Goal: Task Accomplishment & Management: Use online tool/utility

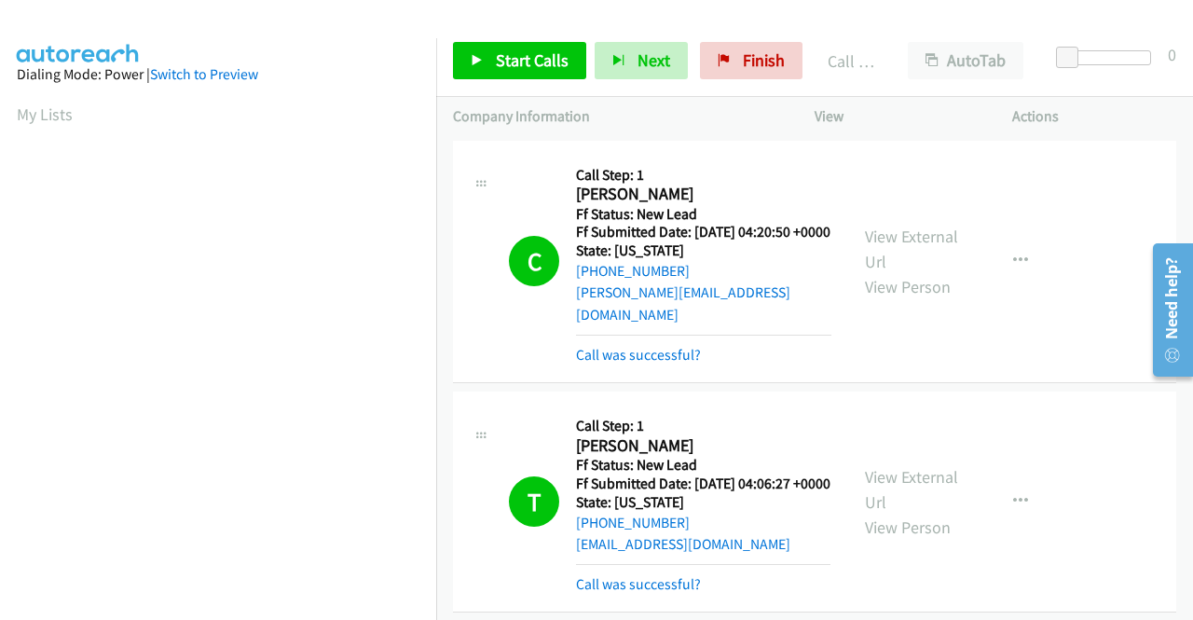
scroll to position [425, 0]
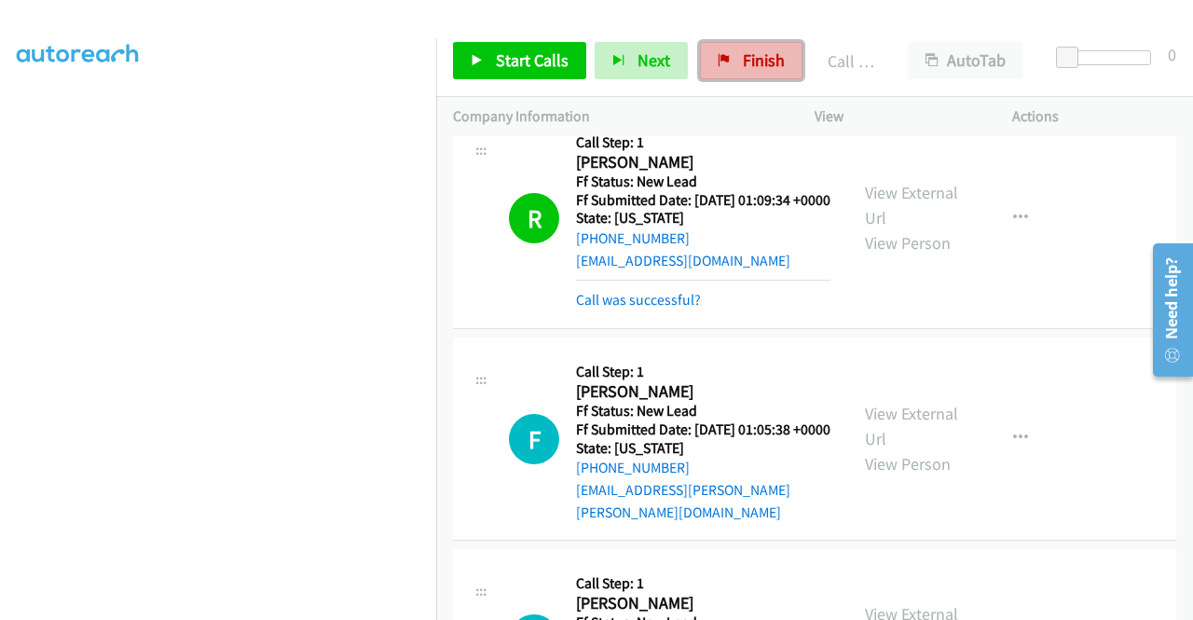
click at [758, 60] on span "Finish" at bounding box center [764, 59] width 42 height 21
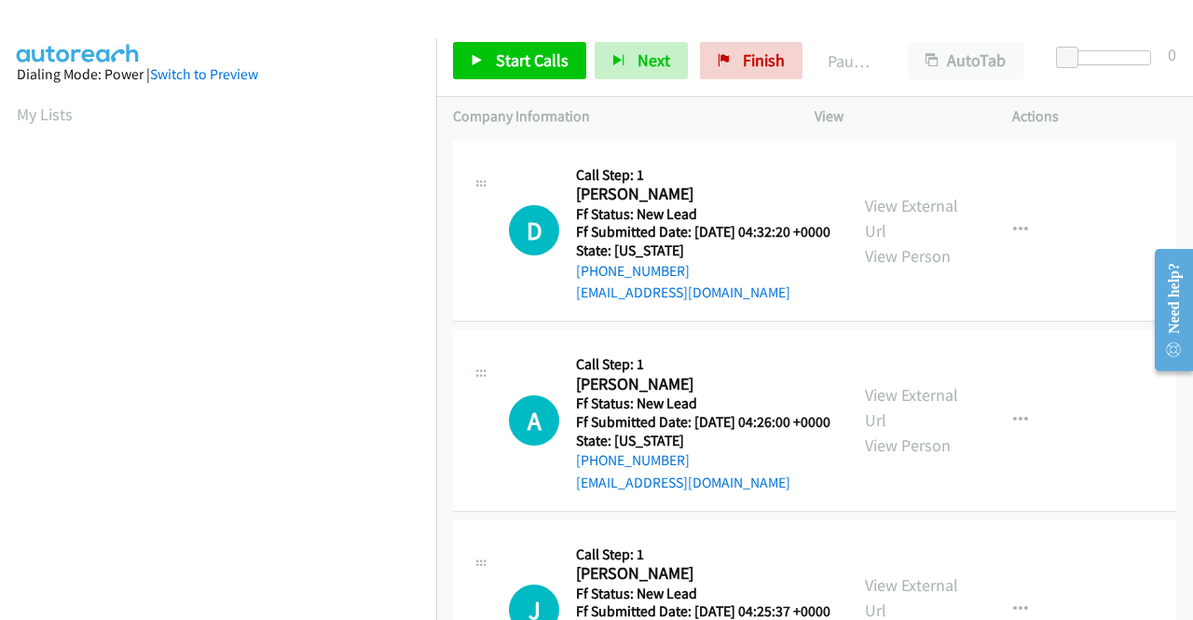
click at [1121, 207] on div "D Callback Scheduled Call Step: 1 [PERSON_NAME] America/[GEOGRAPHIC_DATA] Ff St…" at bounding box center [814, 232] width 723 height 182
click at [921, 208] on link "View External Url" at bounding box center [911, 218] width 93 height 47
click at [537, 58] on span "Start Calls" at bounding box center [532, 59] width 73 height 21
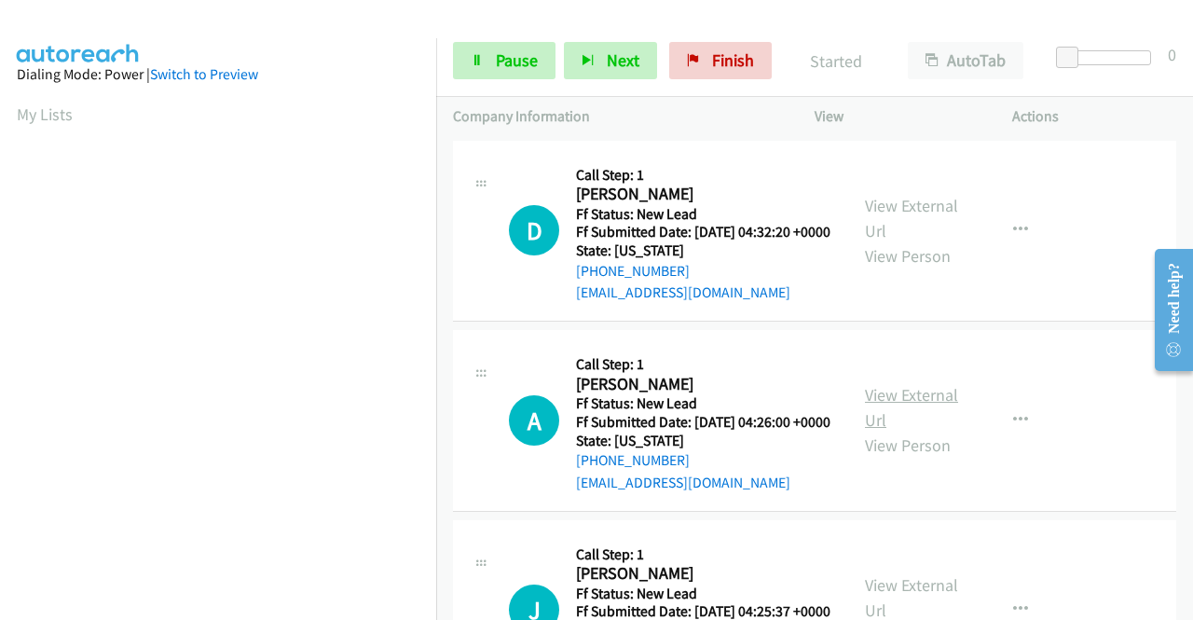
click at [917, 416] on link "View External Url" at bounding box center [911, 407] width 93 height 47
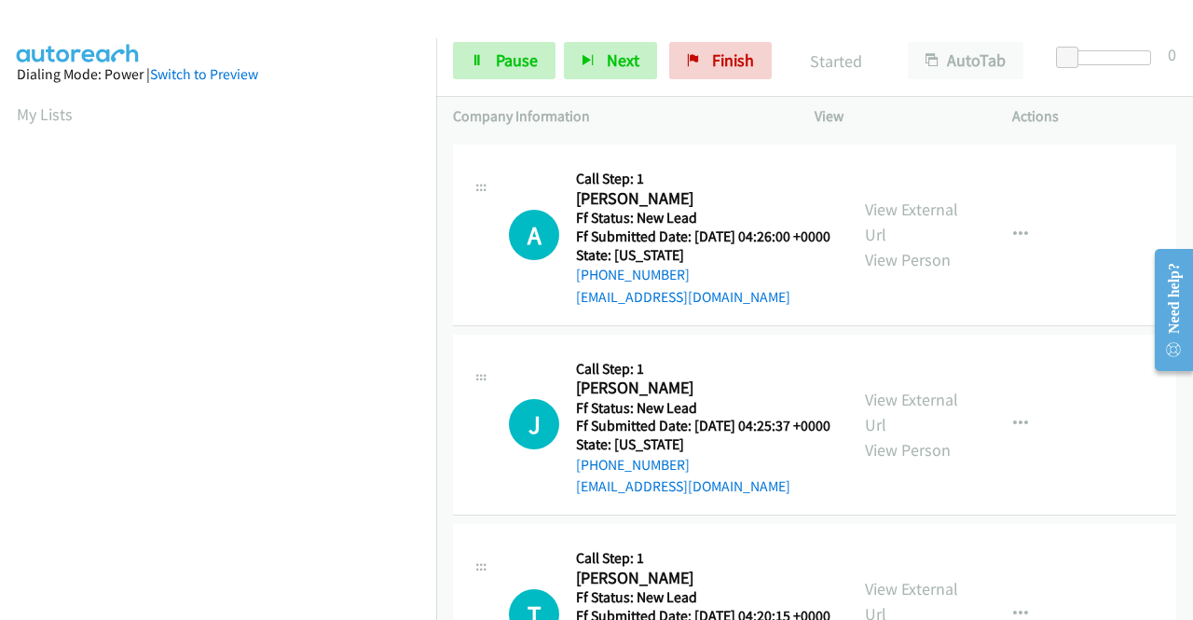
scroll to position [186, 0]
click at [925, 434] on link "View External Url" at bounding box center [911, 411] width 93 height 47
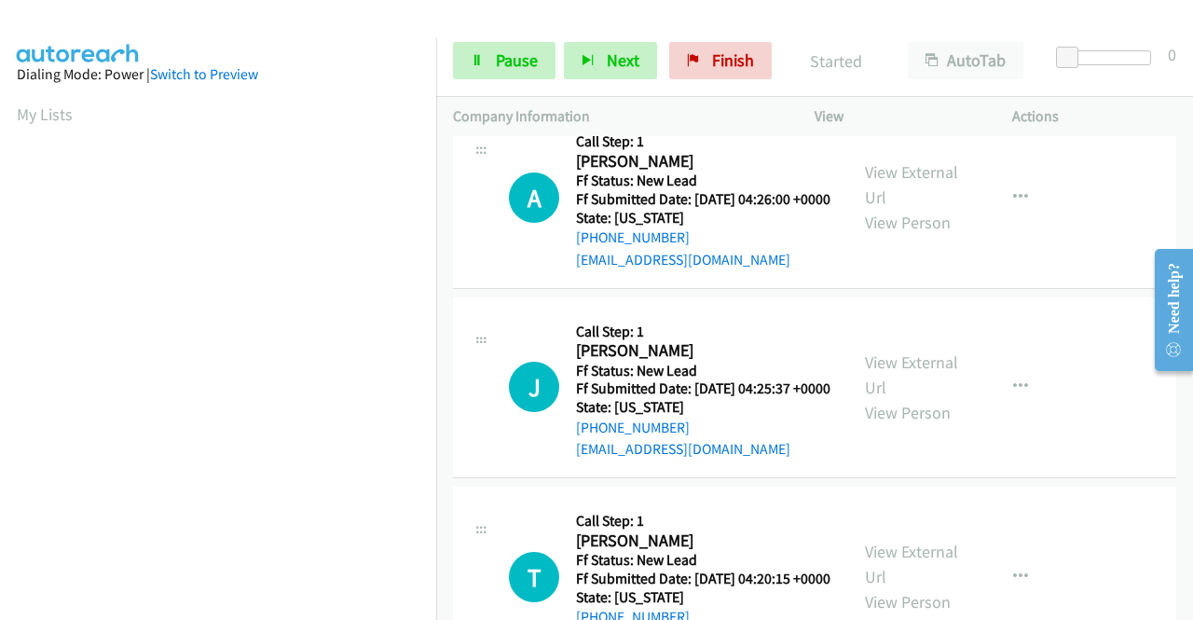
scroll to position [280, 0]
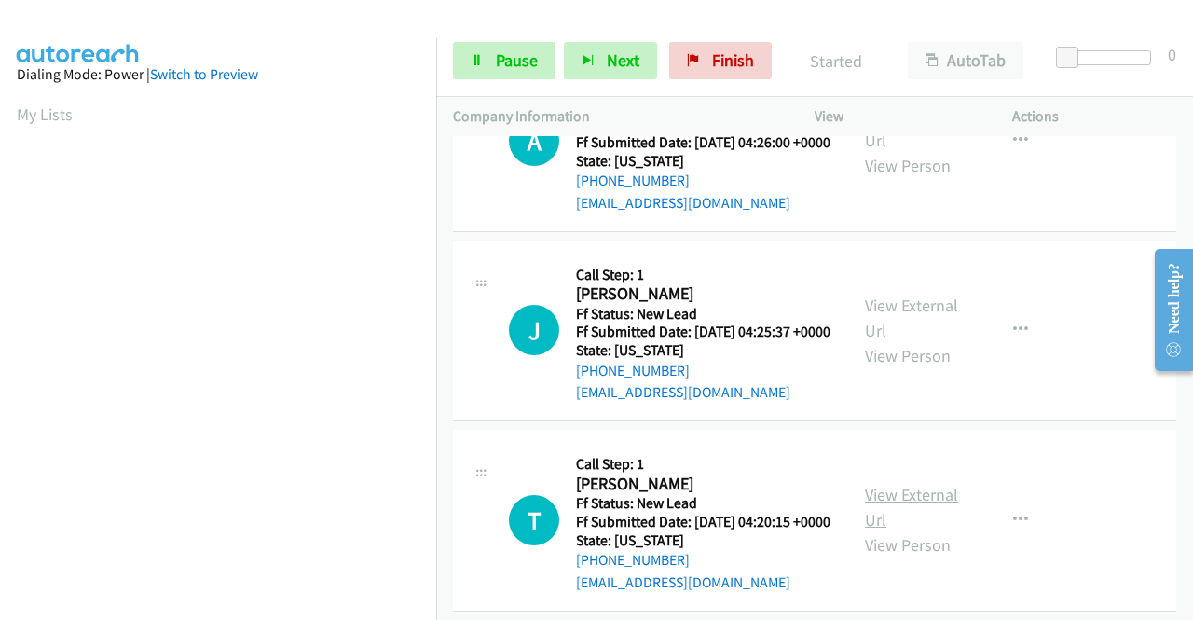
click at [909, 530] on link "View External Url" at bounding box center [911, 507] width 93 height 47
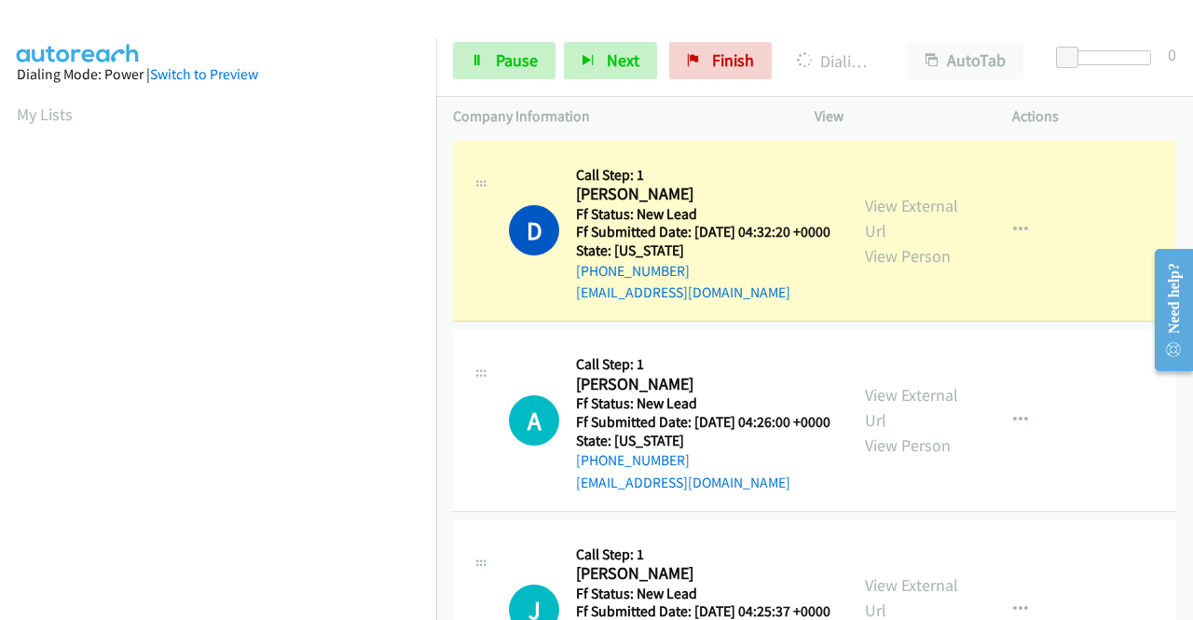
scroll to position [425, 0]
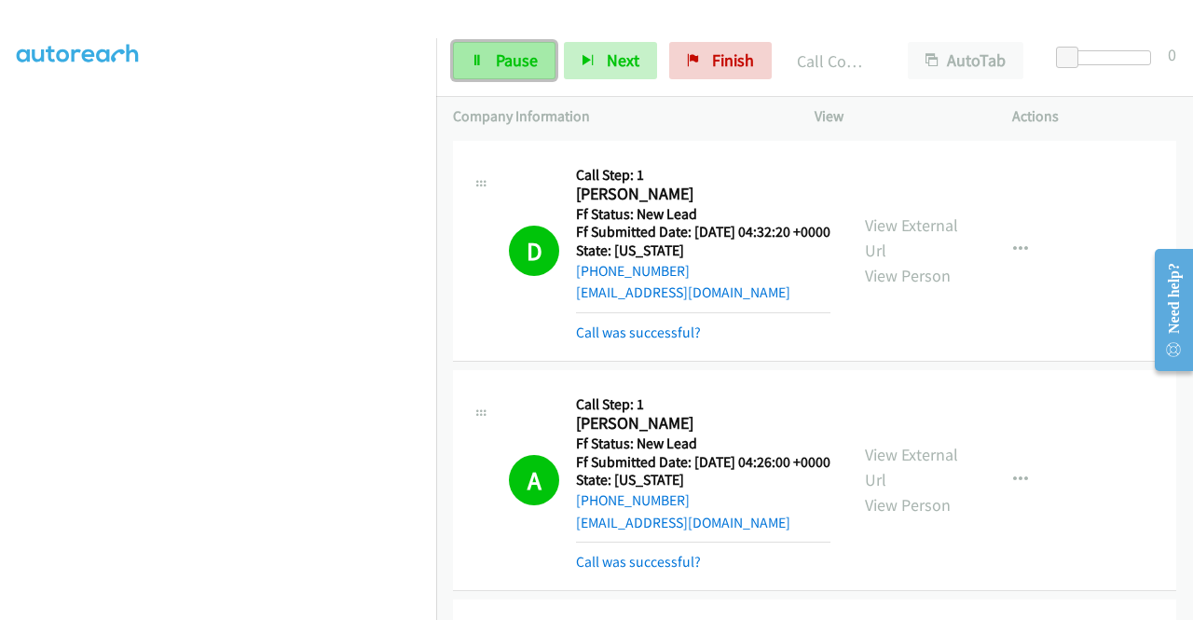
click at [487, 65] on link "Pause" at bounding box center [504, 60] width 103 height 37
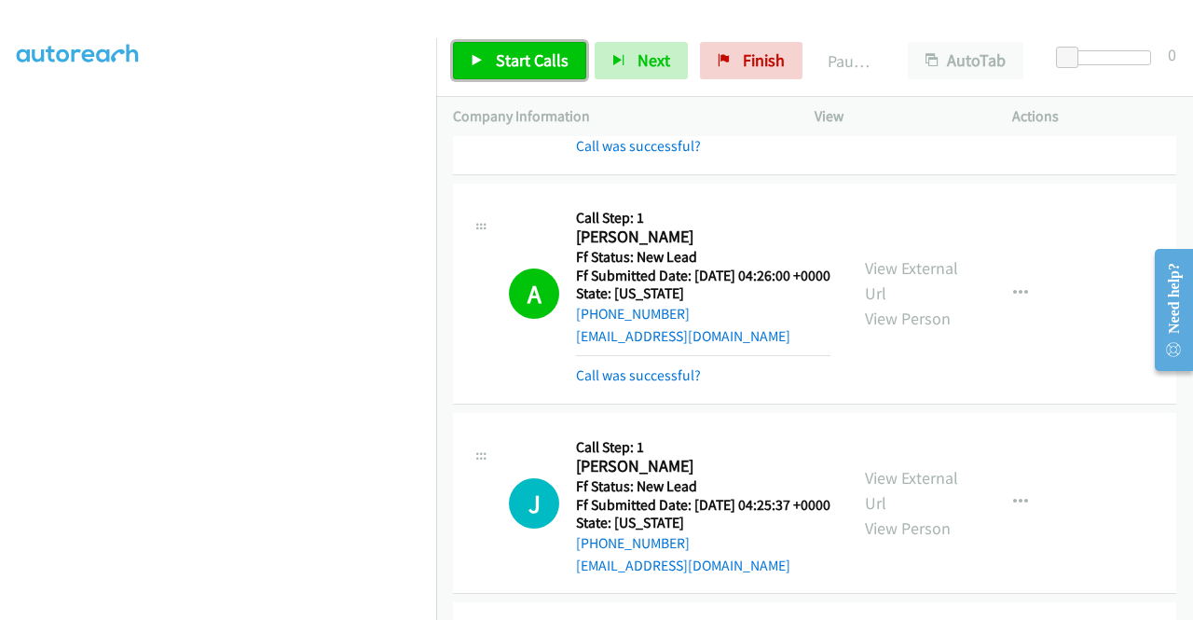
click at [516, 66] on span "Start Calls" at bounding box center [532, 59] width 73 height 21
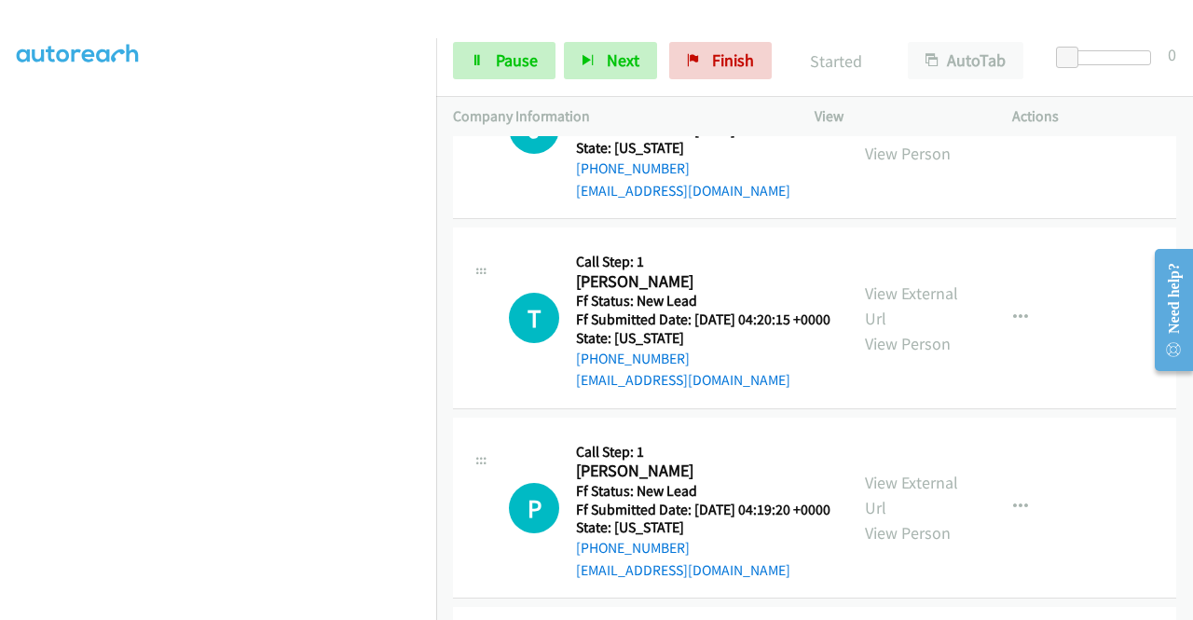
scroll to position [652, 0]
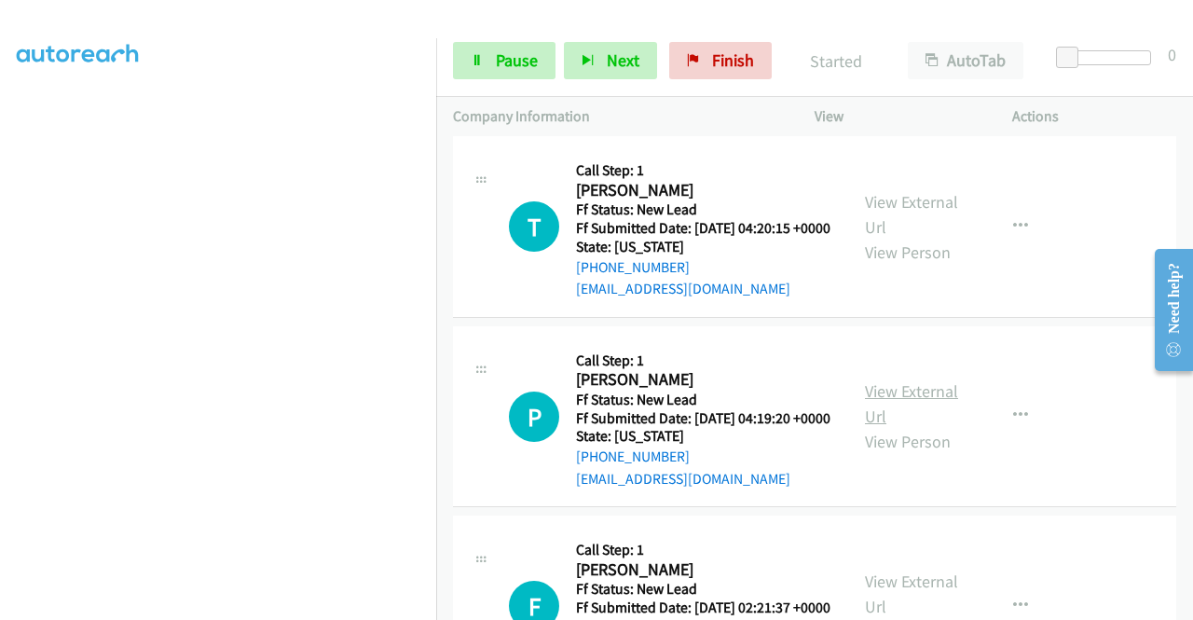
click at [929, 427] on link "View External Url" at bounding box center [911, 403] width 93 height 47
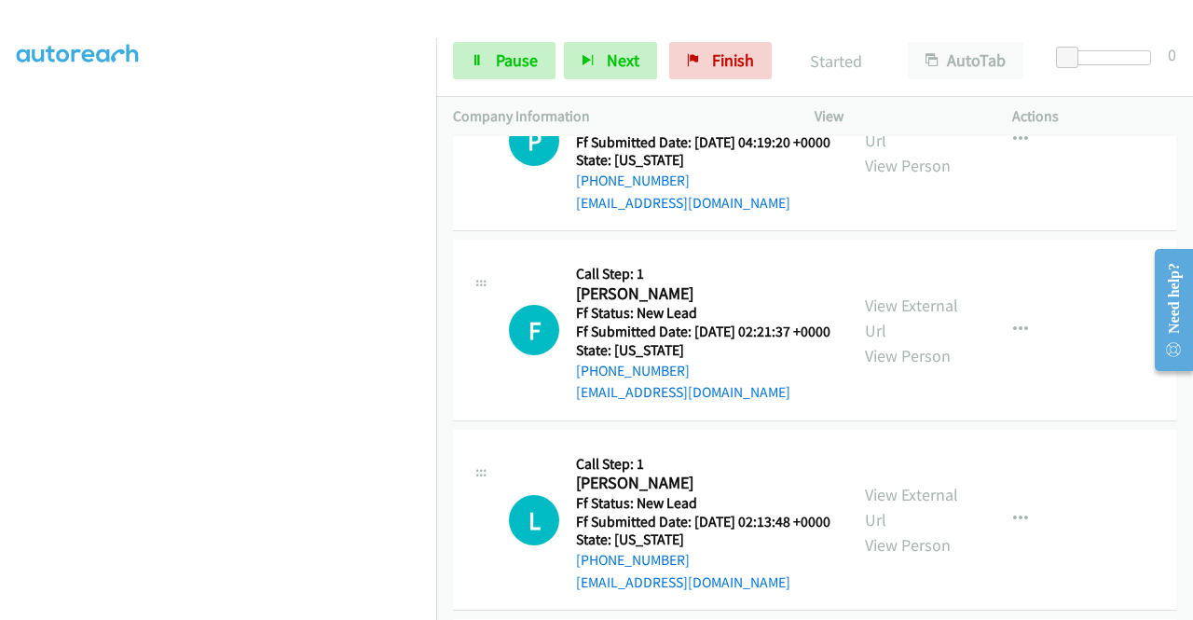
scroll to position [932, 0]
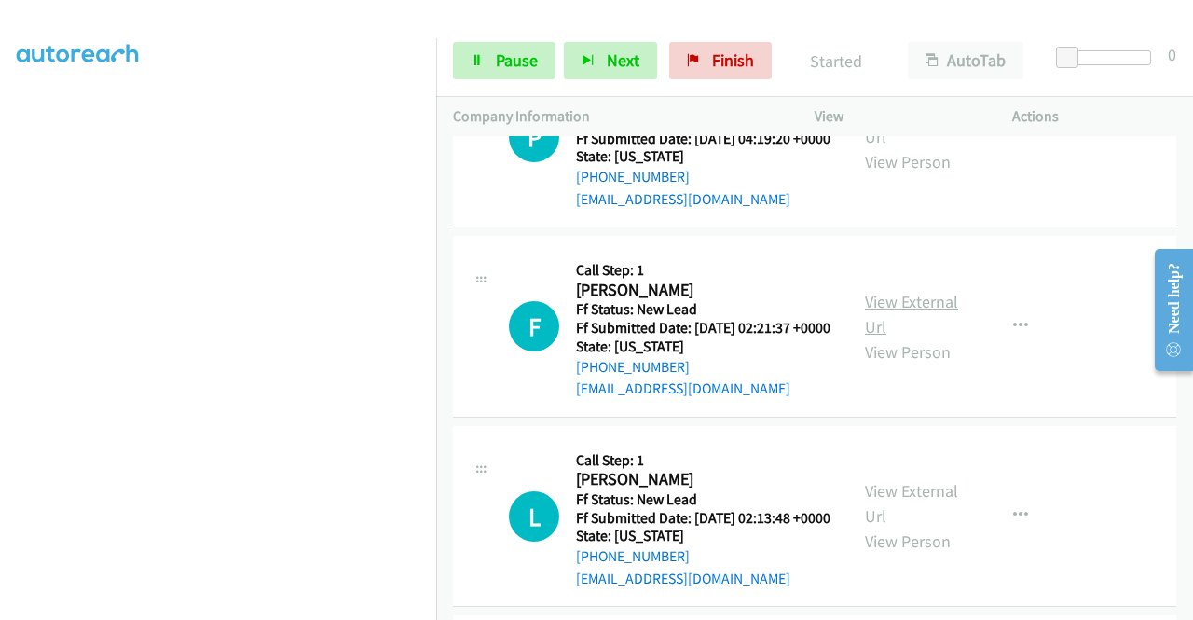
click at [914, 337] on link "View External Url" at bounding box center [911, 314] width 93 height 47
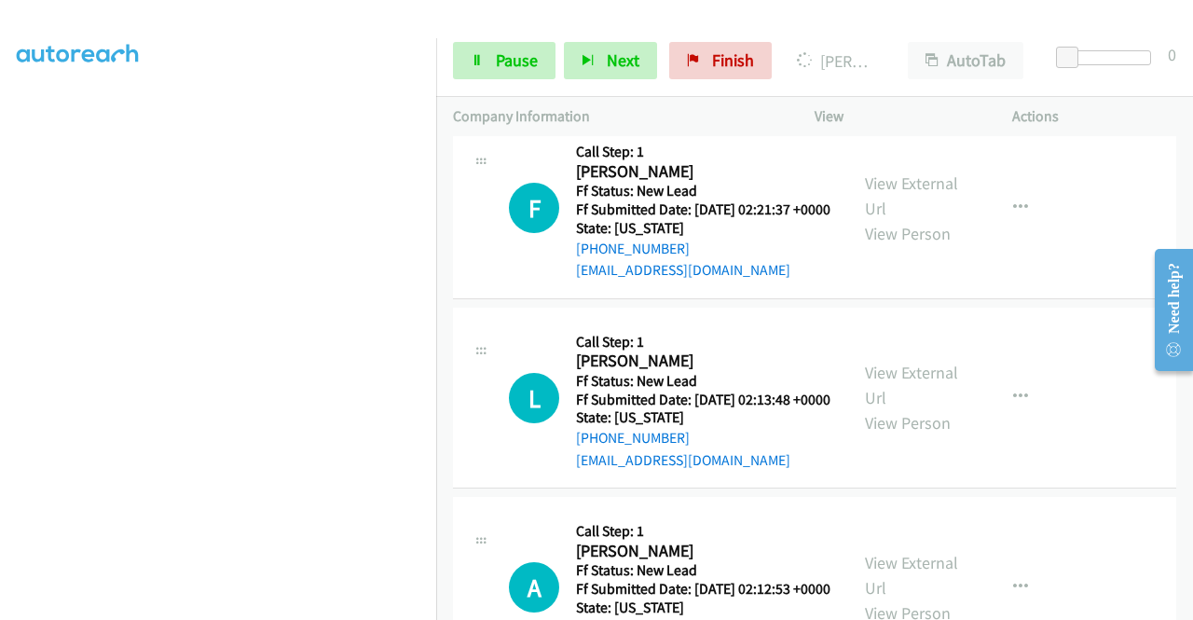
scroll to position [1118, 0]
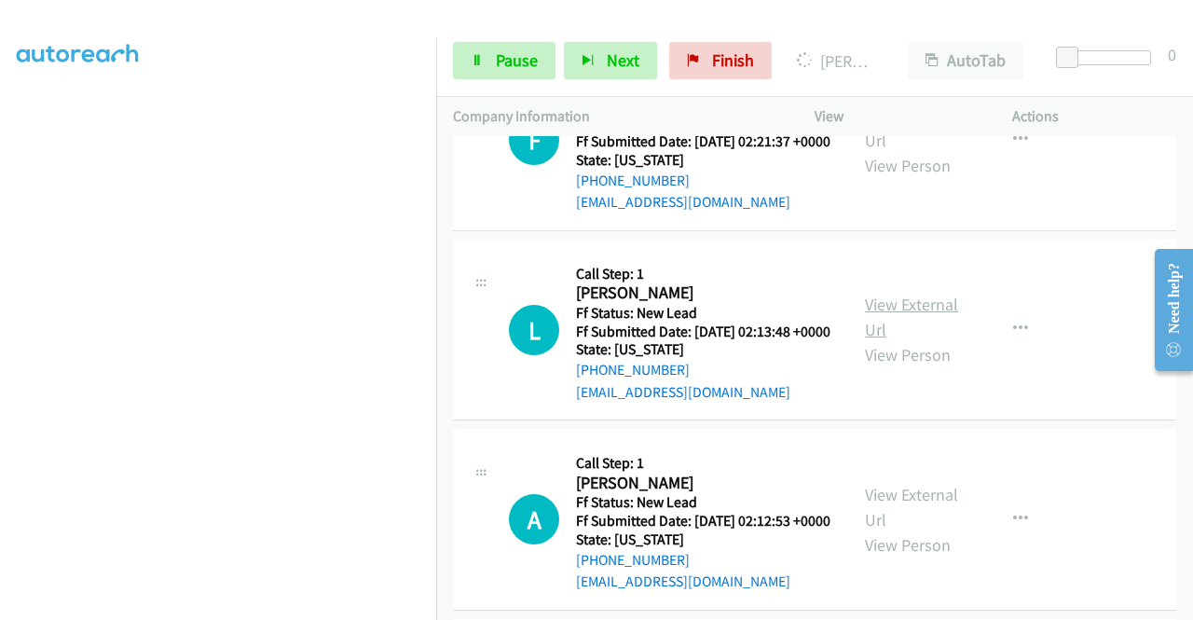
click at [907, 340] on link "View External Url" at bounding box center [911, 317] width 93 height 47
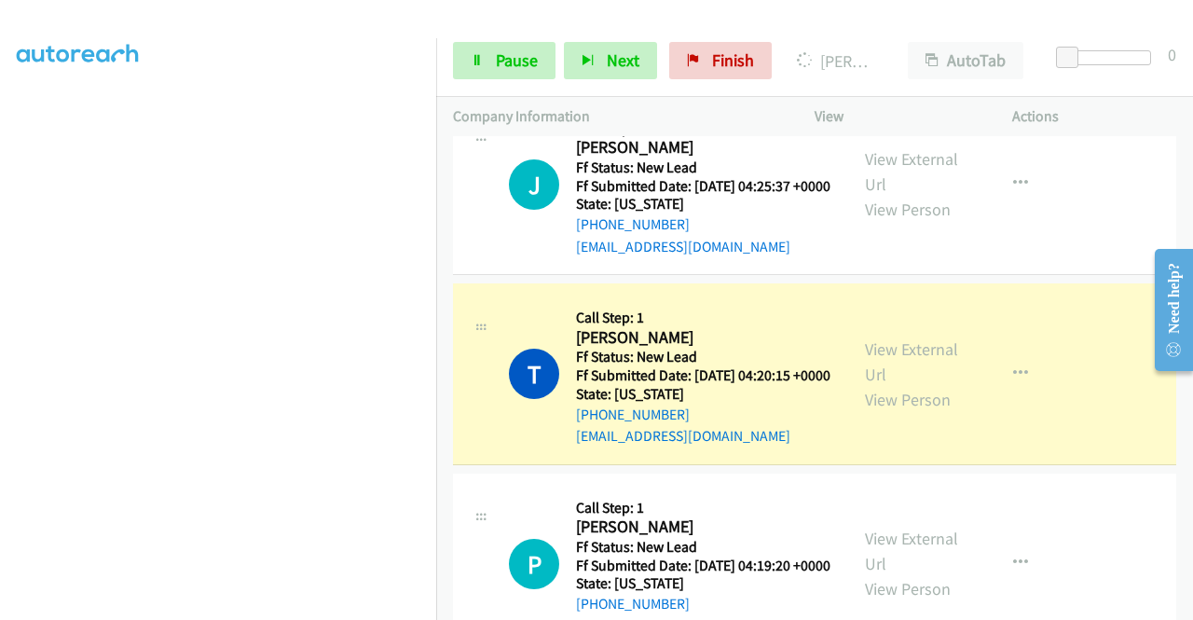
scroll to position [466, 0]
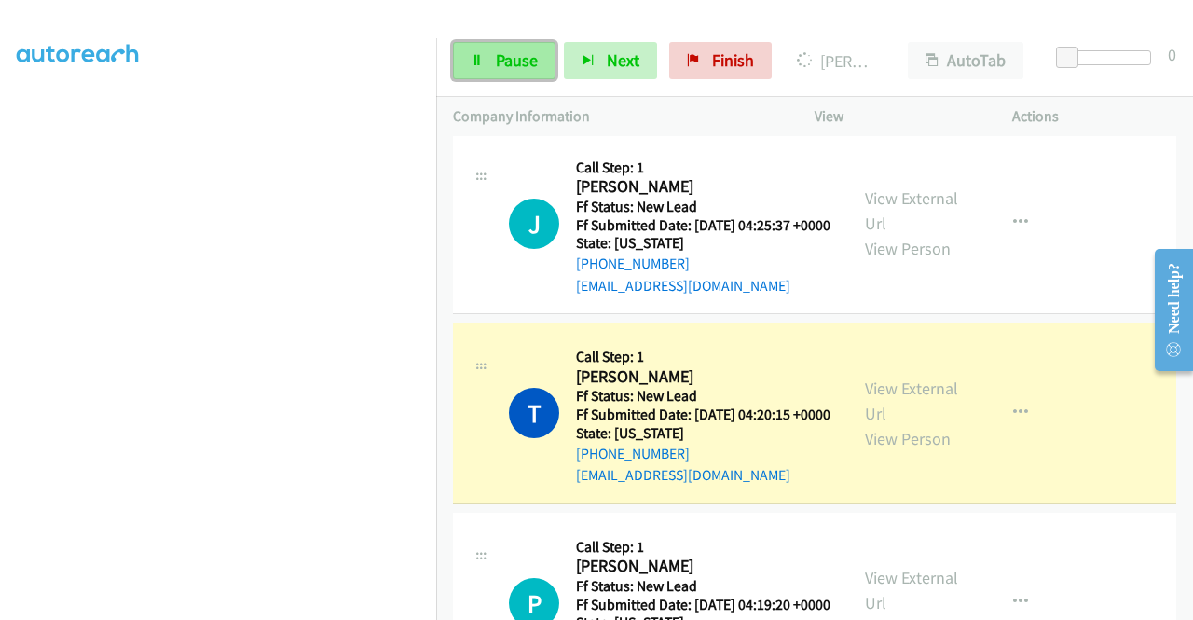
click at [507, 68] on span "Pause" at bounding box center [517, 59] width 42 height 21
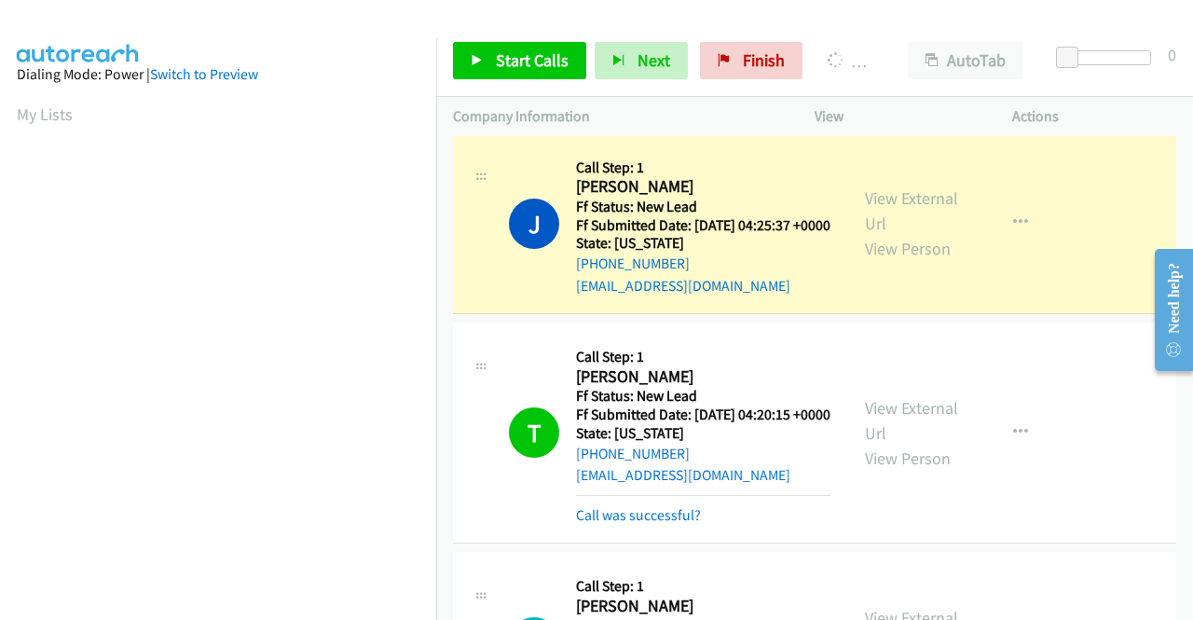
scroll to position [105, 0]
click at [1159, 500] on div "T Callback Scheduled Call Step: 1 [PERSON_NAME] America/[GEOGRAPHIC_DATA] Ff St…" at bounding box center [814, 432] width 723 height 221
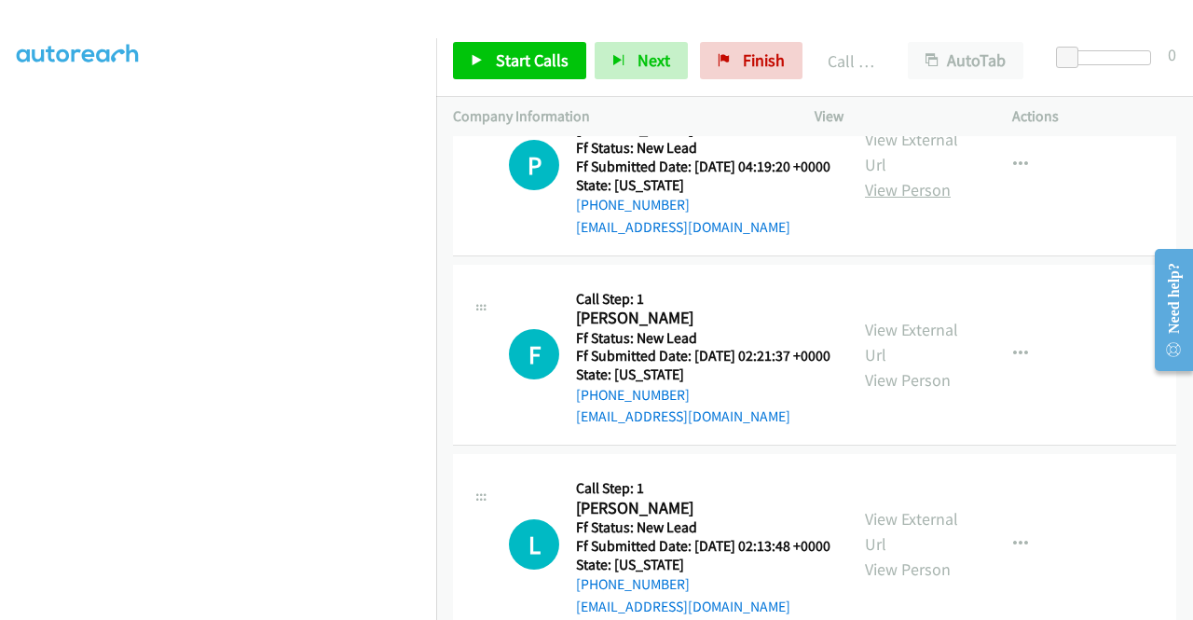
scroll to position [1025, 0]
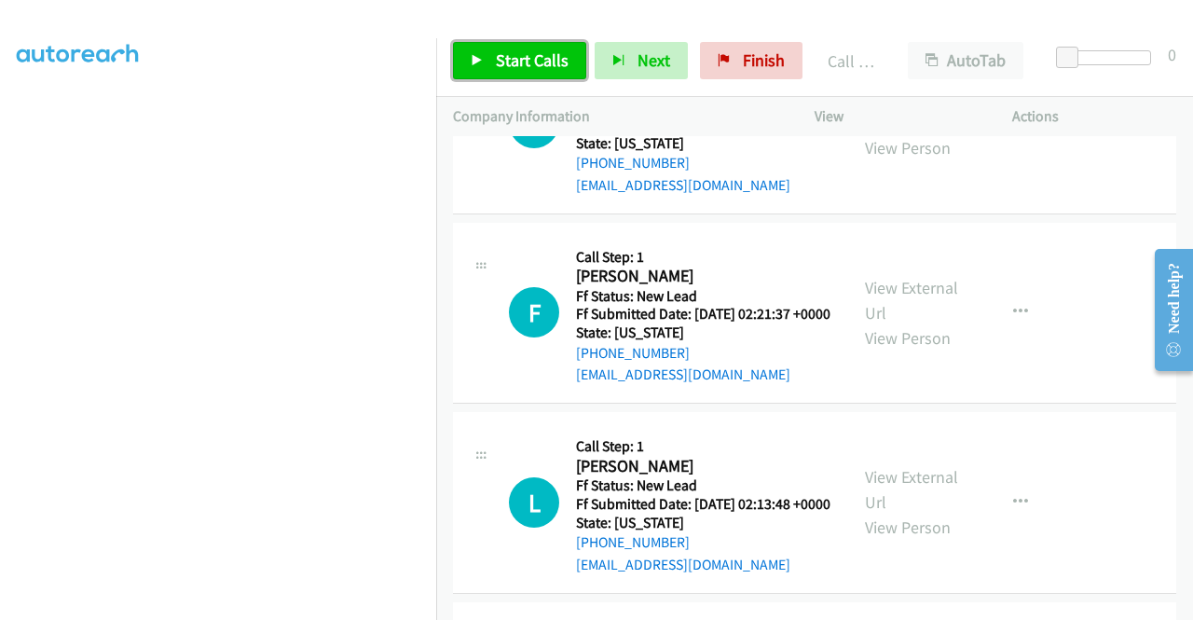
click at [545, 77] on link "Start Calls" at bounding box center [519, 60] width 133 height 37
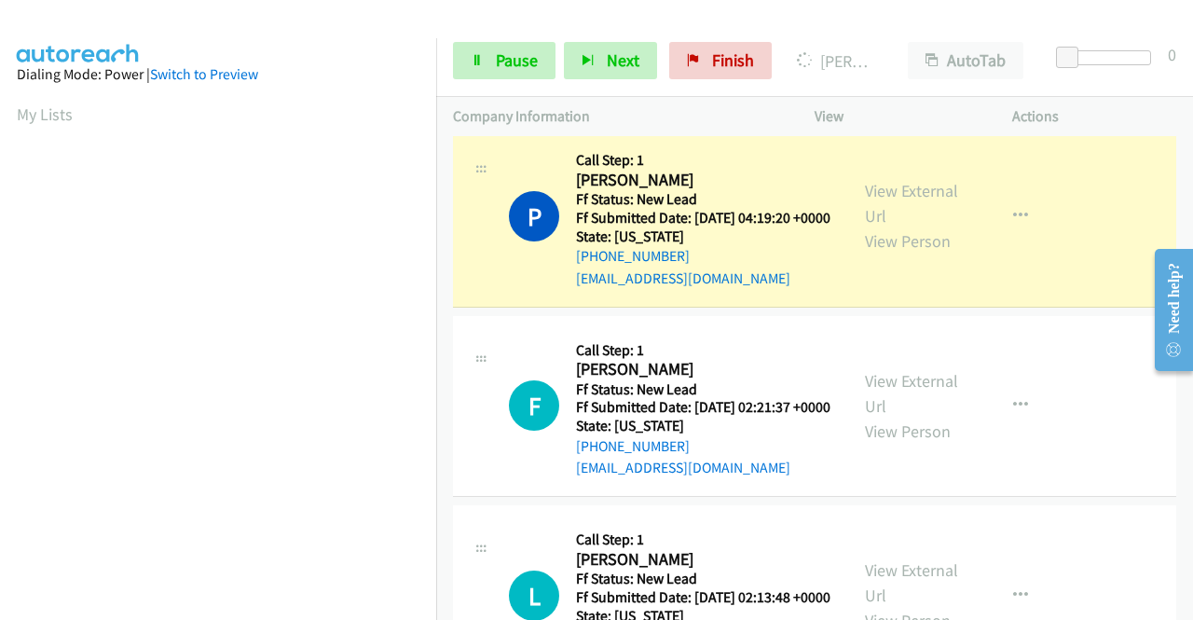
scroll to position [425, 0]
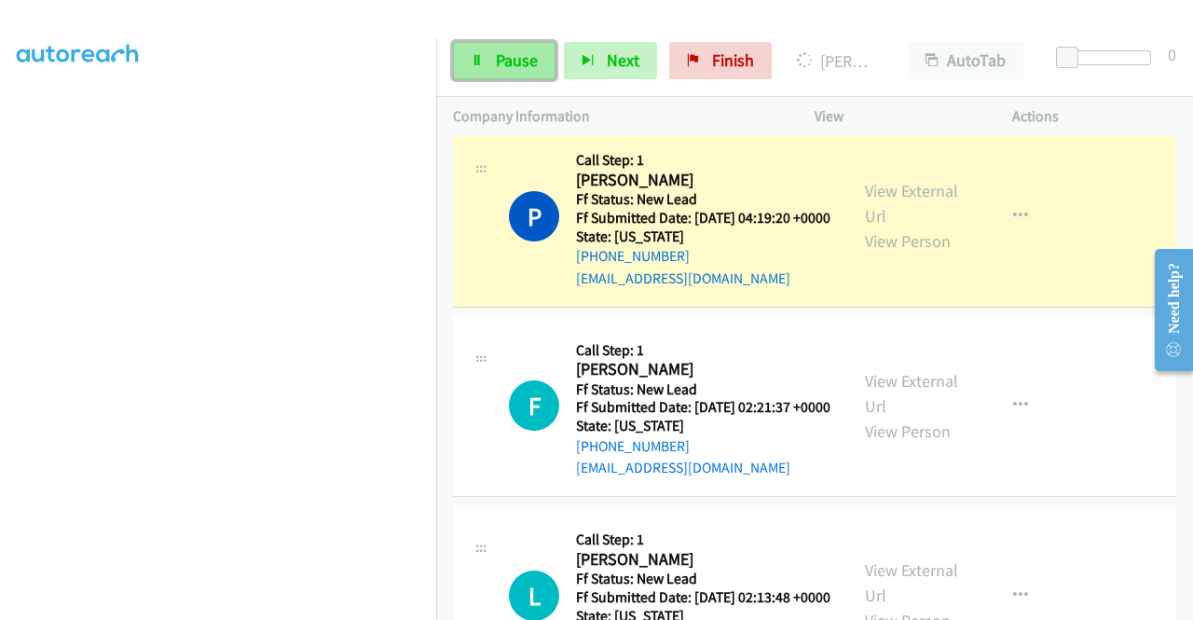
click at [524, 48] on link "Pause" at bounding box center [504, 60] width 103 height 37
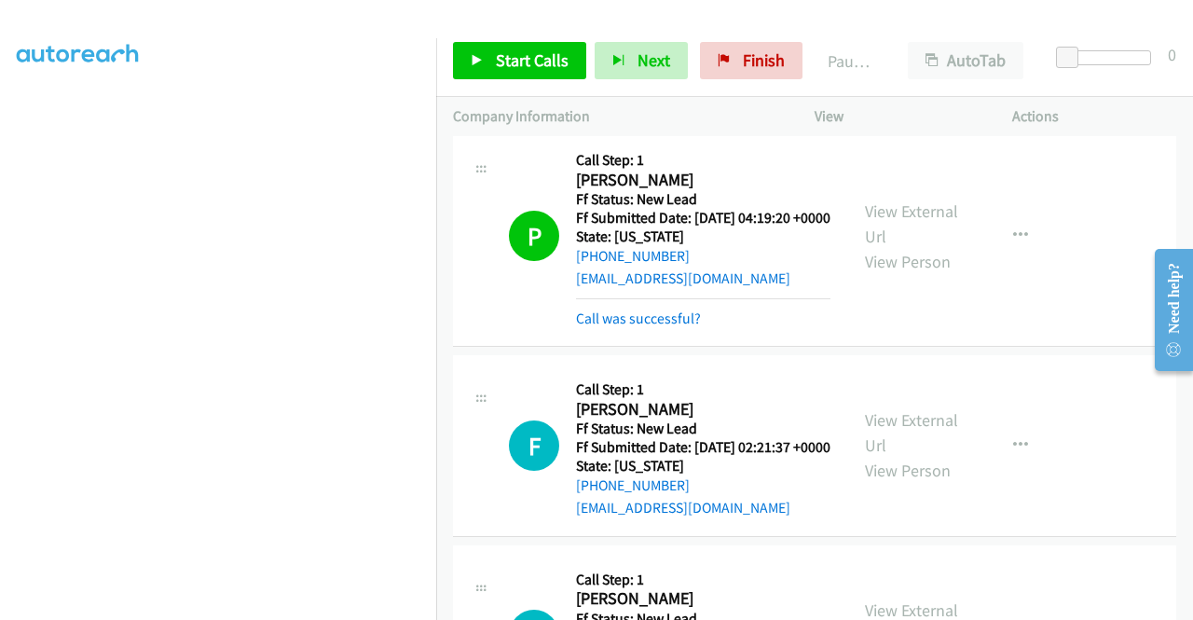
scroll to position [1118, 0]
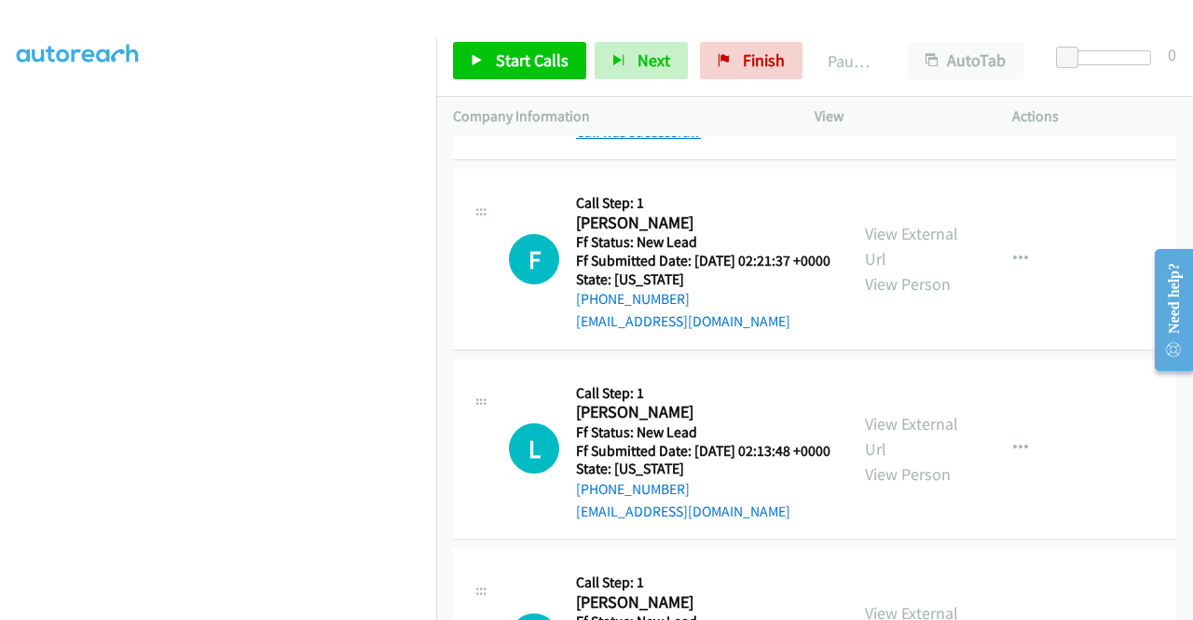
click at [693, 141] on link "Call was successful?" at bounding box center [638, 132] width 125 height 18
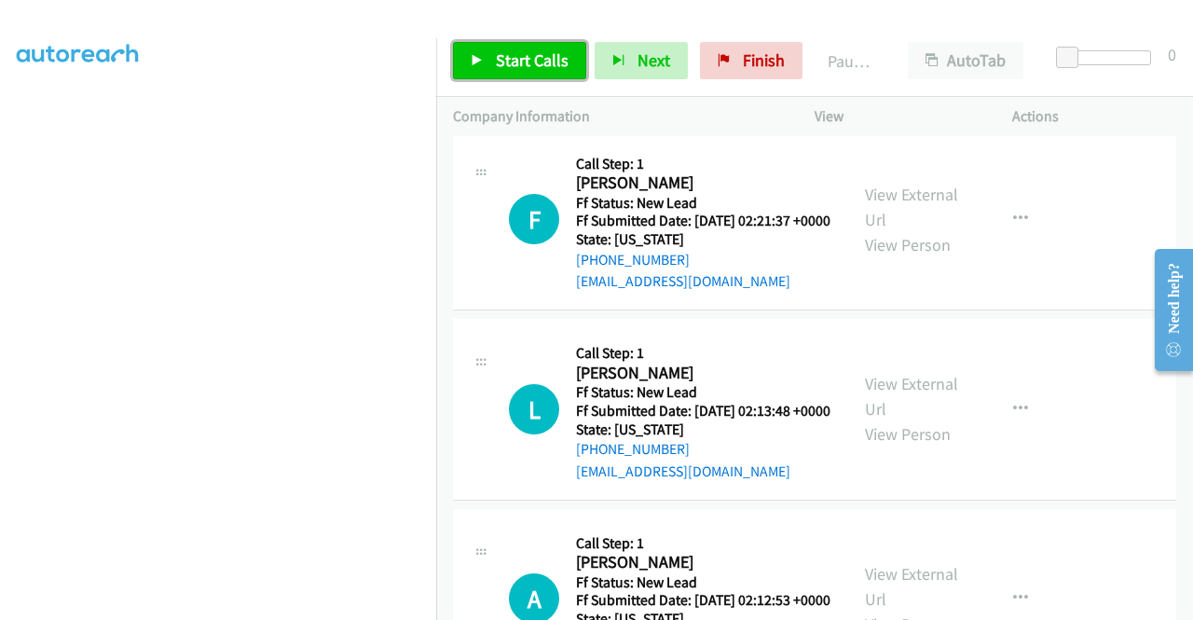
click at [507, 50] on span "Start Calls" at bounding box center [532, 59] width 73 height 21
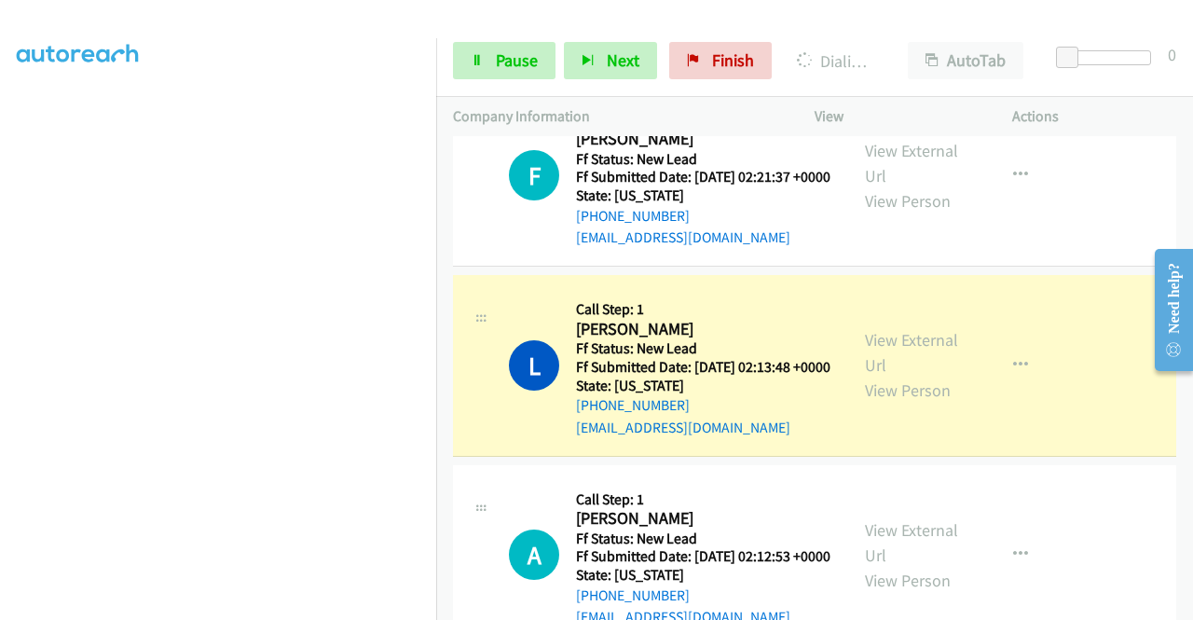
scroll to position [1191, 0]
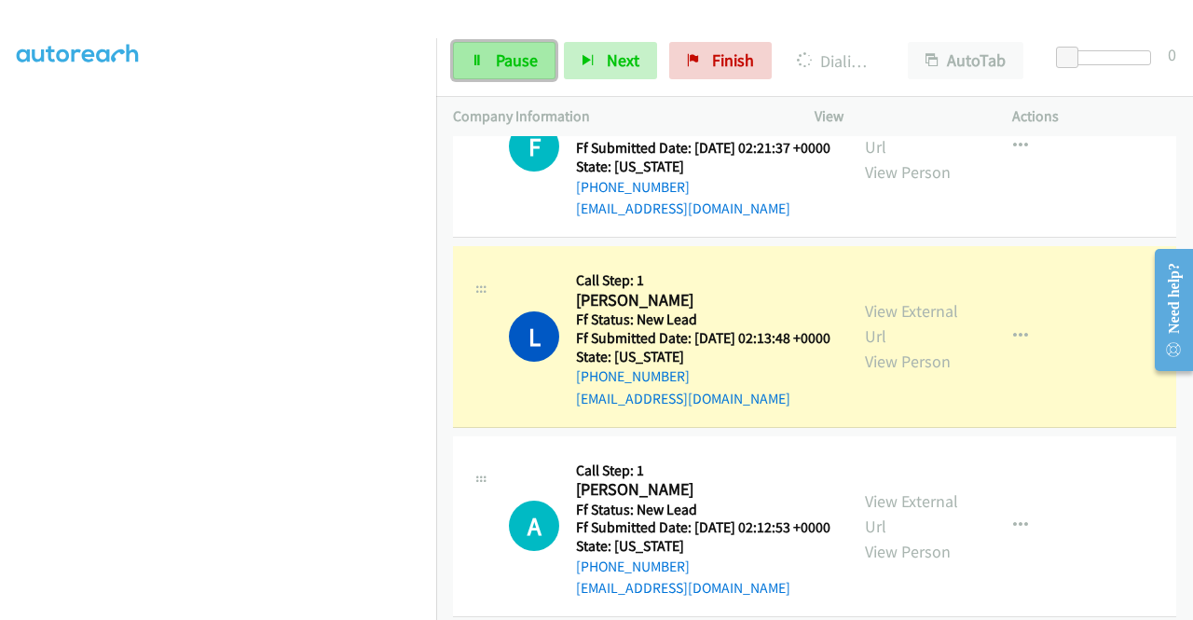
click at [500, 59] on span "Pause" at bounding box center [517, 59] width 42 height 21
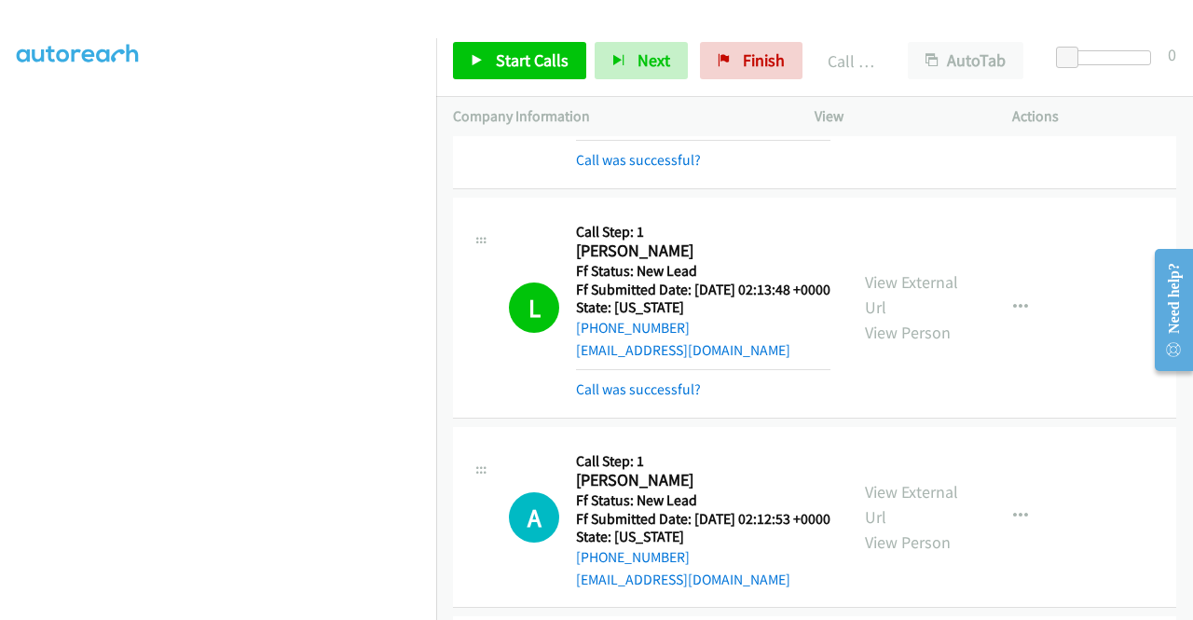
scroll to position [1471, 0]
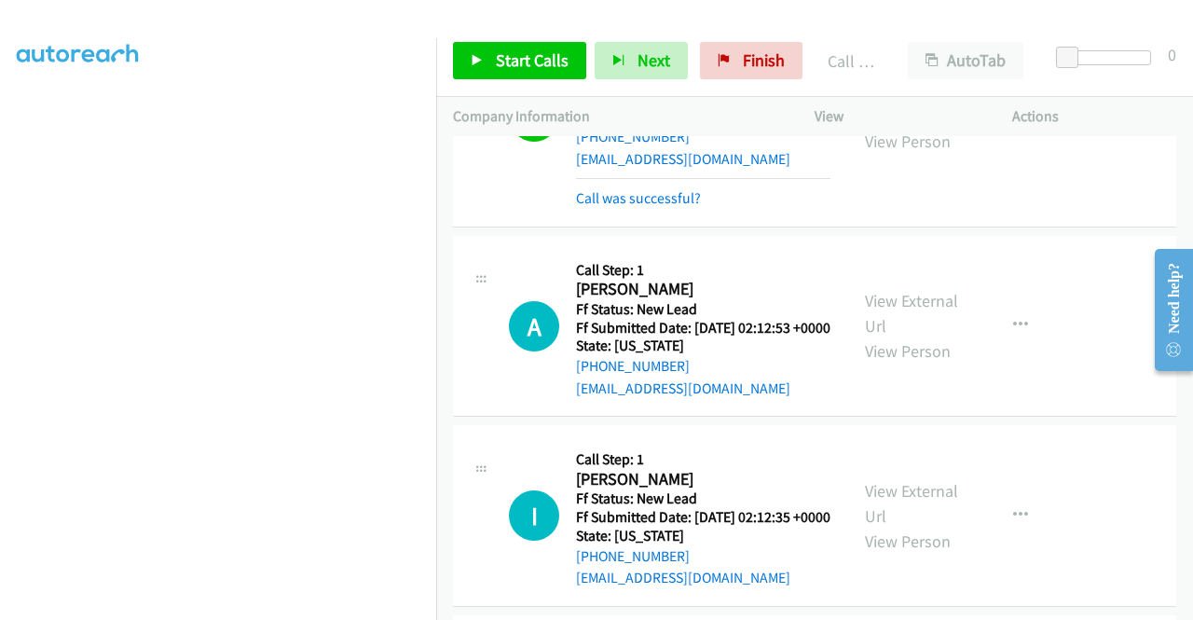
click at [1064, 173] on div "L Callback Scheduled Call Step: 1 [PERSON_NAME] America/New_York Ff Status: New…" at bounding box center [814, 117] width 723 height 221
click at [939, 363] on div "View External Url View Person" at bounding box center [913, 325] width 97 height 75
click at [937, 336] on link "View External Url" at bounding box center [911, 313] width 93 height 47
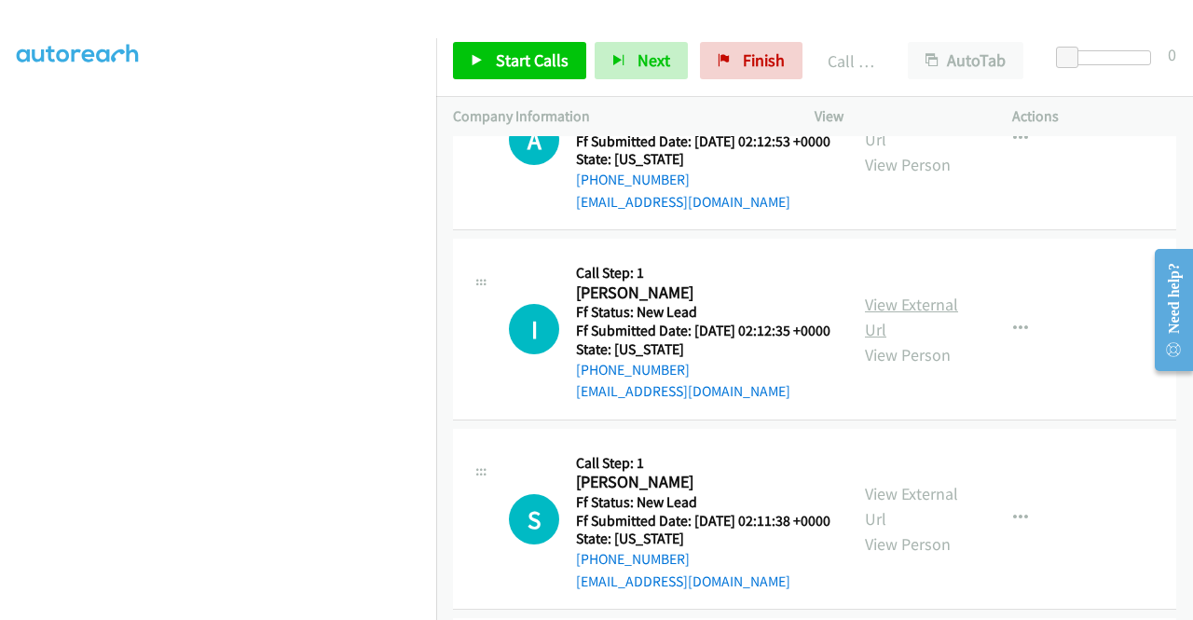
click at [909, 340] on link "View External Url" at bounding box center [911, 317] width 93 height 47
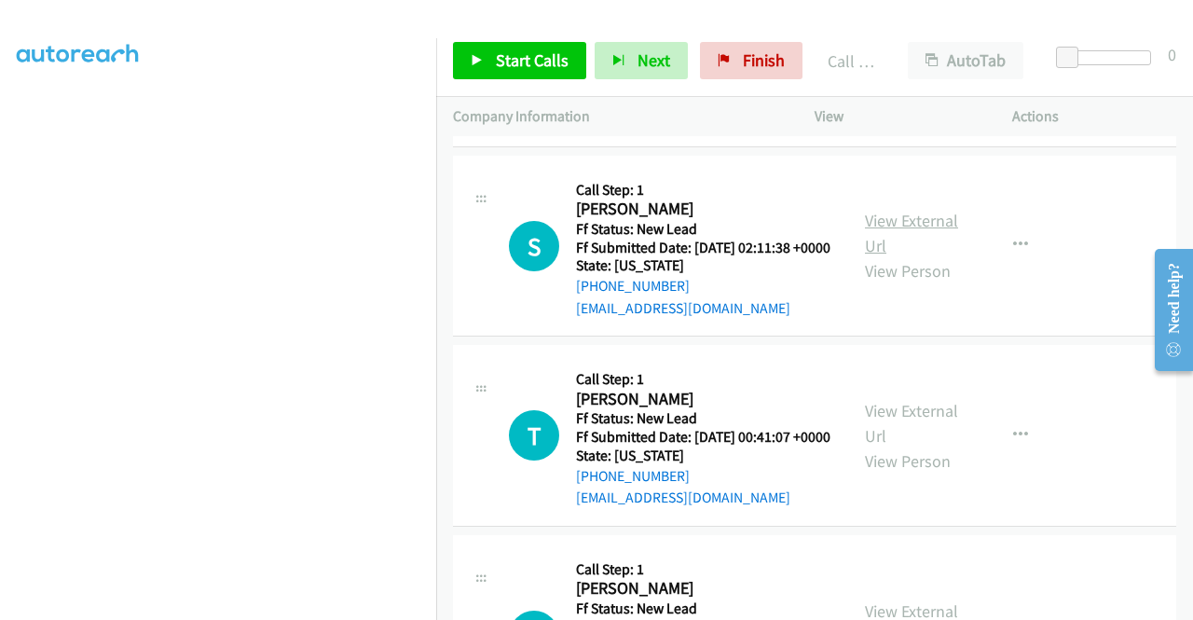
scroll to position [1937, 0]
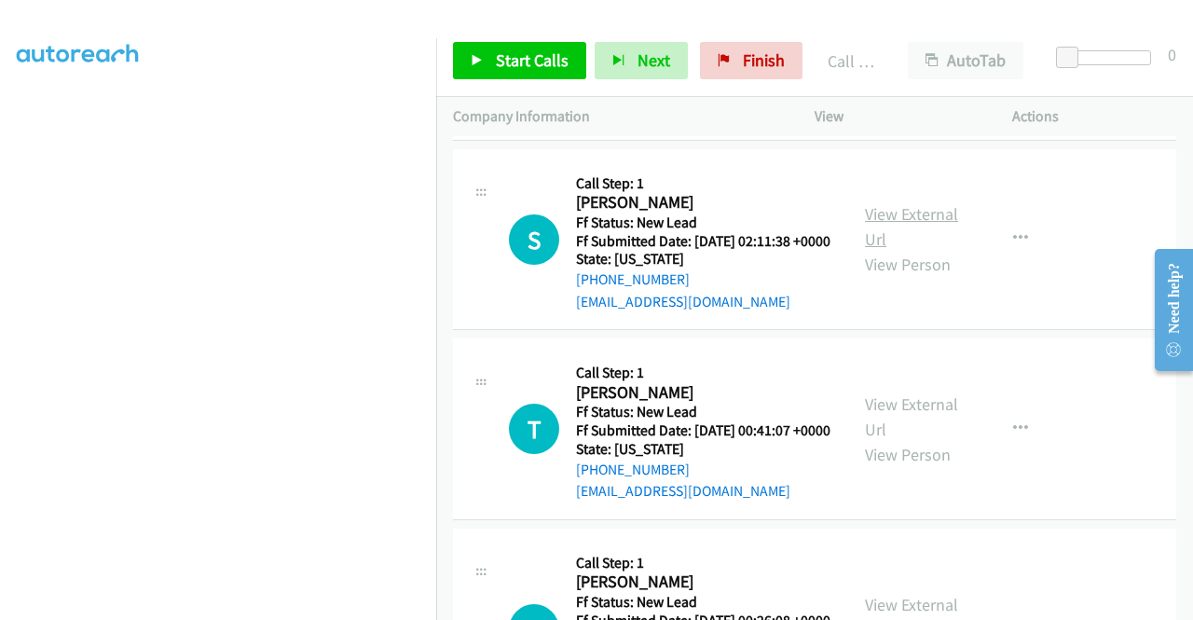
click at [932, 250] on link "View External Url" at bounding box center [911, 226] width 93 height 47
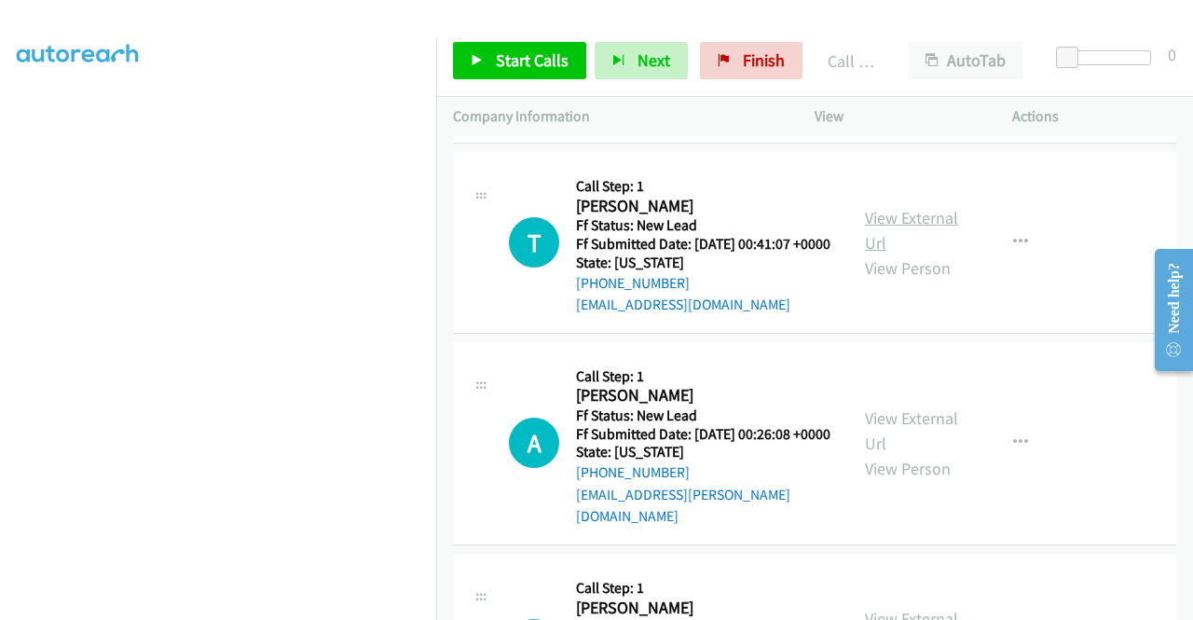
click at [917, 253] on link "View External Url" at bounding box center [911, 230] width 93 height 47
click at [542, 73] on link "Start Calls" at bounding box center [519, 60] width 133 height 37
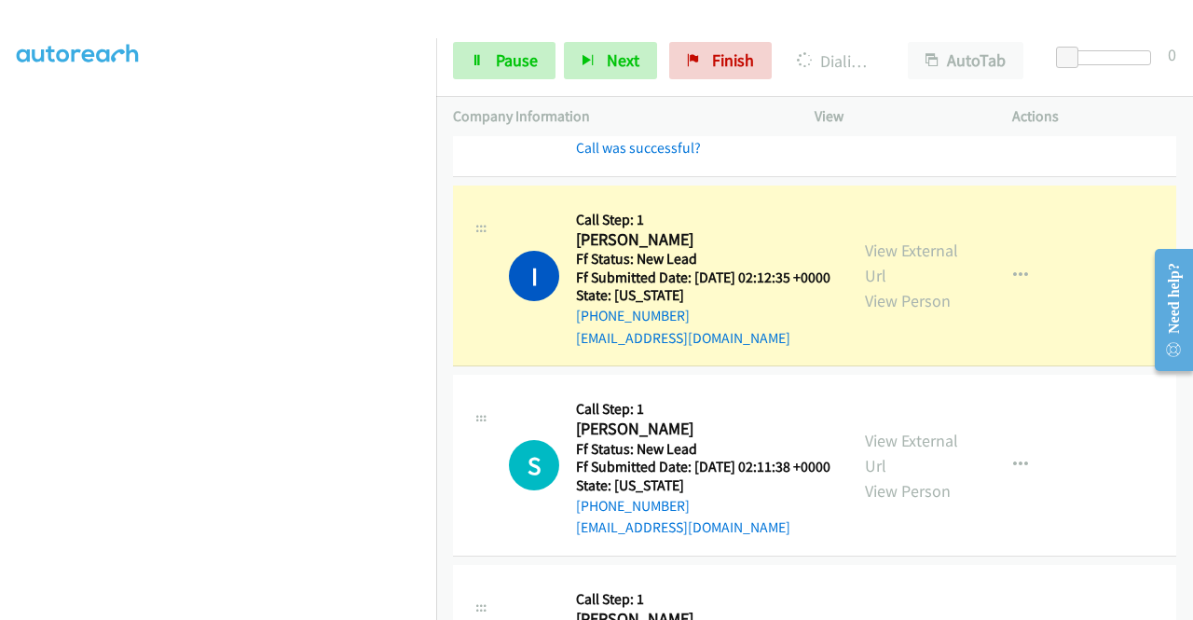
scroll to position [1843, 0]
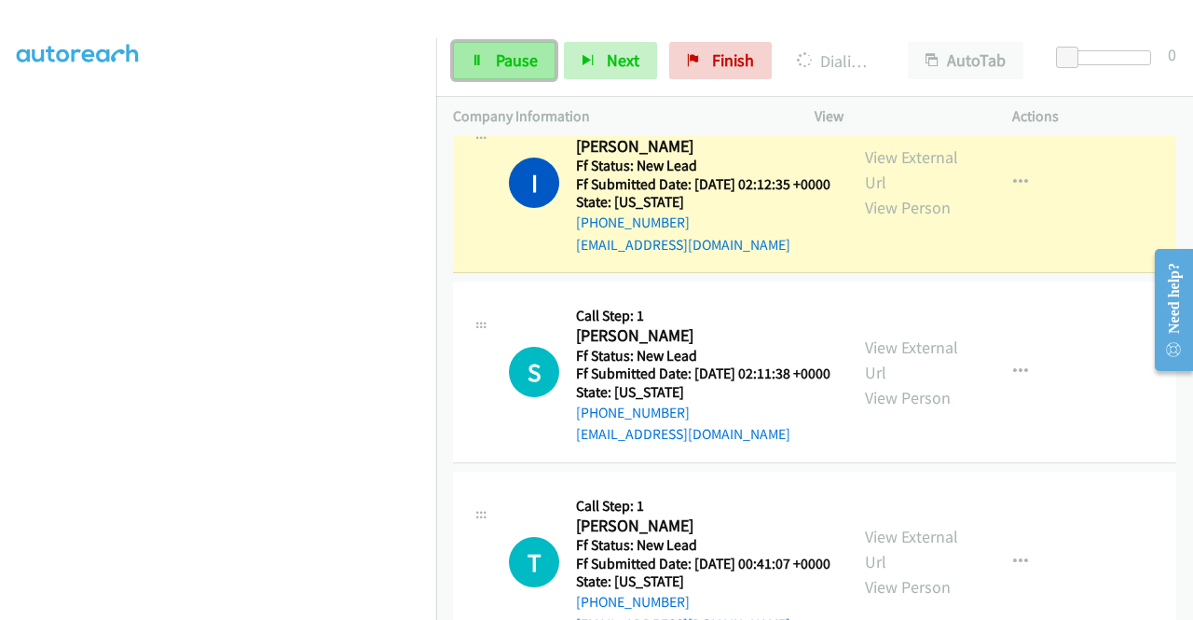
click at [491, 62] on link "Pause" at bounding box center [504, 60] width 103 height 37
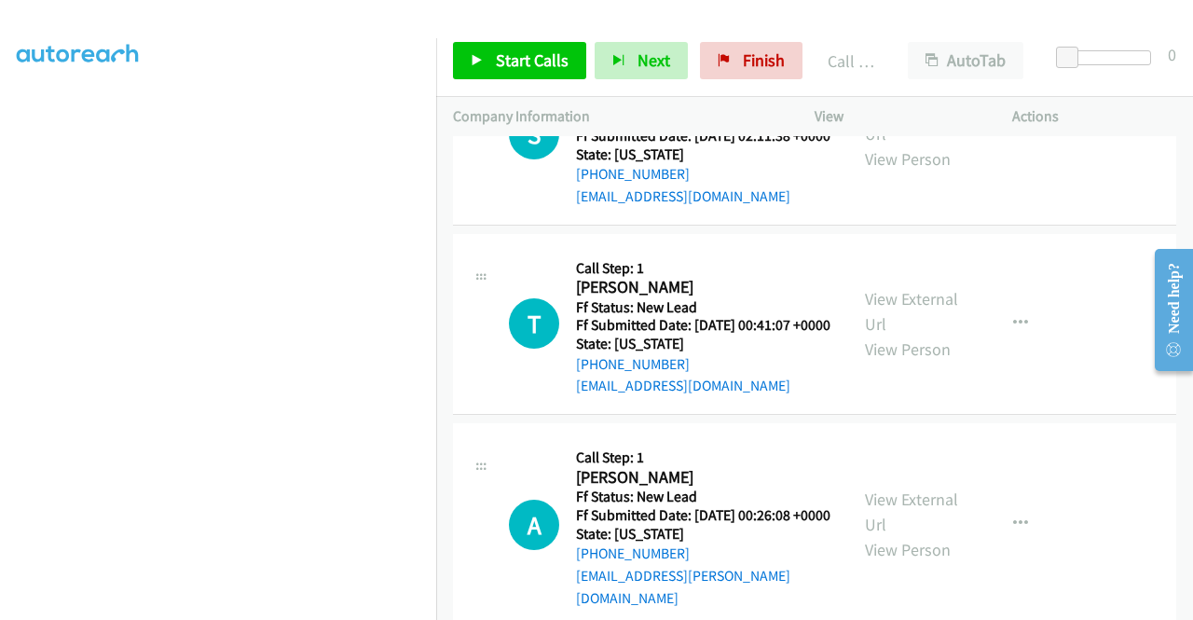
scroll to position [2123, 0]
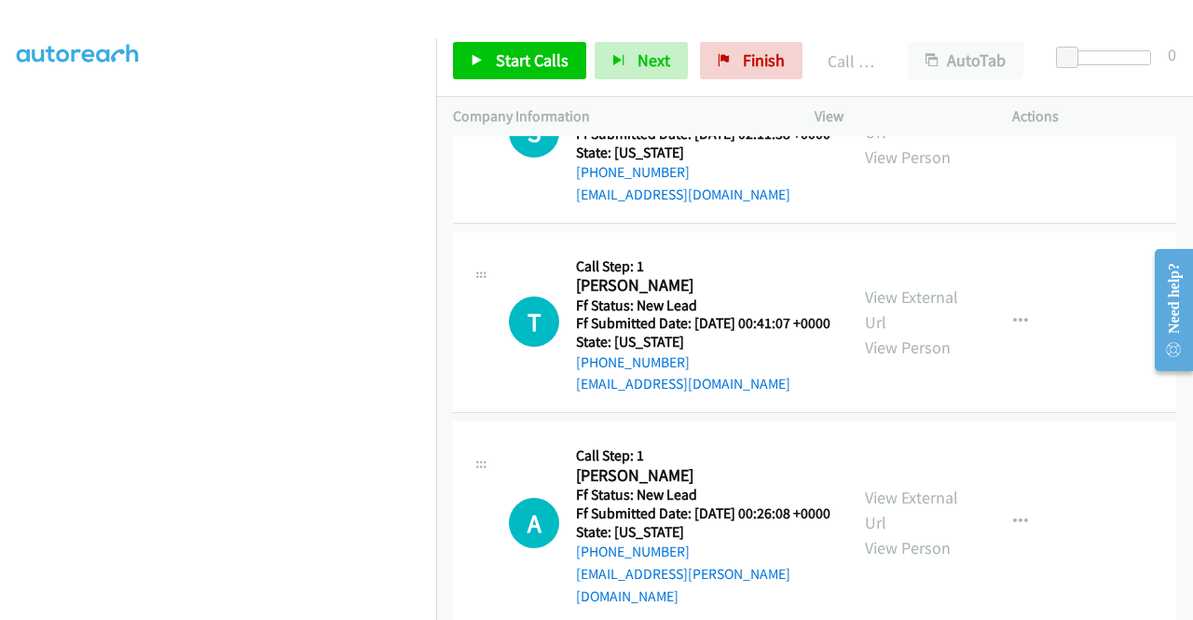
click at [1036, 404] on td "T Callback Scheduled Call Step: 1 [PERSON_NAME] America/New_York Ff Status: New…" at bounding box center [814, 322] width 757 height 190
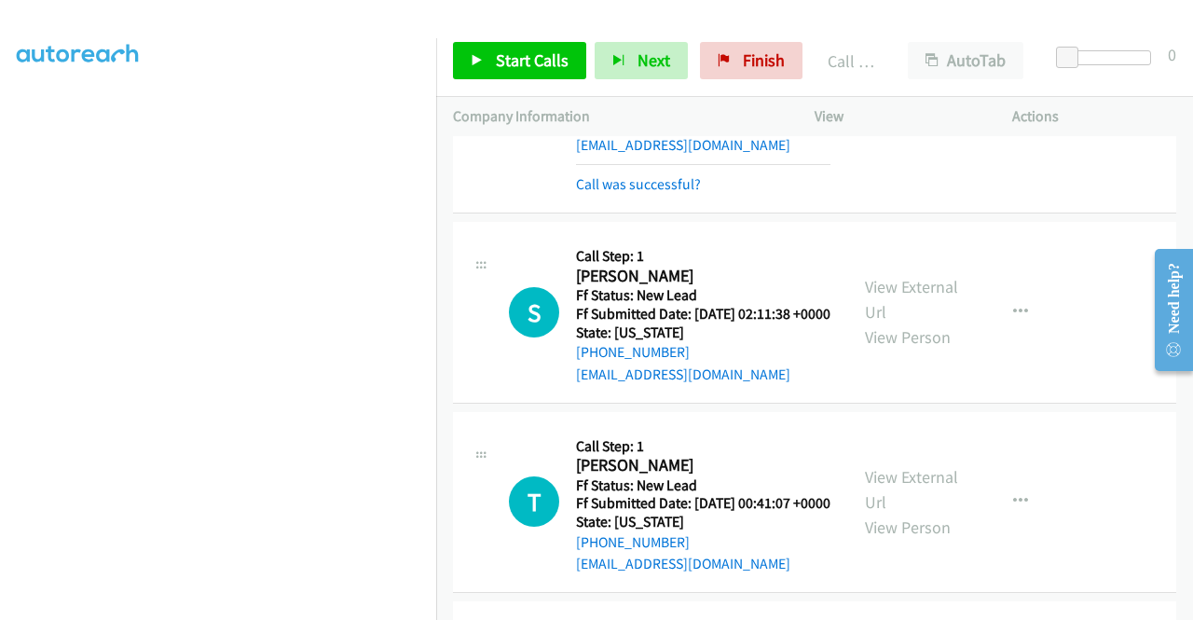
scroll to position [1937, 0]
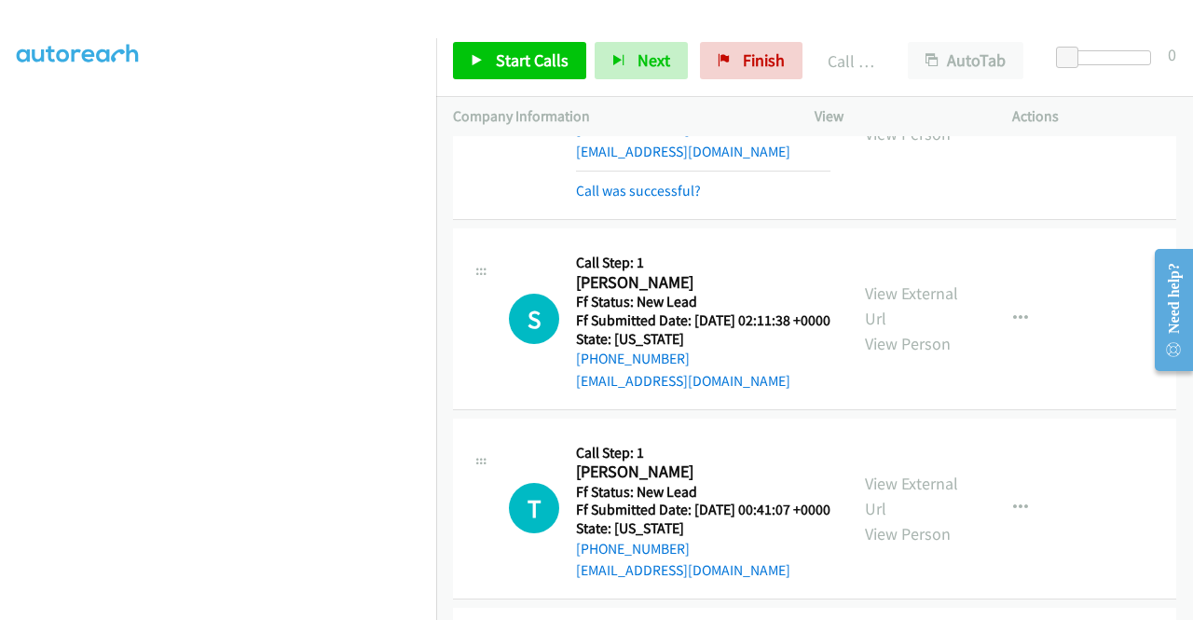
click at [665, 202] on div "Call was successful?" at bounding box center [703, 191] width 254 height 22
click at [661, 199] on link "Call was successful?" at bounding box center [638, 191] width 125 height 18
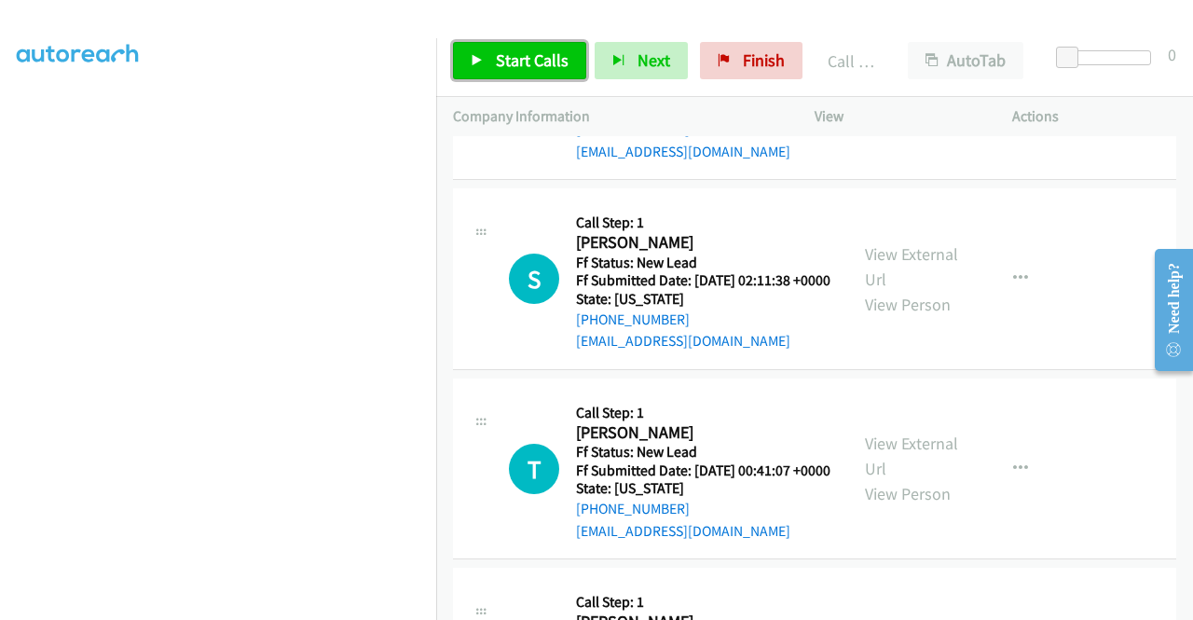
click at [540, 62] on span "Start Calls" at bounding box center [532, 59] width 73 height 21
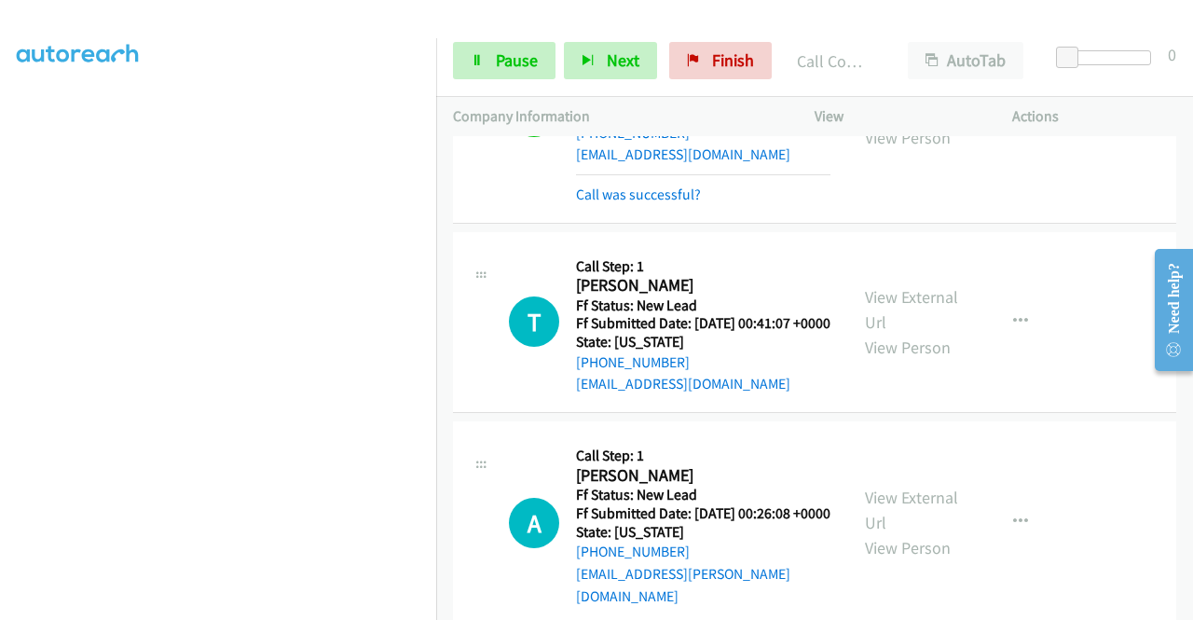
scroll to position [145, 0]
click at [513, 60] on span "Pause" at bounding box center [517, 59] width 42 height 21
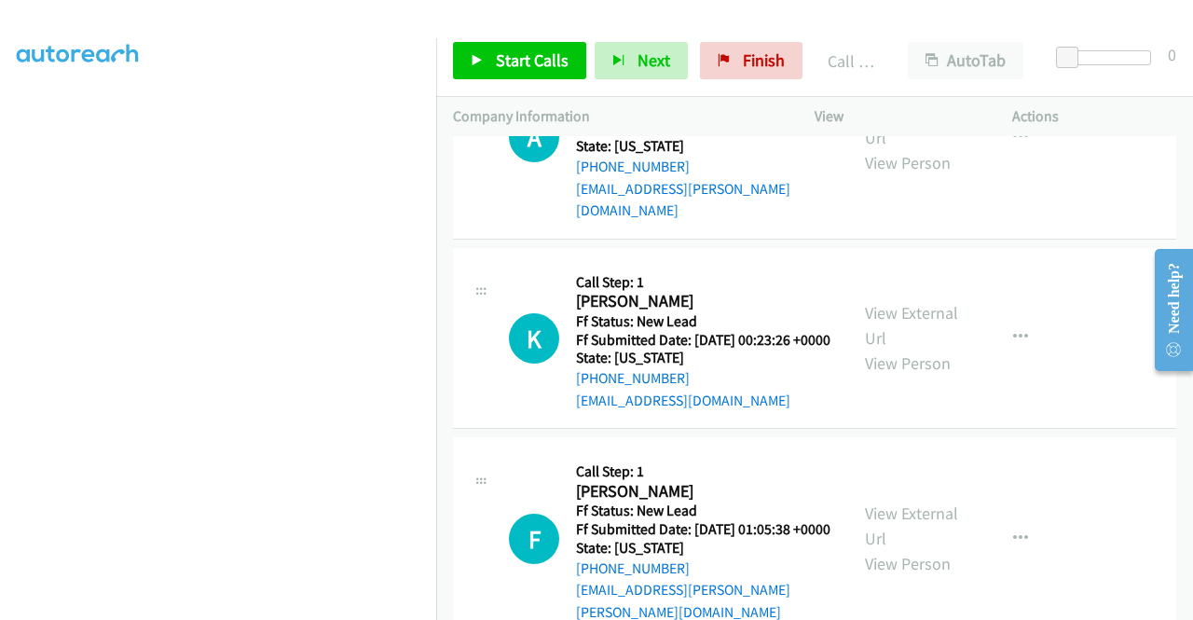
scroll to position [2589, 0]
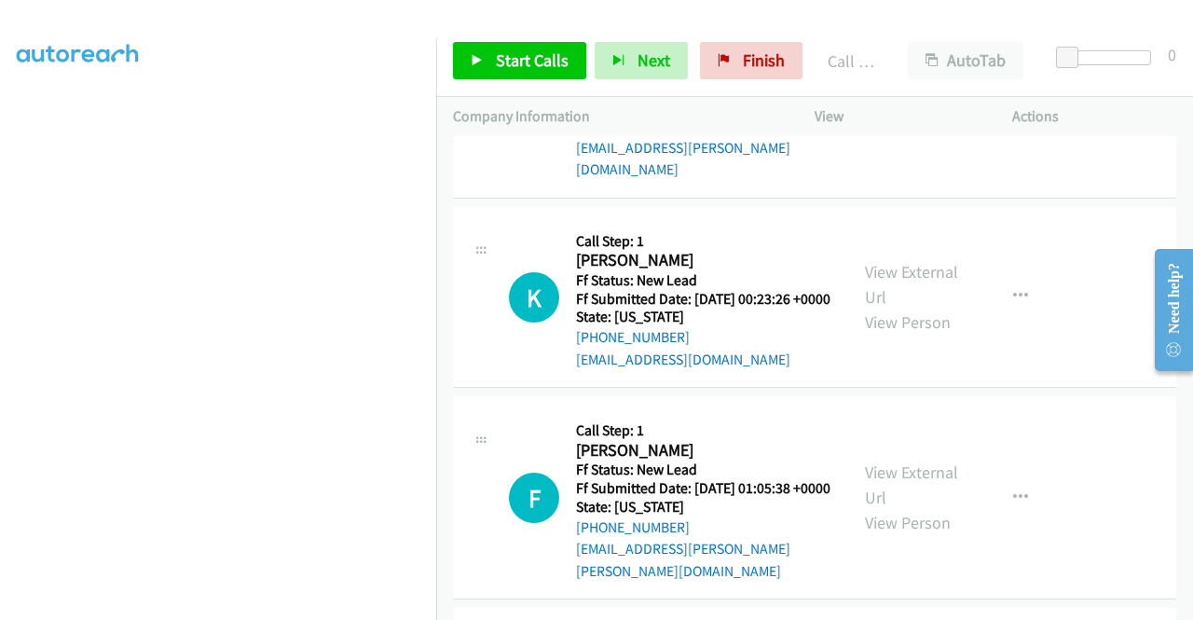
click at [889, 107] on link "View External Url" at bounding box center [911, 84] width 93 height 47
click at [889, 308] on link "View External Url" at bounding box center [911, 284] width 93 height 47
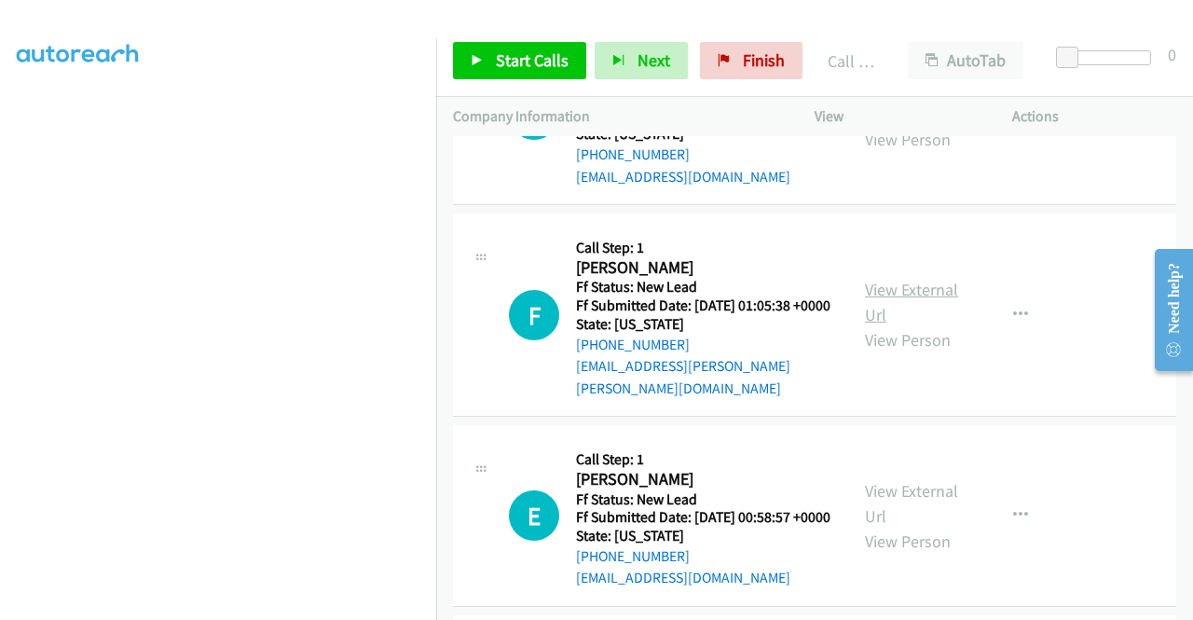
scroll to position [2775, 0]
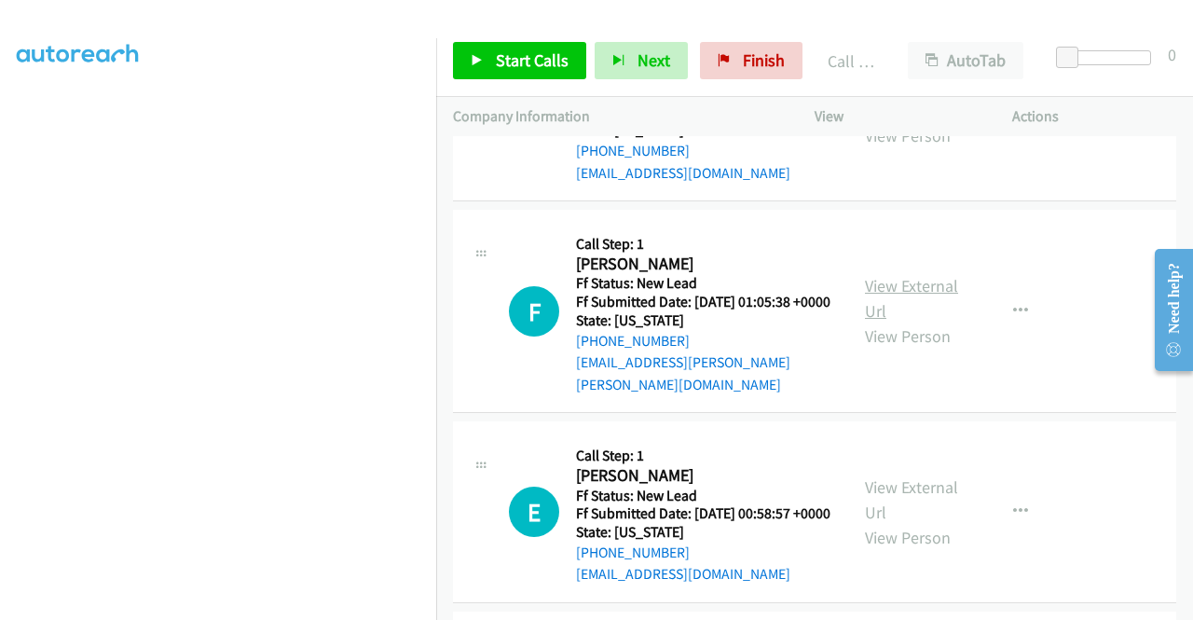
click at [911, 322] on link "View External Url" at bounding box center [911, 298] width 93 height 47
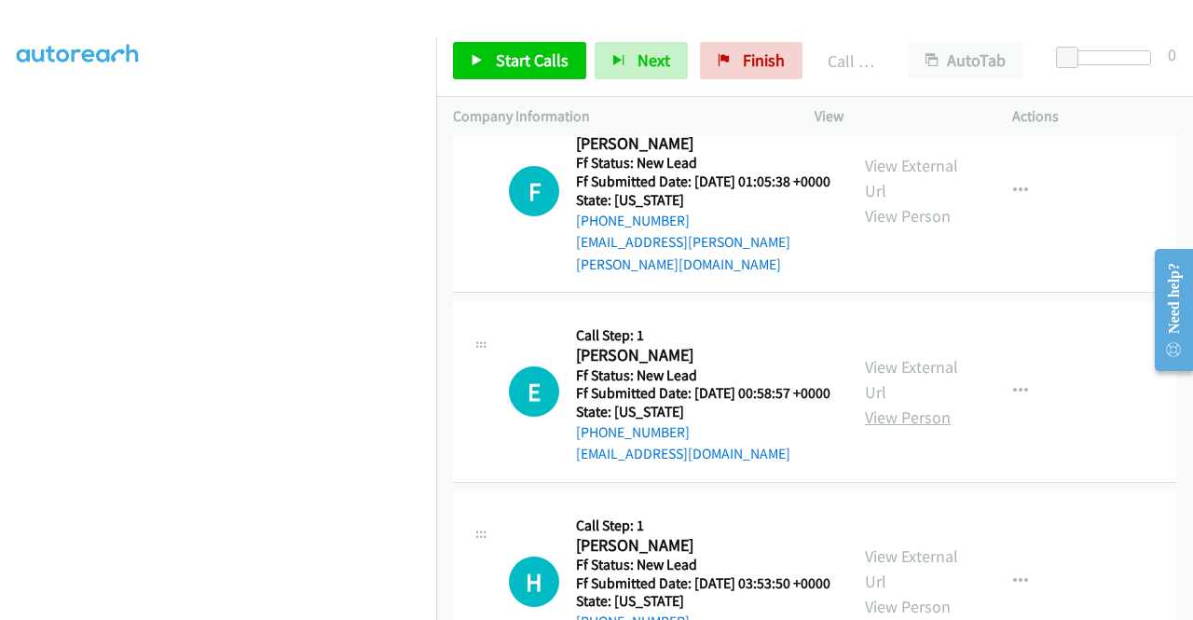
scroll to position [2962, 0]
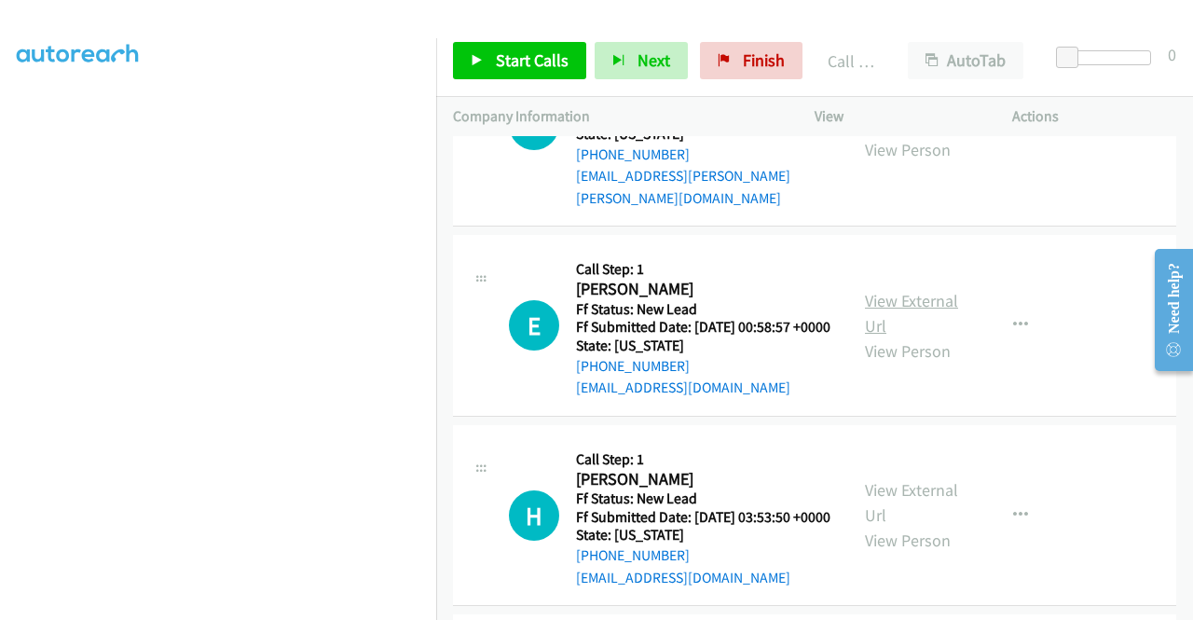
click at [923, 336] on link "View External Url" at bounding box center [911, 313] width 93 height 47
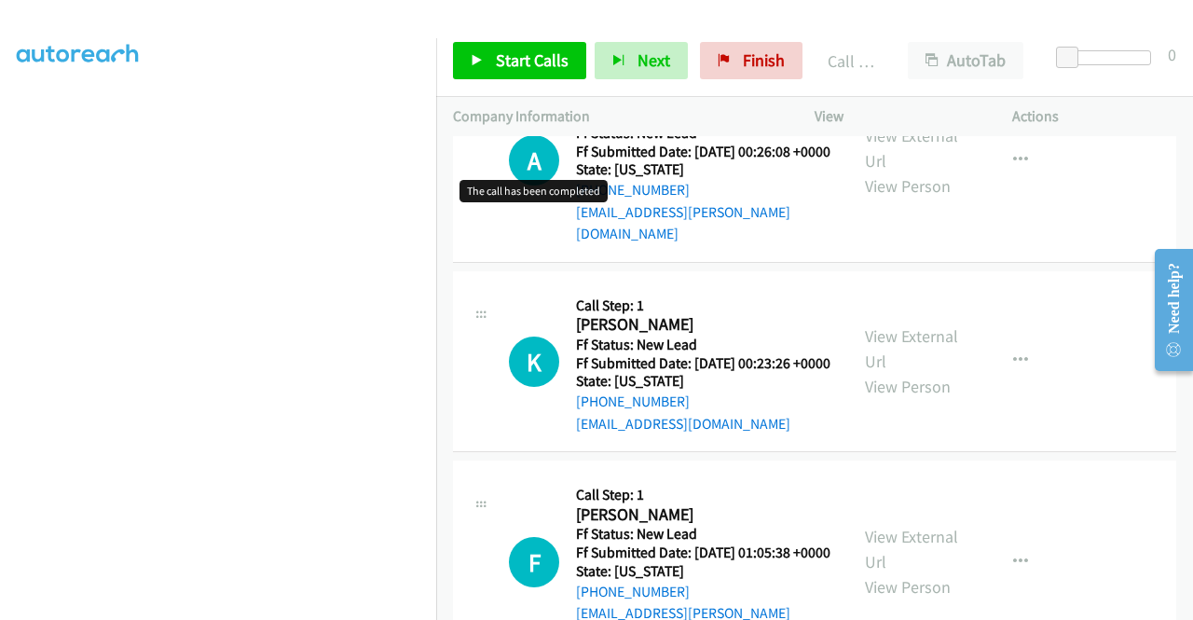
scroll to position [2496, 0]
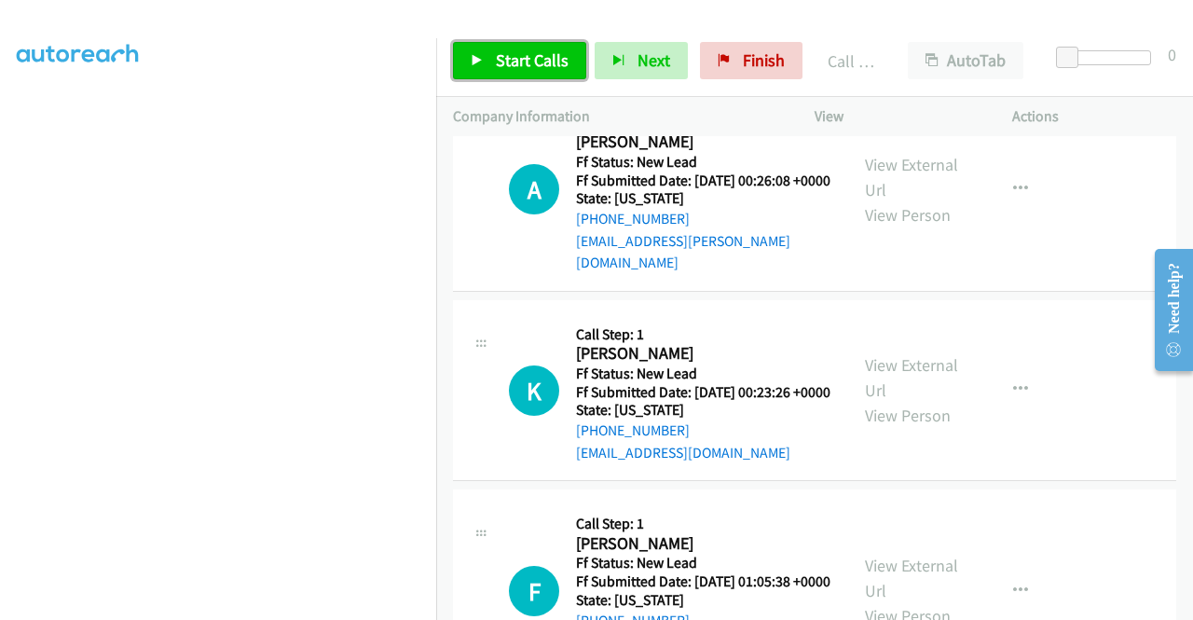
click at [511, 63] on span "Start Calls" at bounding box center [532, 59] width 73 height 21
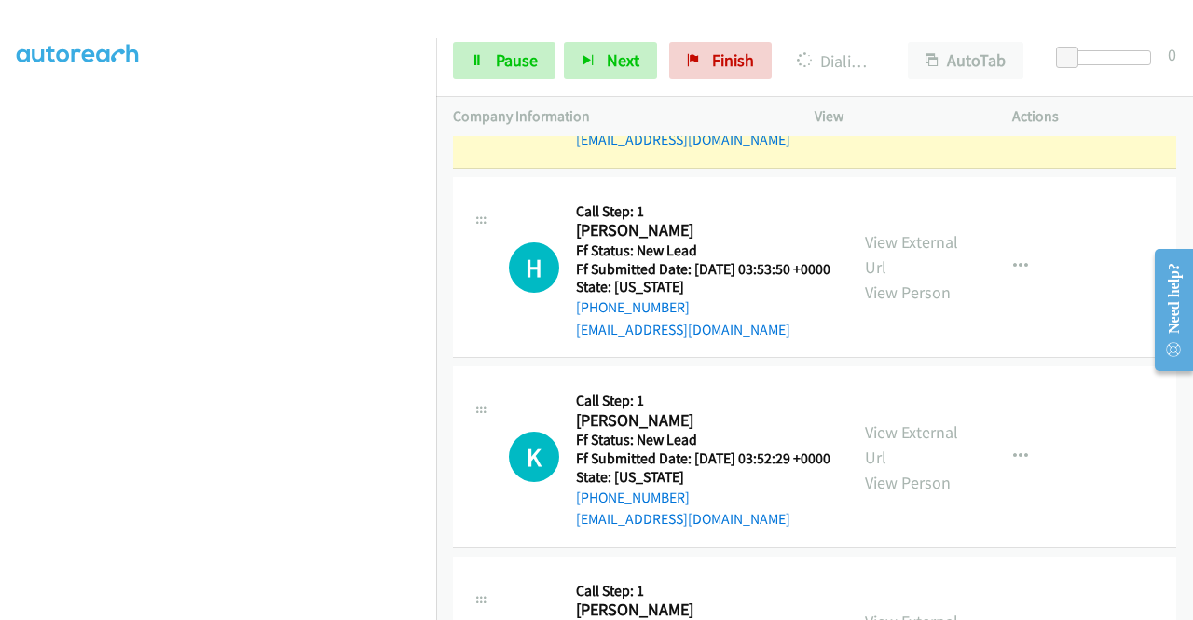
scroll to position [3334, 0]
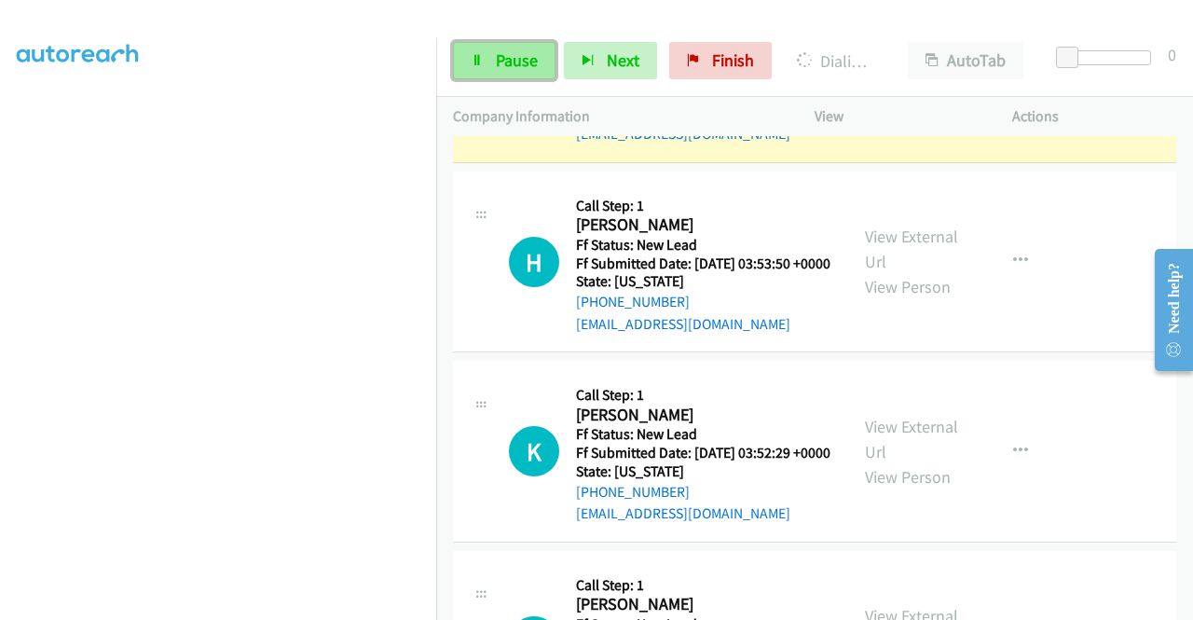
click at [503, 64] on span "Pause" at bounding box center [517, 59] width 42 height 21
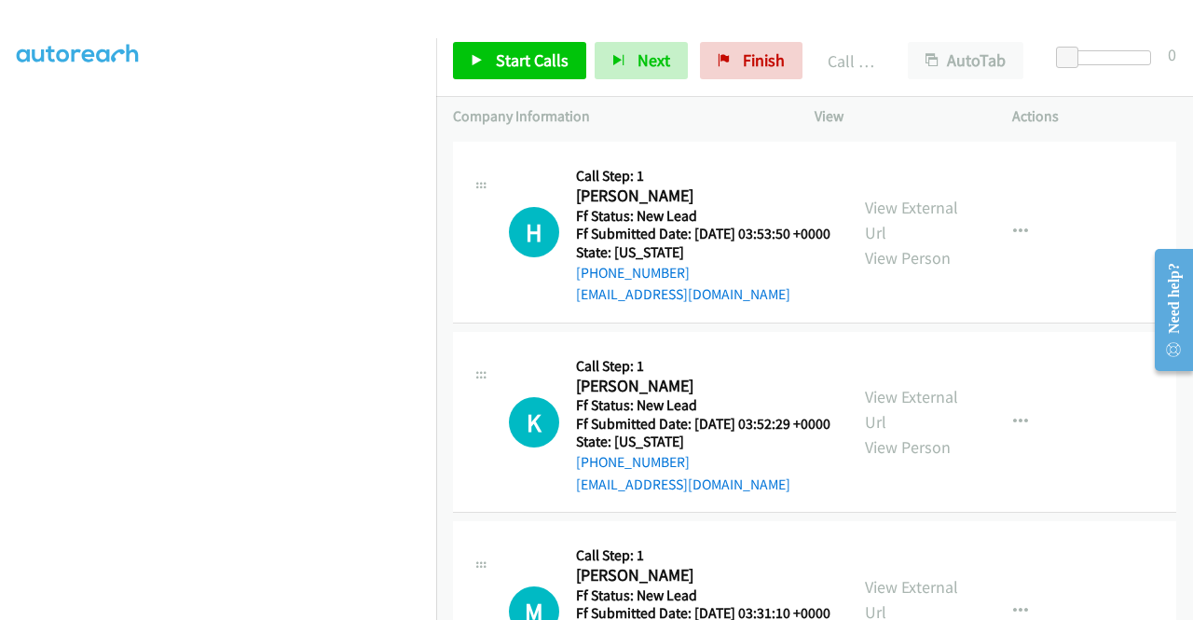
scroll to position [3521, 0]
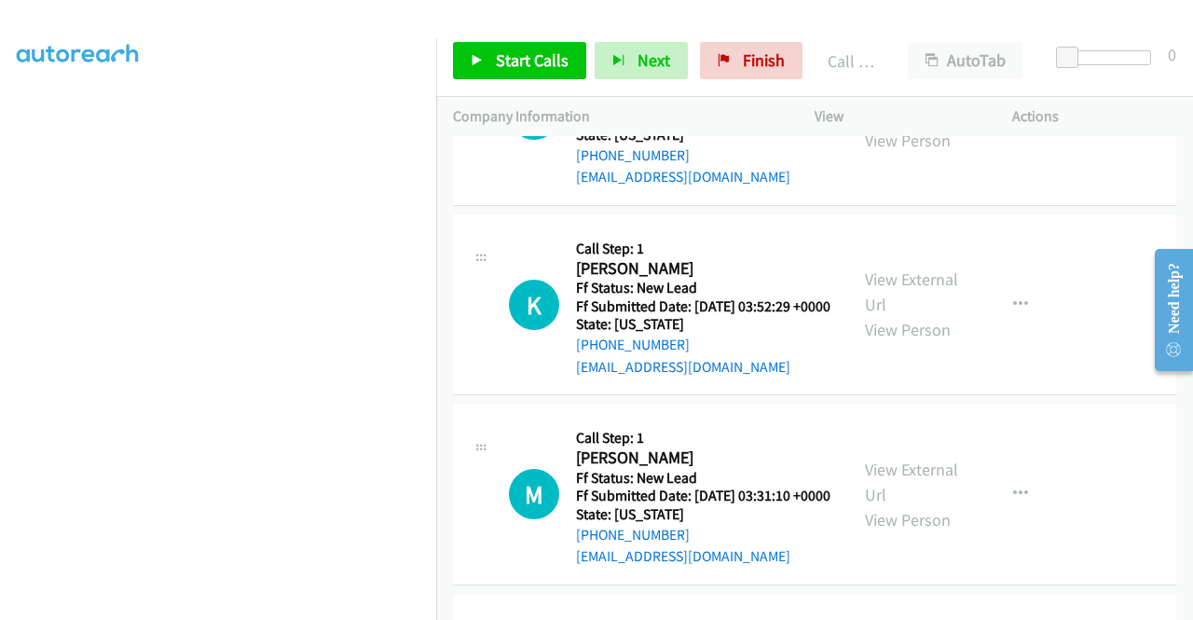
click at [908, 126] on link "View External Url" at bounding box center [911, 102] width 93 height 47
click at [900, 315] on link "View External Url" at bounding box center [911, 291] width 93 height 47
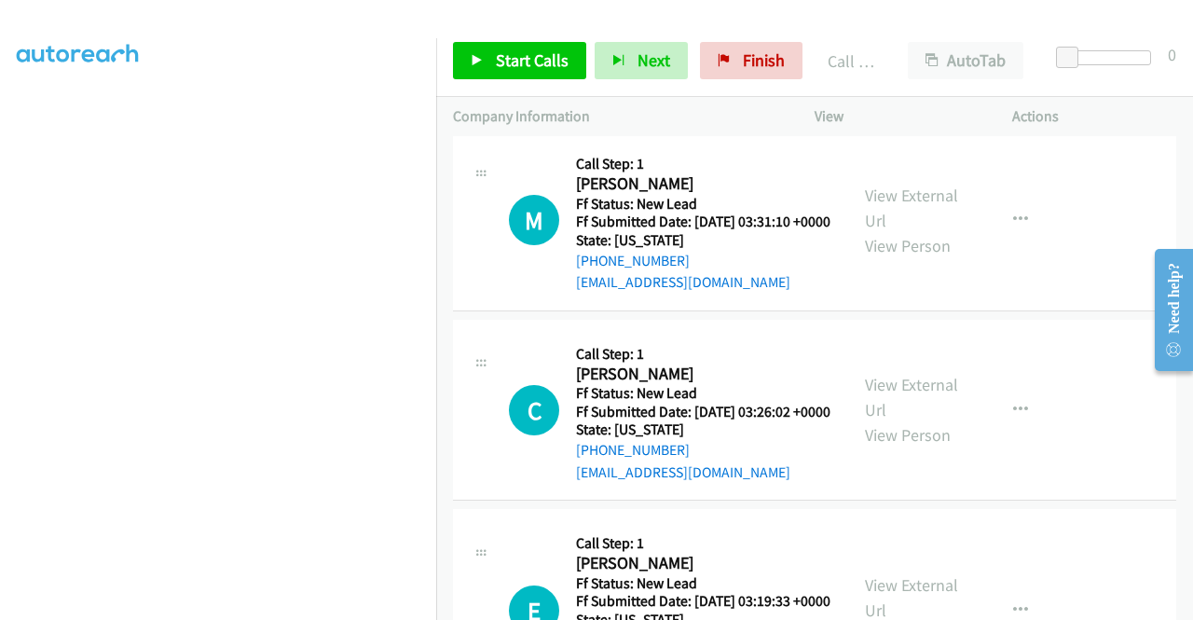
scroll to position [3800, 0]
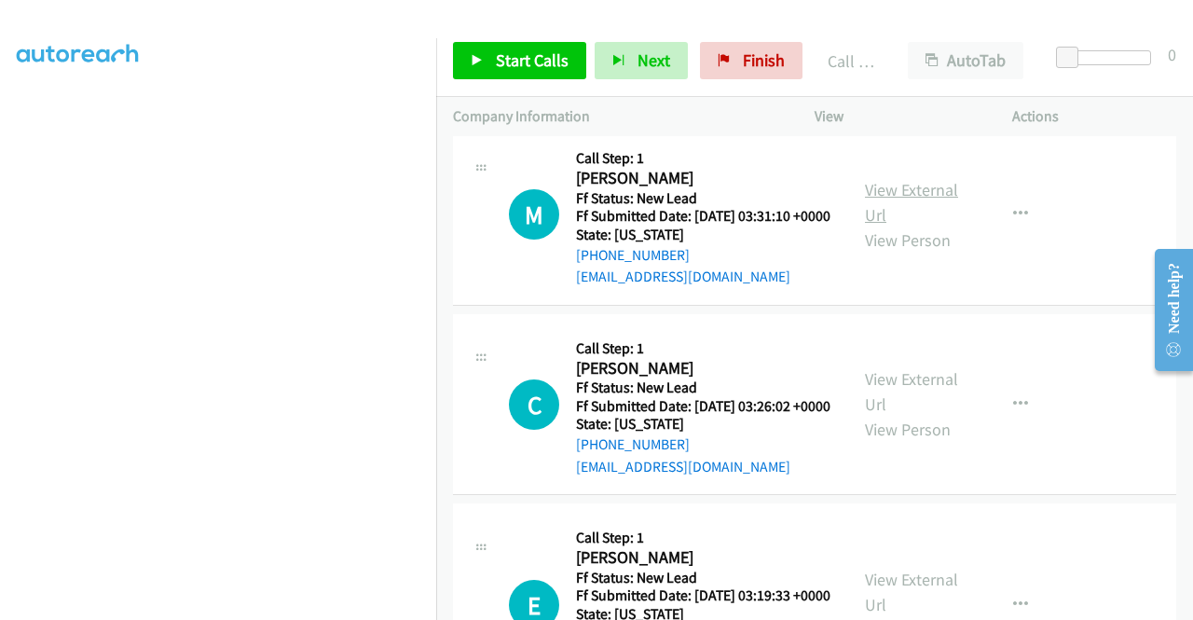
click at [904, 226] on link "View External Url" at bounding box center [911, 202] width 93 height 47
click at [481, 75] on link "Start Calls" at bounding box center [519, 60] width 133 height 37
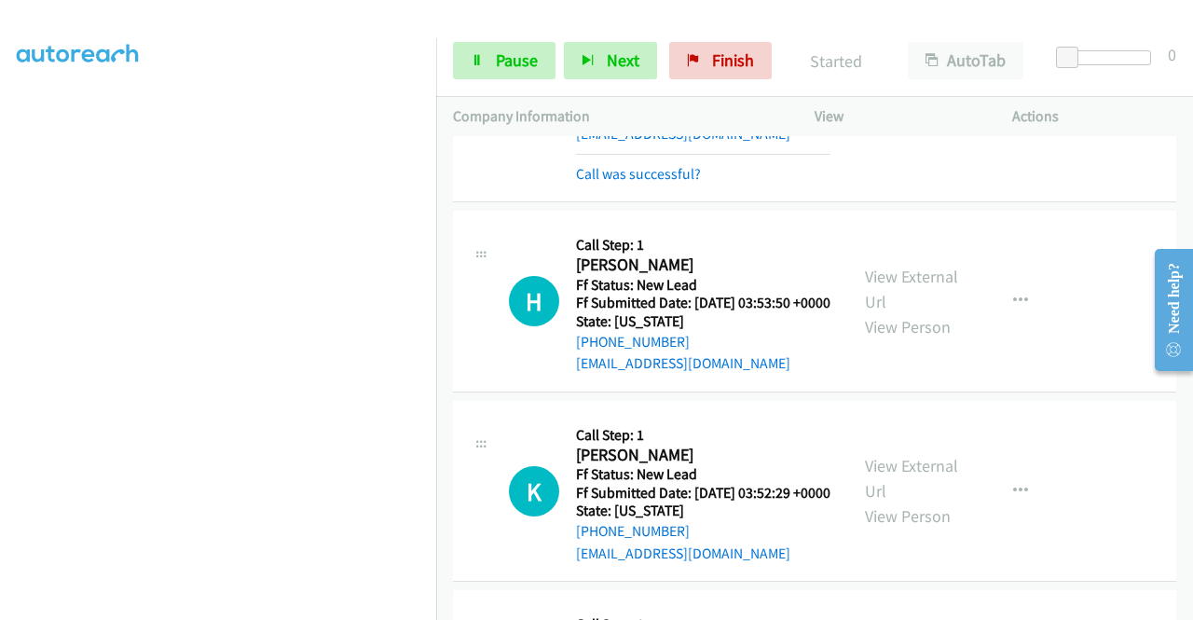
scroll to position [3521, 0]
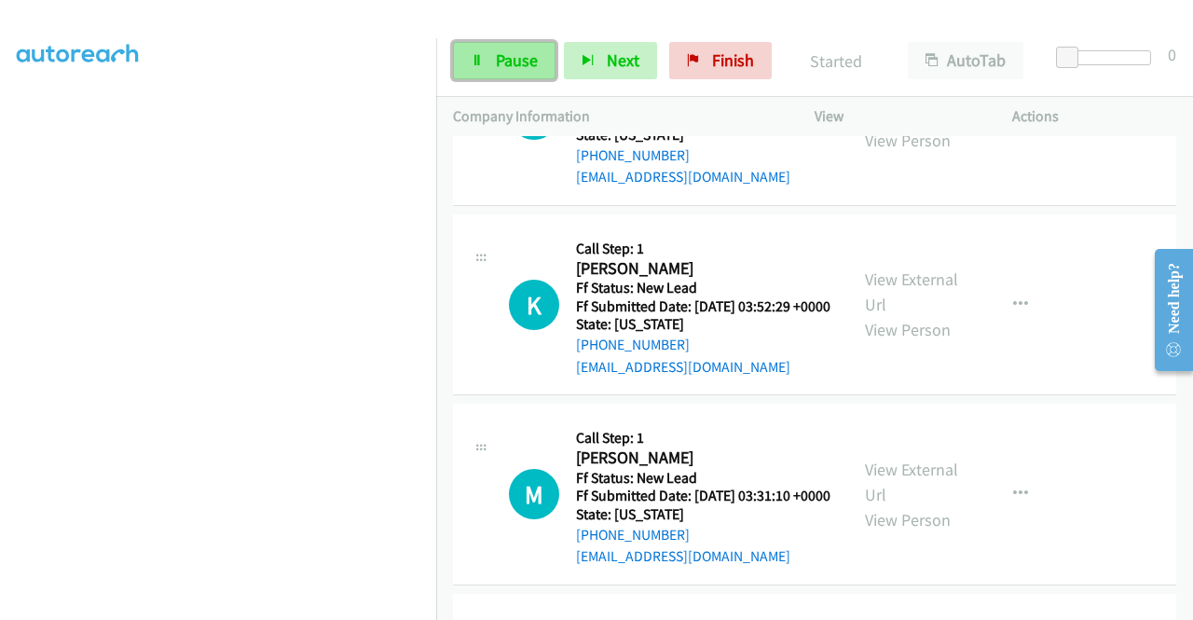
click at [523, 62] on span "Pause" at bounding box center [517, 59] width 42 height 21
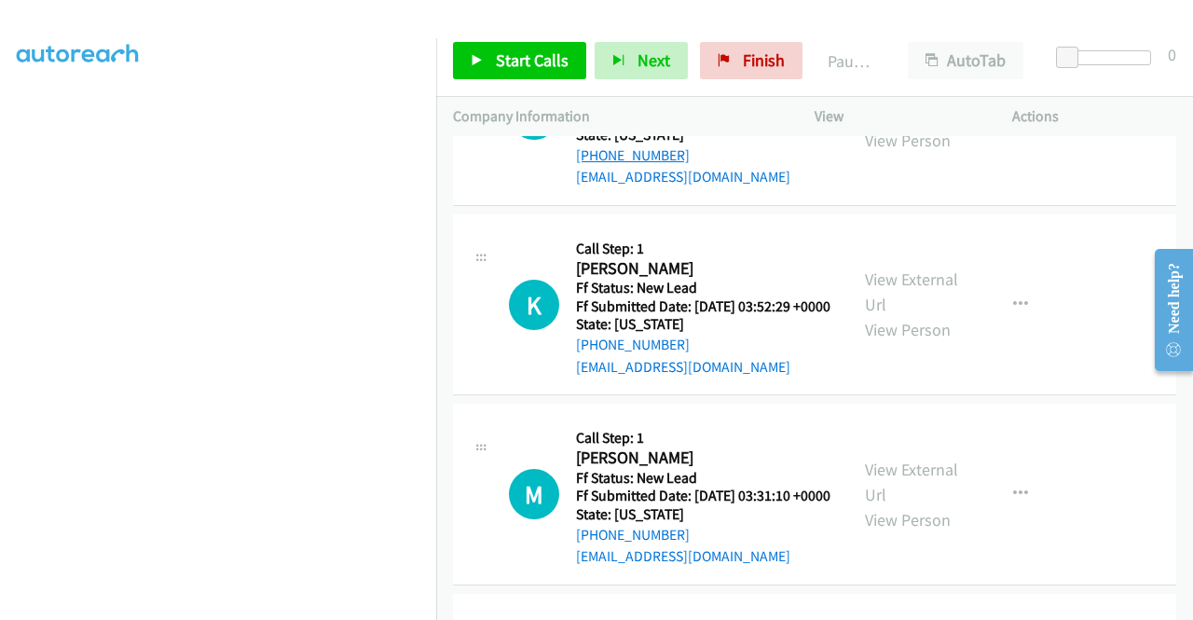
drag, startPoint x: 710, startPoint y: 389, endPoint x: 598, endPoint y: 392, distance: 111.9
click at [598, 167] on div "[PHONE_NUMBER]" at bounding box center [703, 155] width 254 height 22
click at [698, 167] on div "[PHONE_NUMBER]" at bounding box center [703, 155] width 254 height 22
drag, startPoint x: 666, startPoint y: 395, endPoint x: 593, endPoint y: 394, distance: 73.6
click at [593, 167] on div "[PHONE_NUMBER]" at bounding box center [703, 155] width 254 height 22
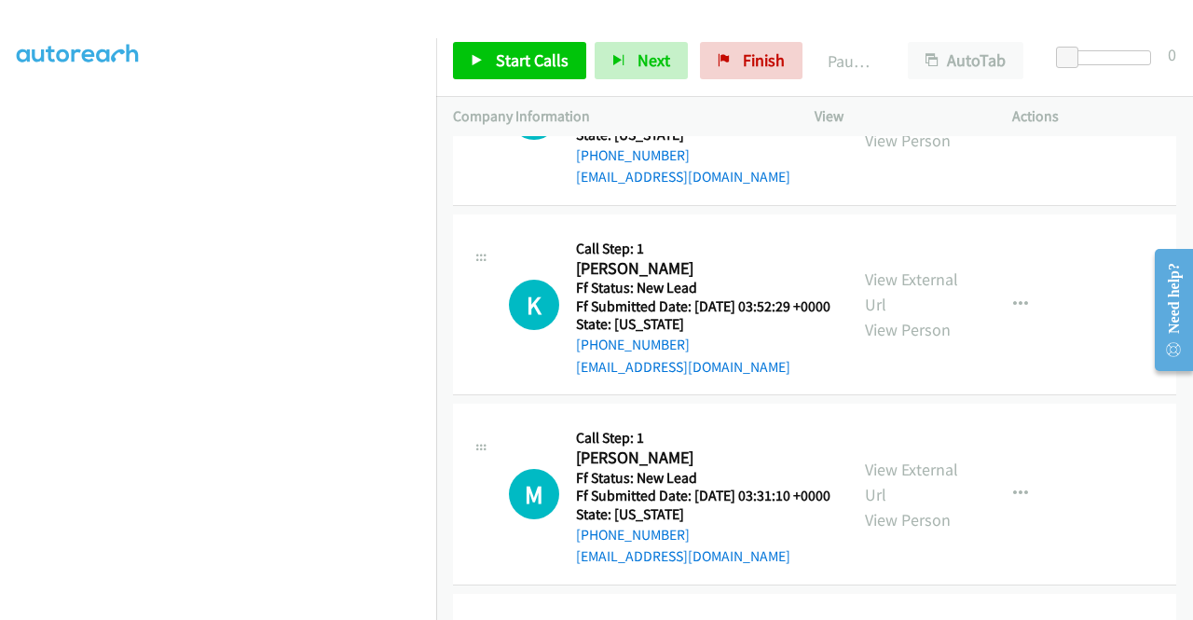
scroll to position [0, 0]
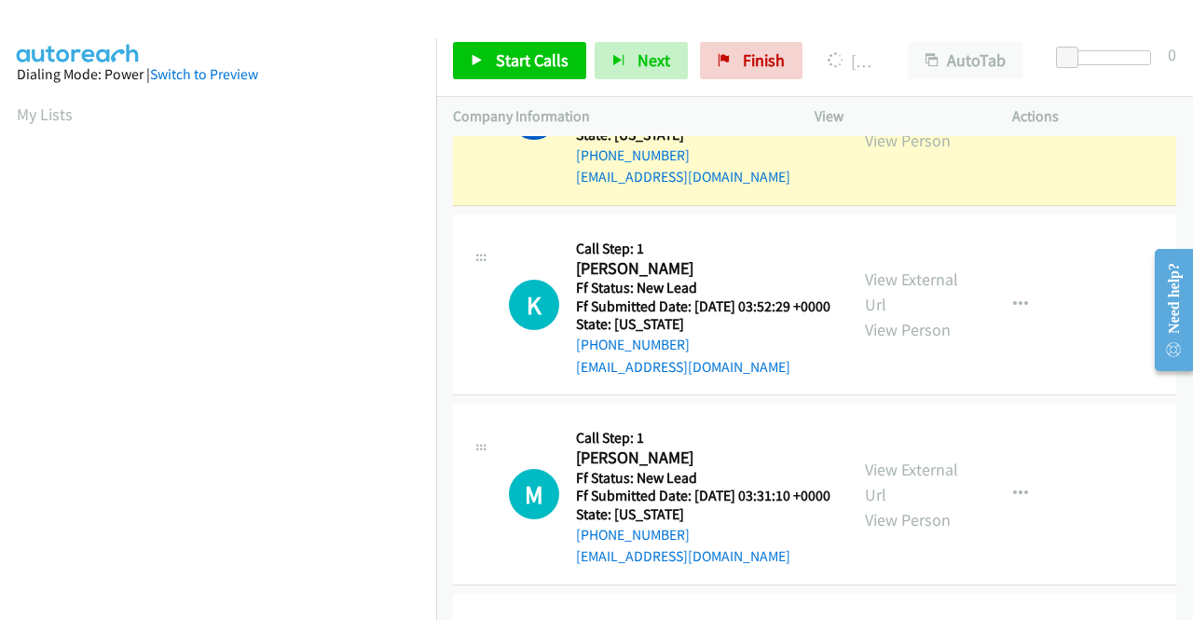
click at [1102, 206] on div "H Callback Scheduled Call Step: 1 [PERSON_NAME] America/[GEOGRAPHIC_DATA] Ff St…" at bounding box center [814, 115] width 723 height 182
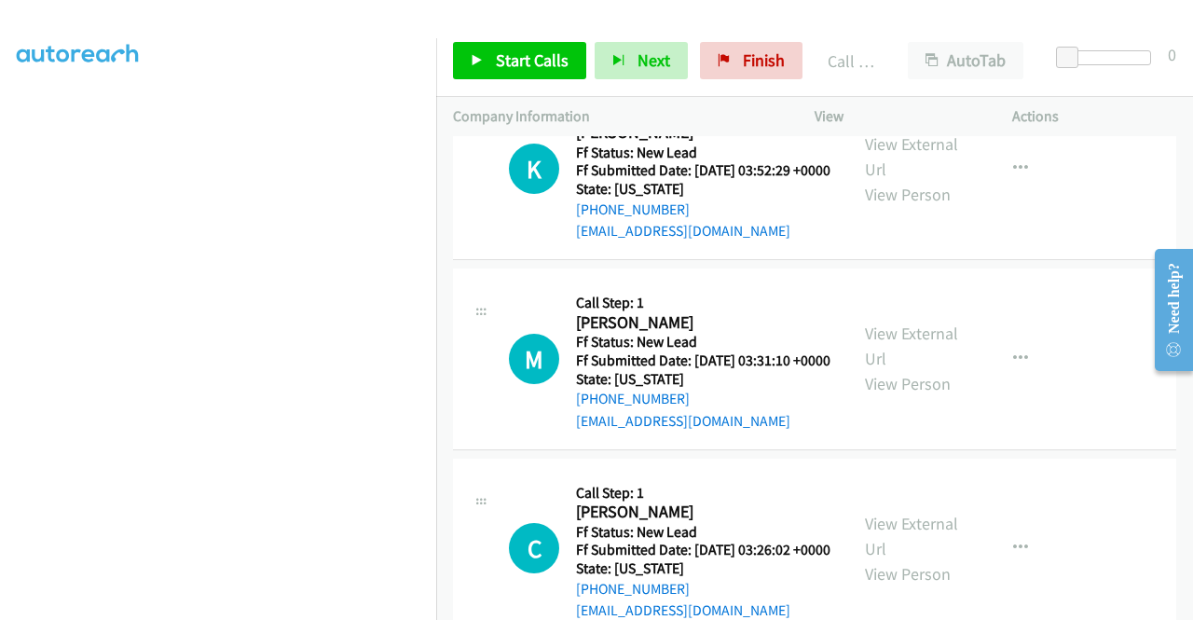
scroll to position [3800, 0]
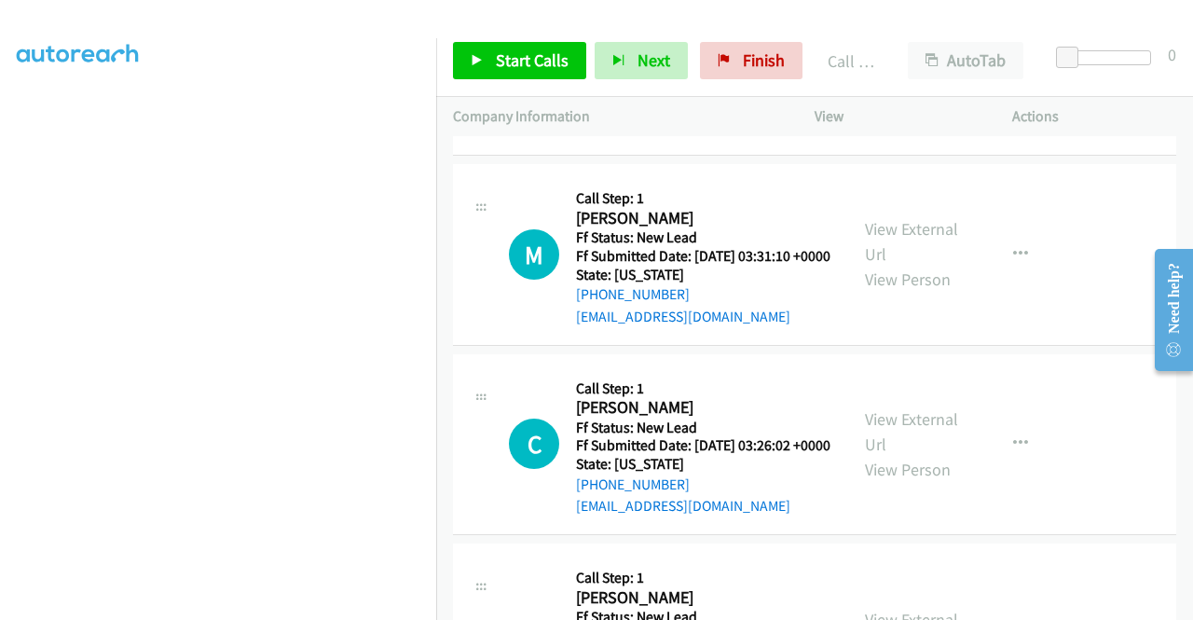
click at [932, 75] on link "View External Url" at bounding box center [911, 52] width 93 height 47
click at [915, 265] on link "View External Url" at bounding box center [911, 241] width 93 height 47
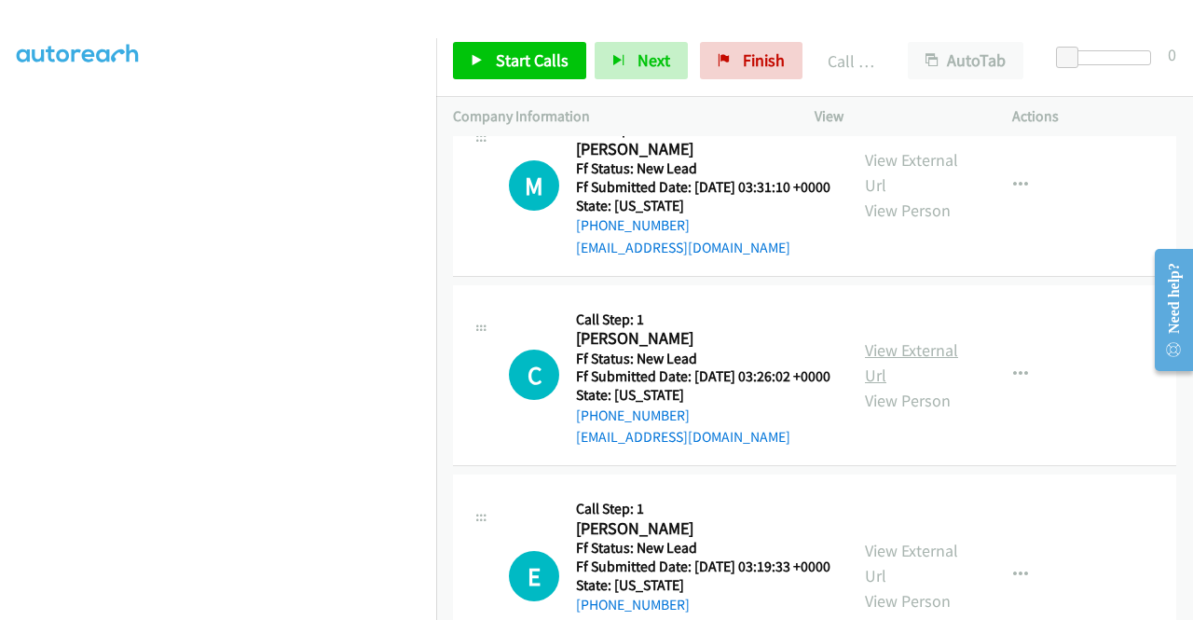
scroll to position [3987, 0]
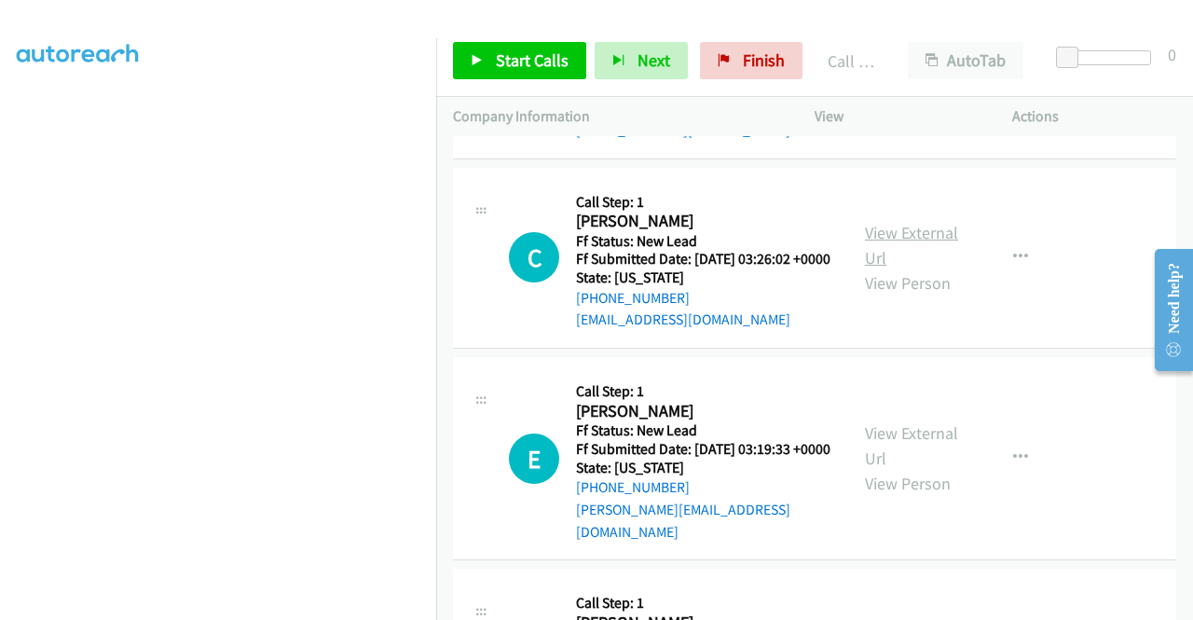
click at [939, 268] on link "View External Url" at bounding box center [911, 245] width 93 height 47
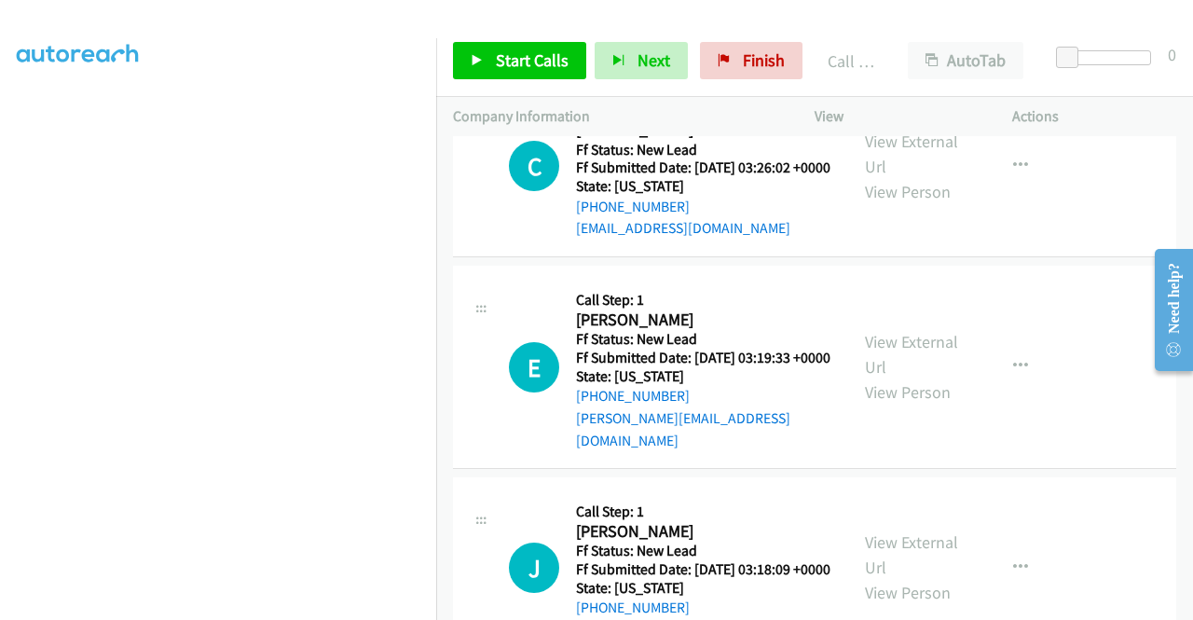
scroll to position [4173, 0]
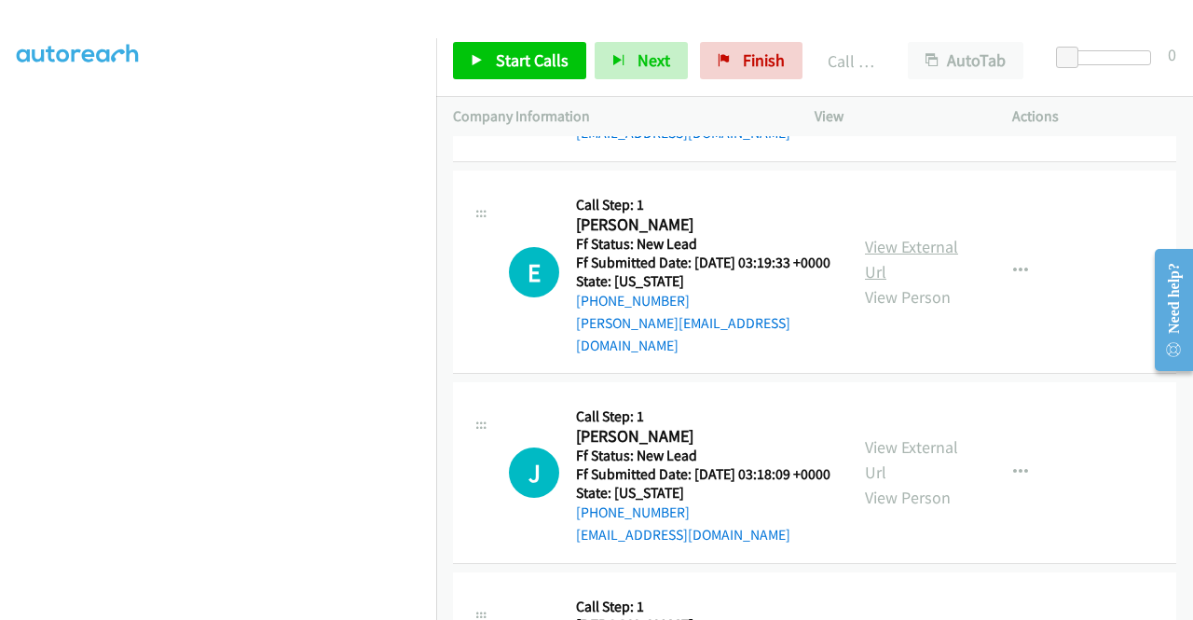
click at [908, 282] on link "View External Url" at bounding box center [911, 259] width 93 height 47
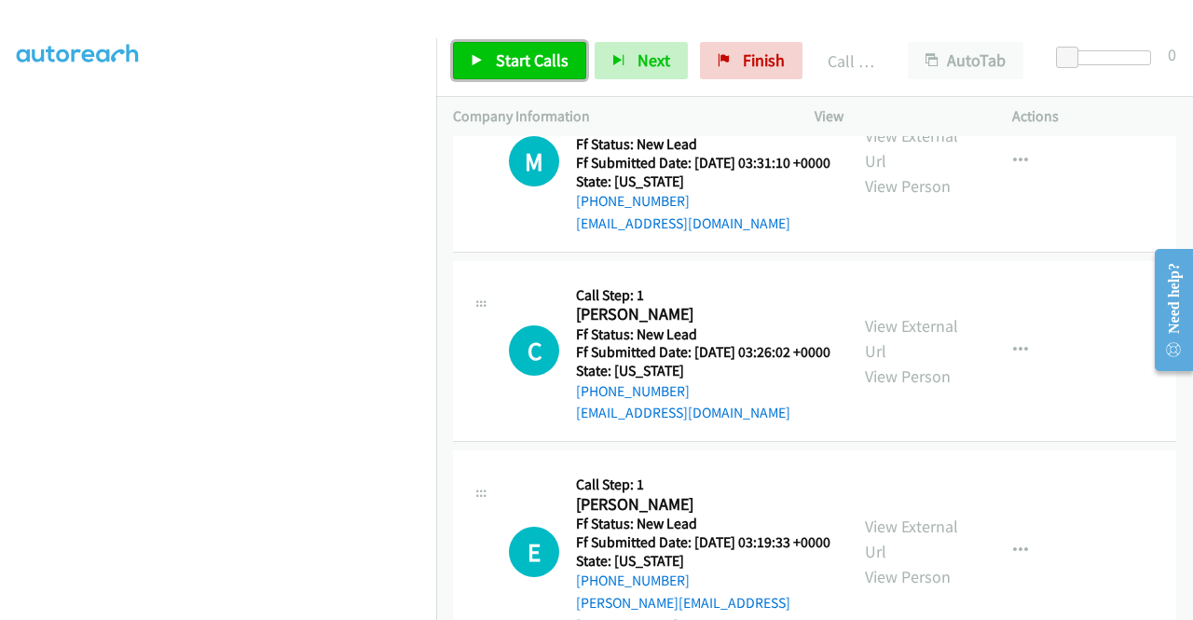
click at [522, 66] on span "Start Calls" at bounding box center [532, 59] width 73 height 21
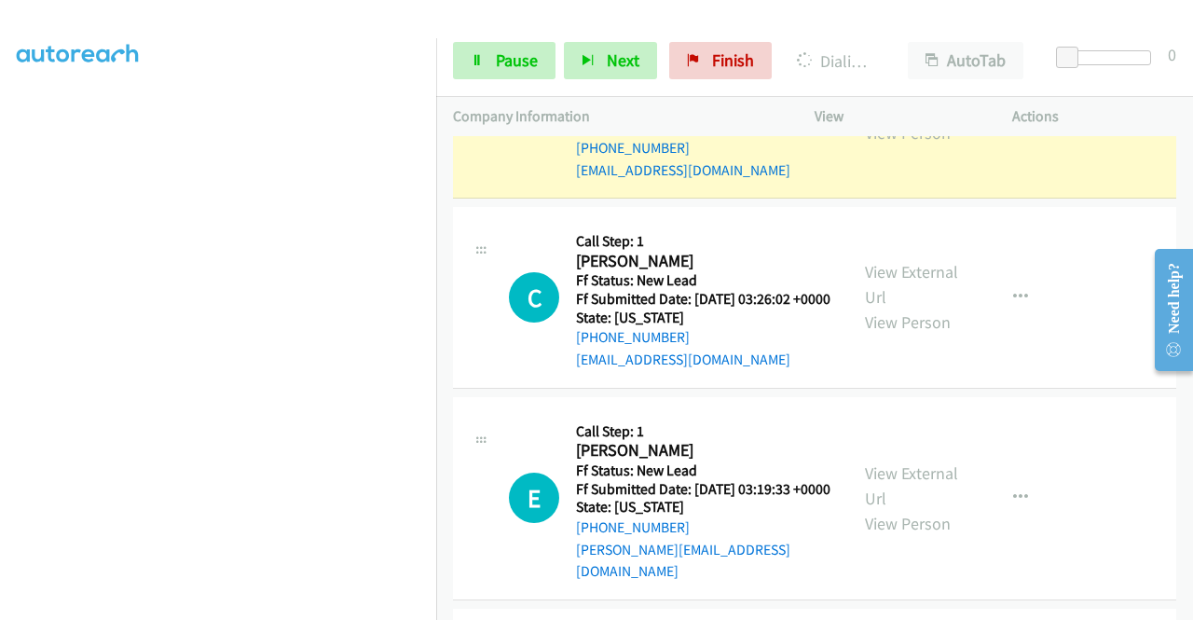
scroll to position [425, 0]
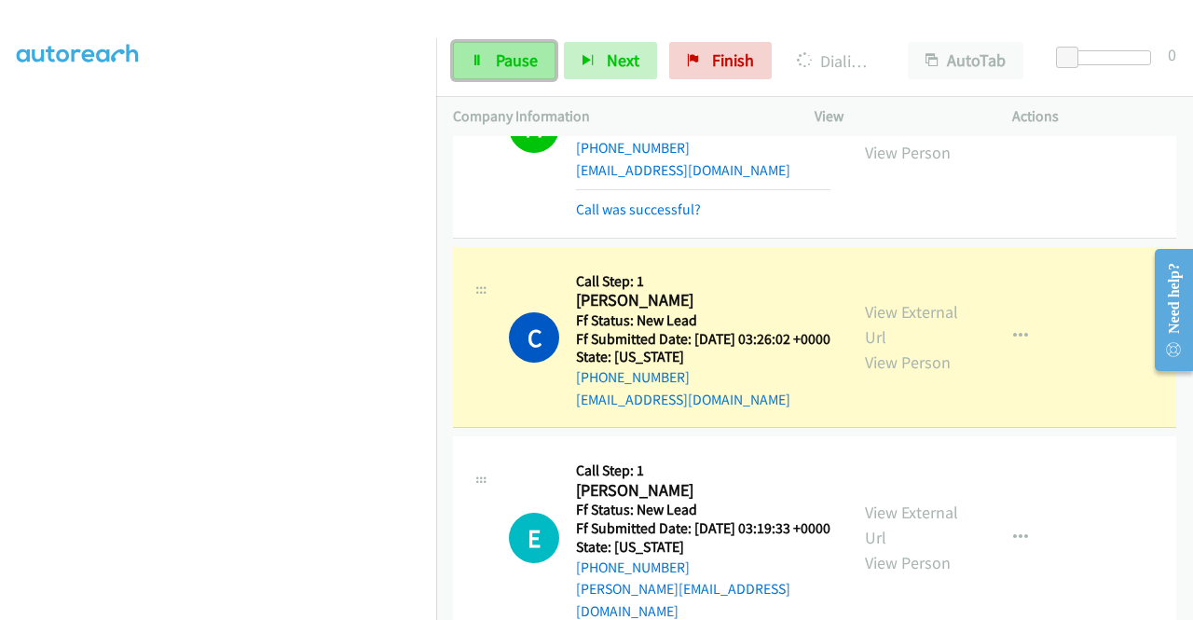
click at [500, 62] on span "Pause" at bounding box center [517, 59] width 42 height 21
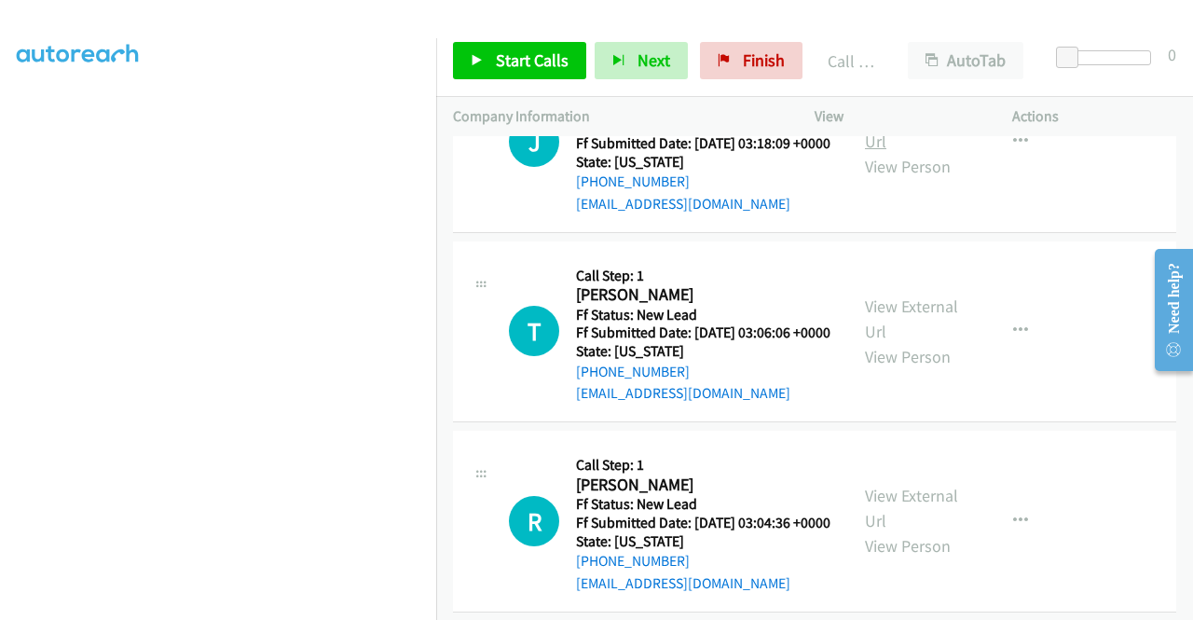
scroll to position [4639, 0]
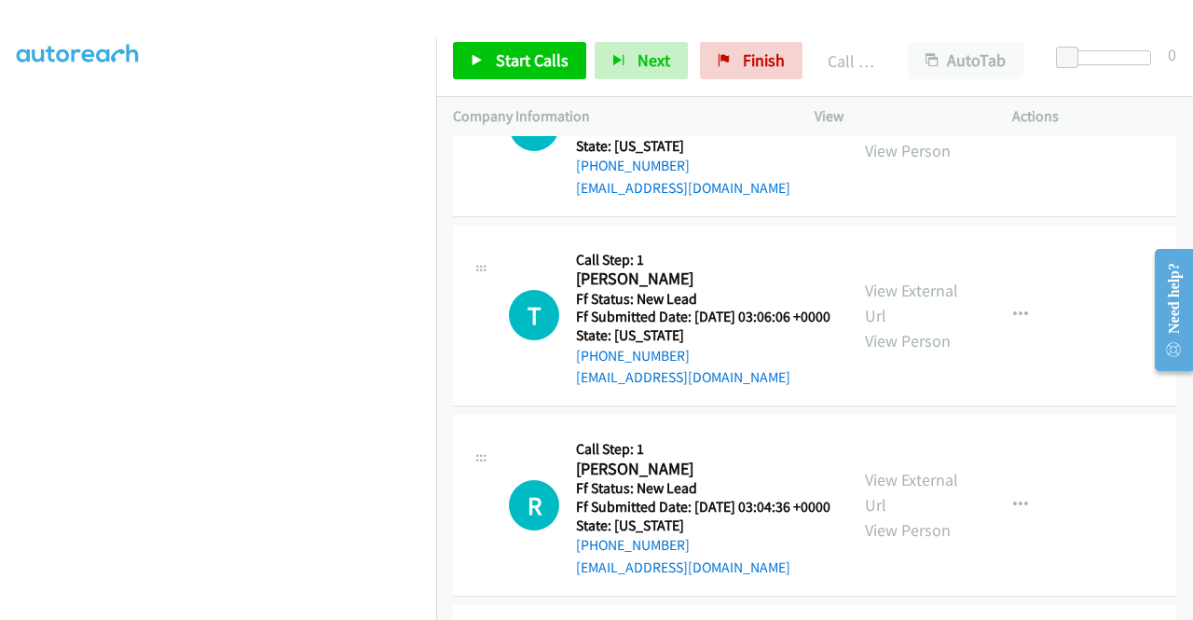
click at [920, 136] on link "View External Url" at bounding box center [911, 112] width 93 height 47
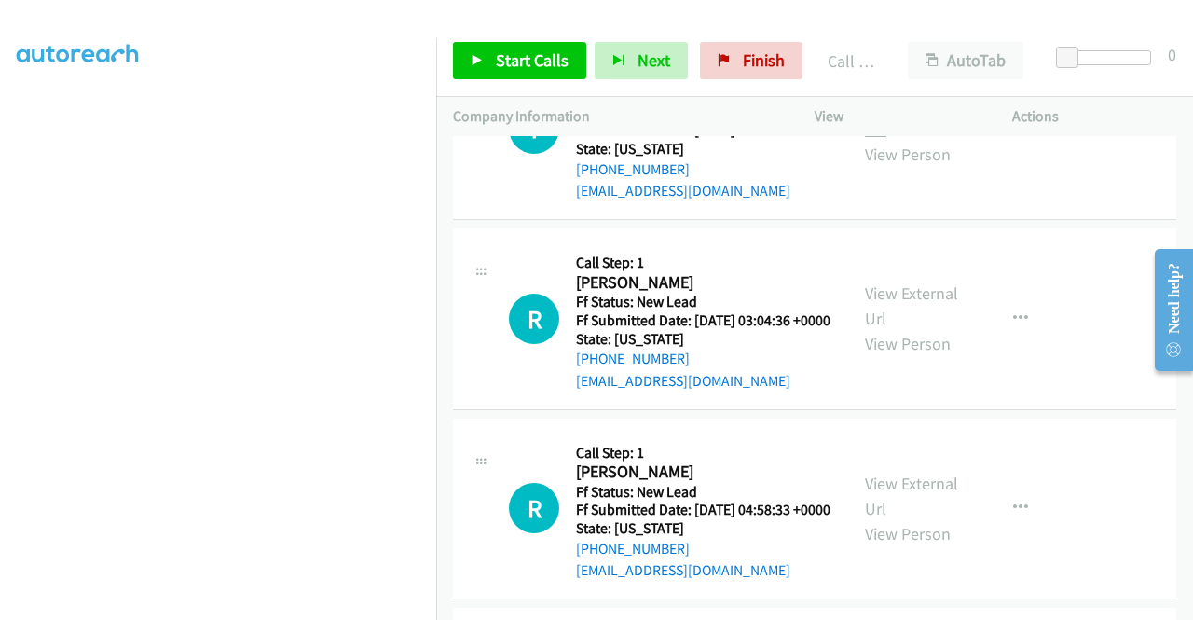
click at [928, 140] on link "View External Url" at bounding box center [911, 116] width 93 height 47
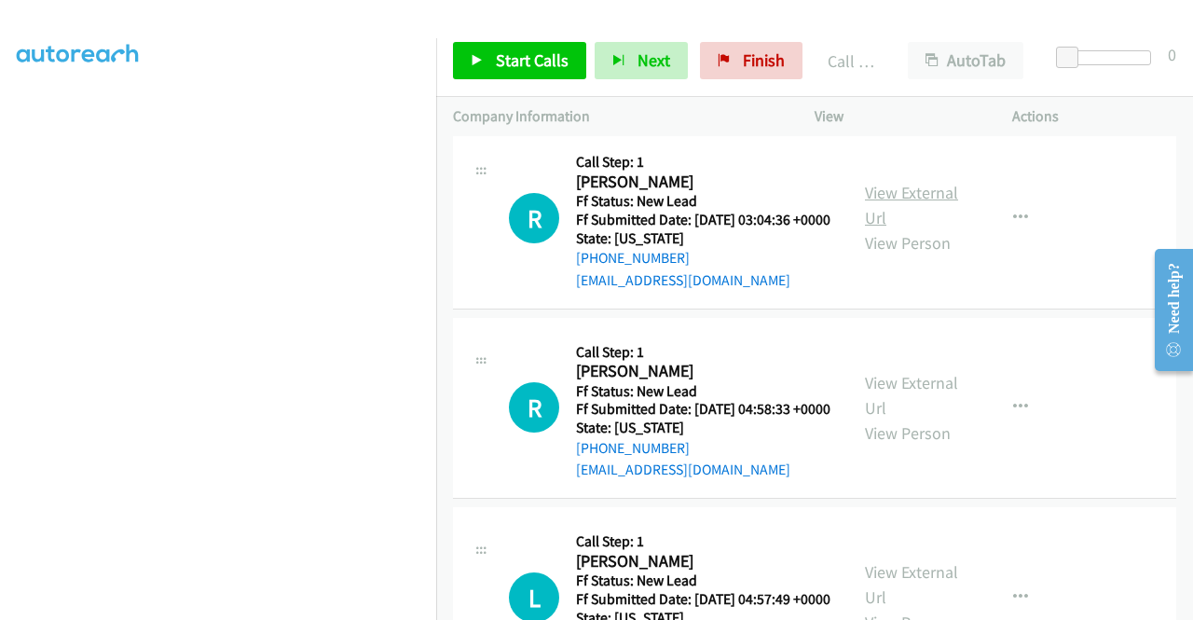
scroll to position [5012, 0]
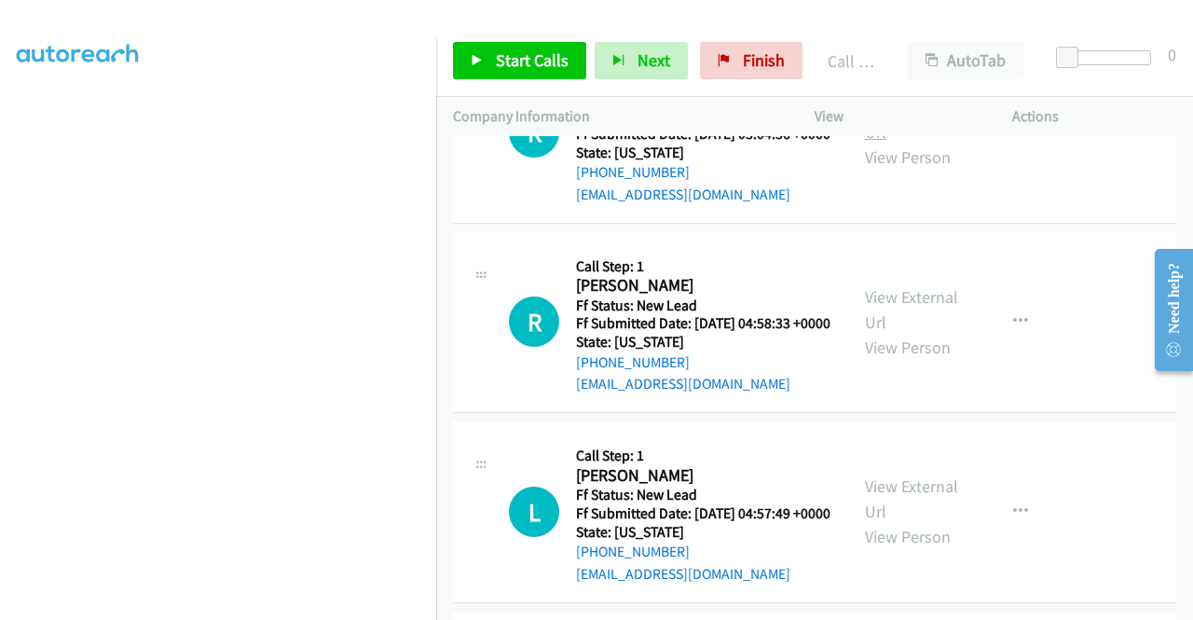
click at [919, 143] on link "View External Url" at bounding box center [911, 119] width 93 height 47
click at [514, 52] on span "Start Calls" at bounding box center [532, 59] width 73 height 21
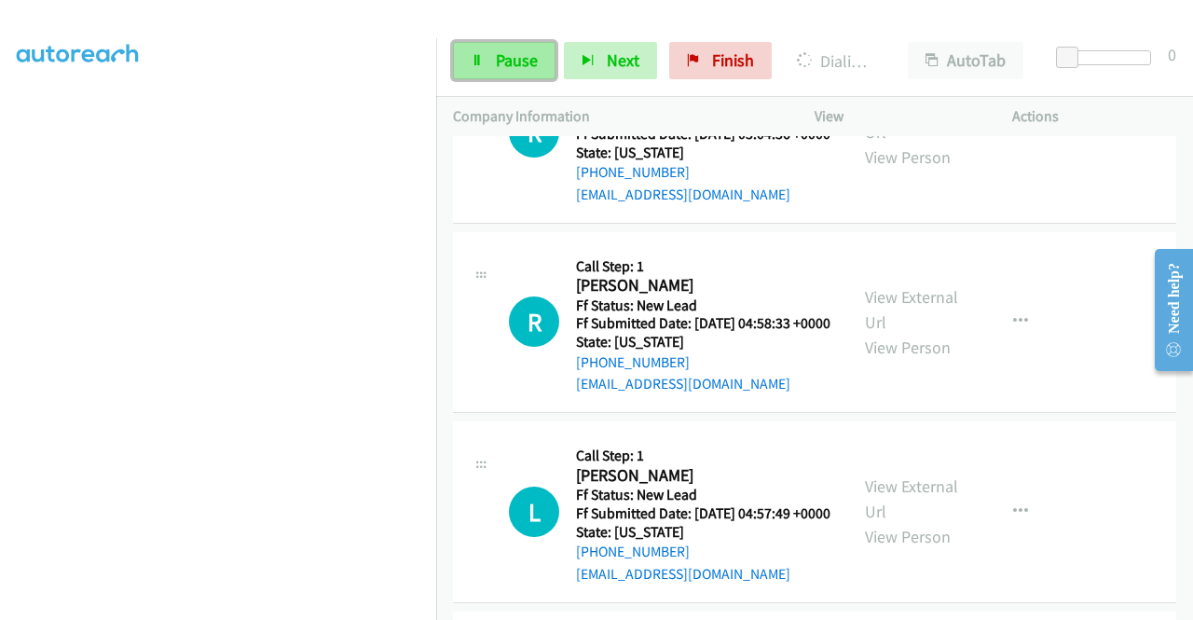
click at [488, 58] on link "Pause" at bounding box center [504, 60] width 103 height 37
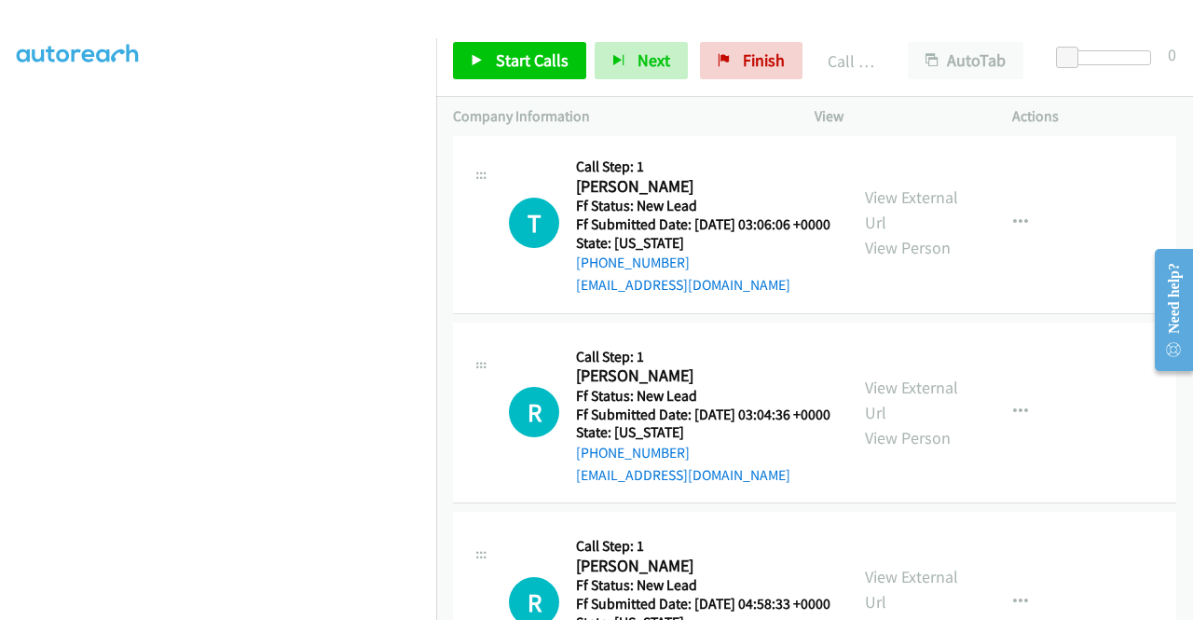
scroll to position [4585, 0]
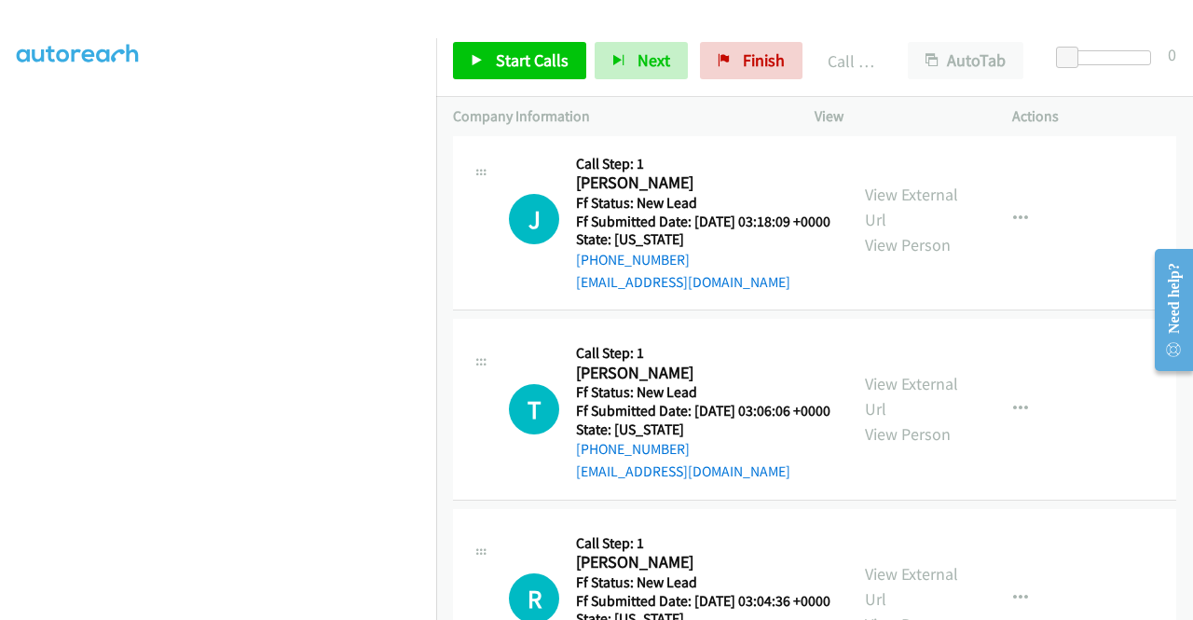
click at [646, 101] on link "Call was successful?" at bounding box center [638, 92] width 125 height 18
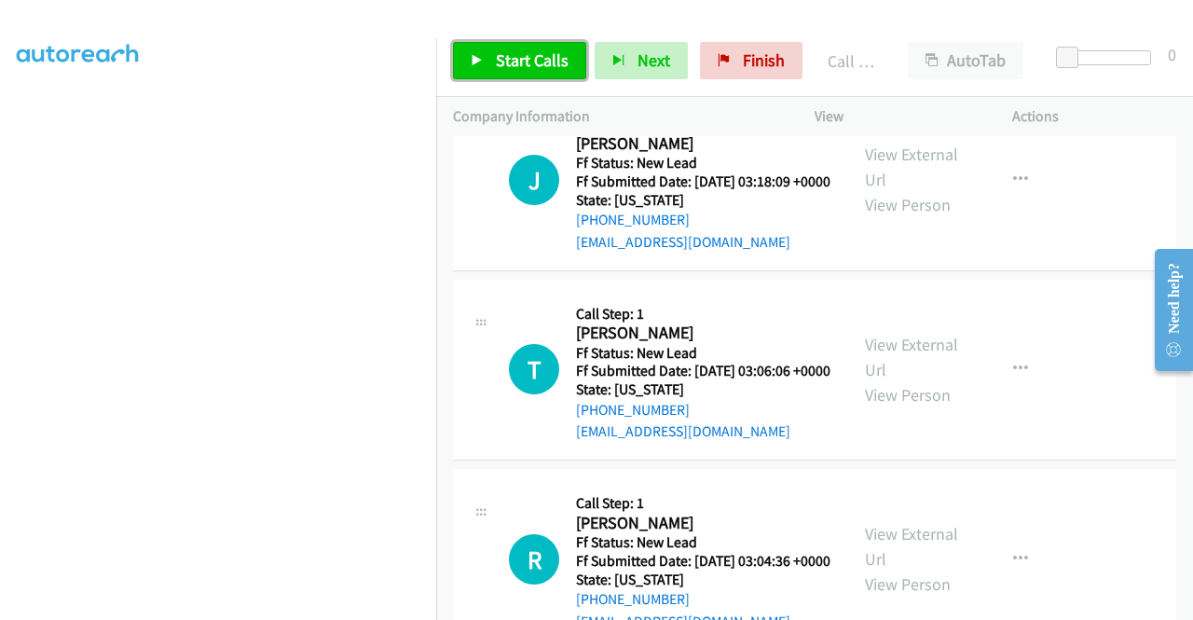
click at [523, 50] on span "Start Calls" at bounding box center [532, 59] width 73 height 21
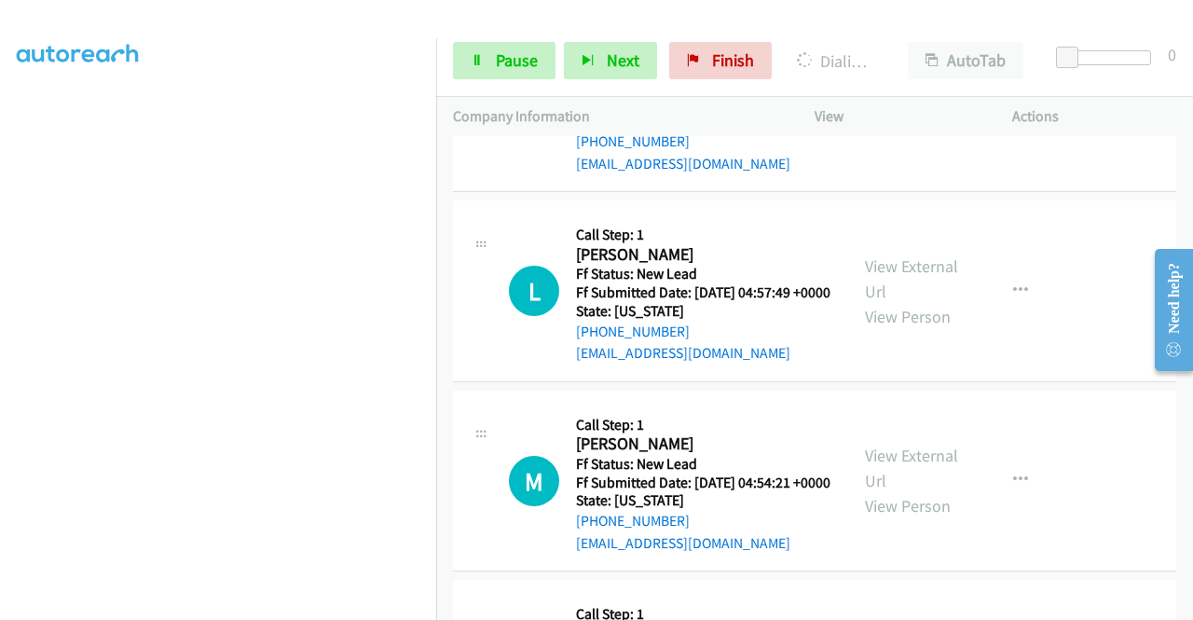
scroll to position [5424, 0]
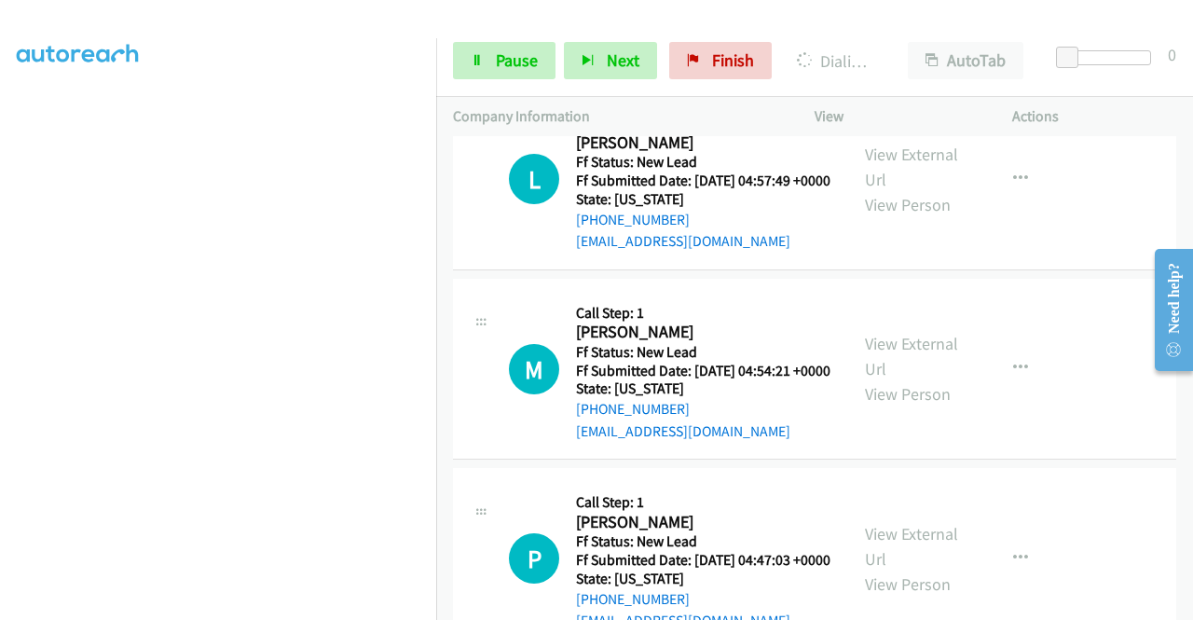
click at [941, 190] on link "View External Url" at bounding box center [911, 167] width 93 height 47
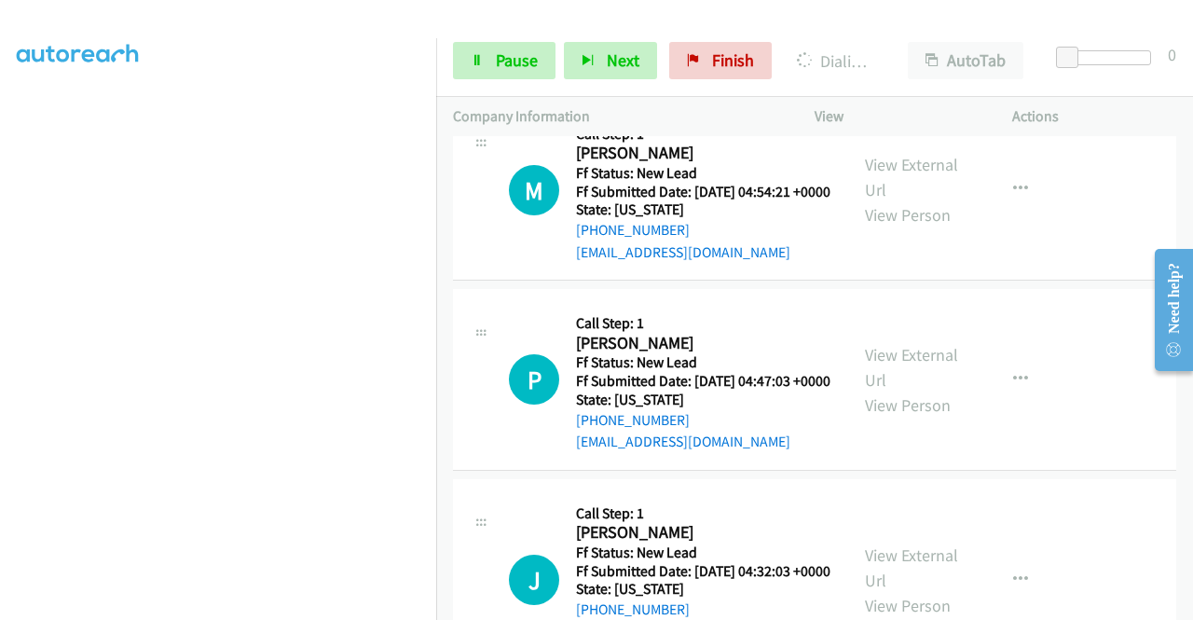
scroll to position [5610, 0]
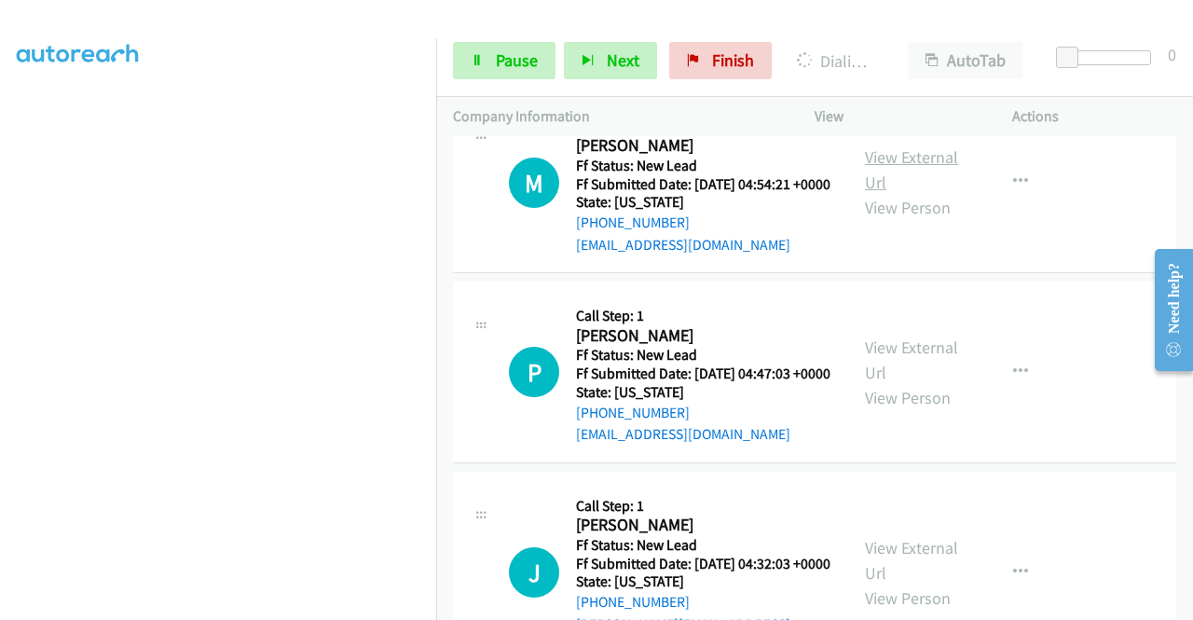
click at [908, 193] on link "View External Url" at bounding box center [911, 169] width 93 height 47
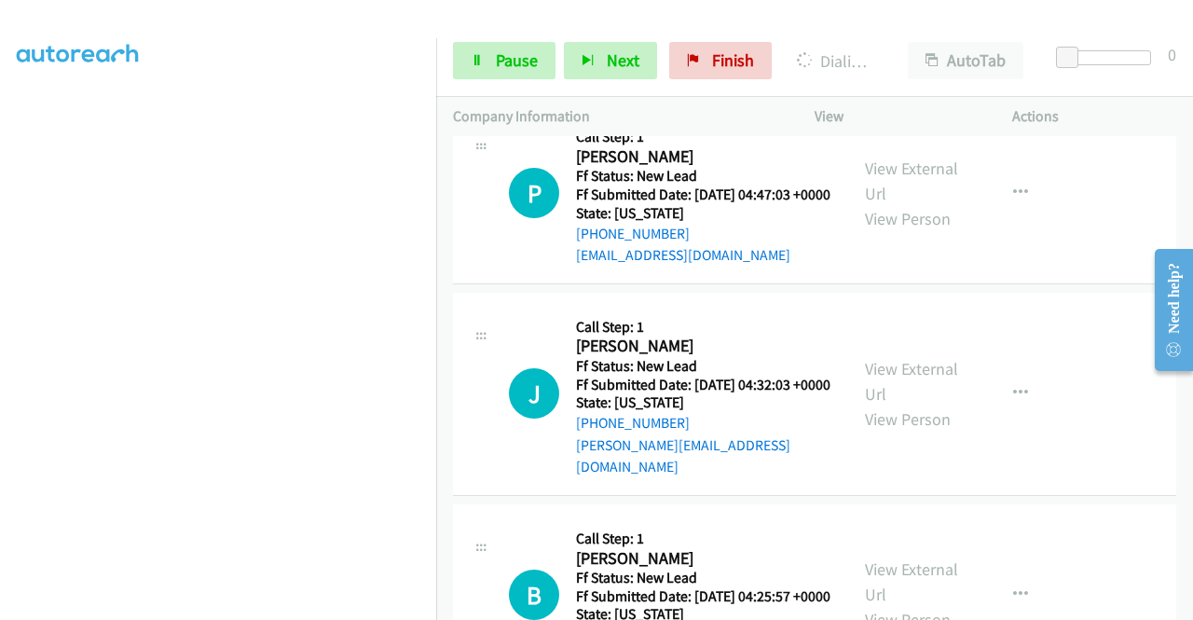
scroll to position [5890, 0]
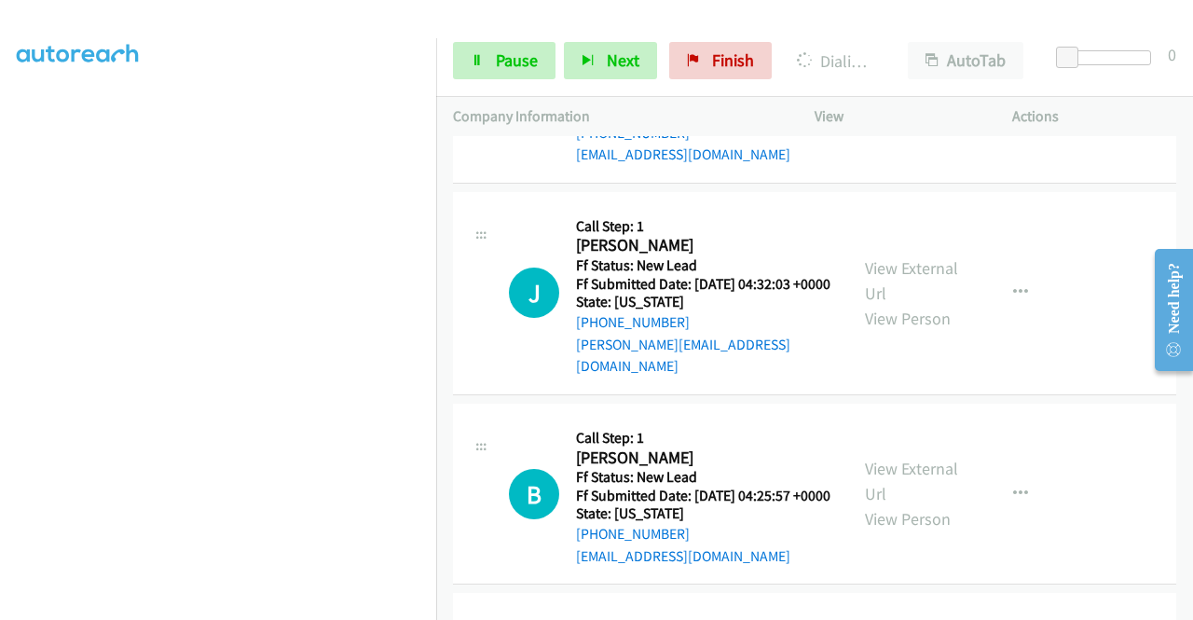
click at [896, 103] on link "View External Url" at bounding box center [911, 80] width 93 height 47
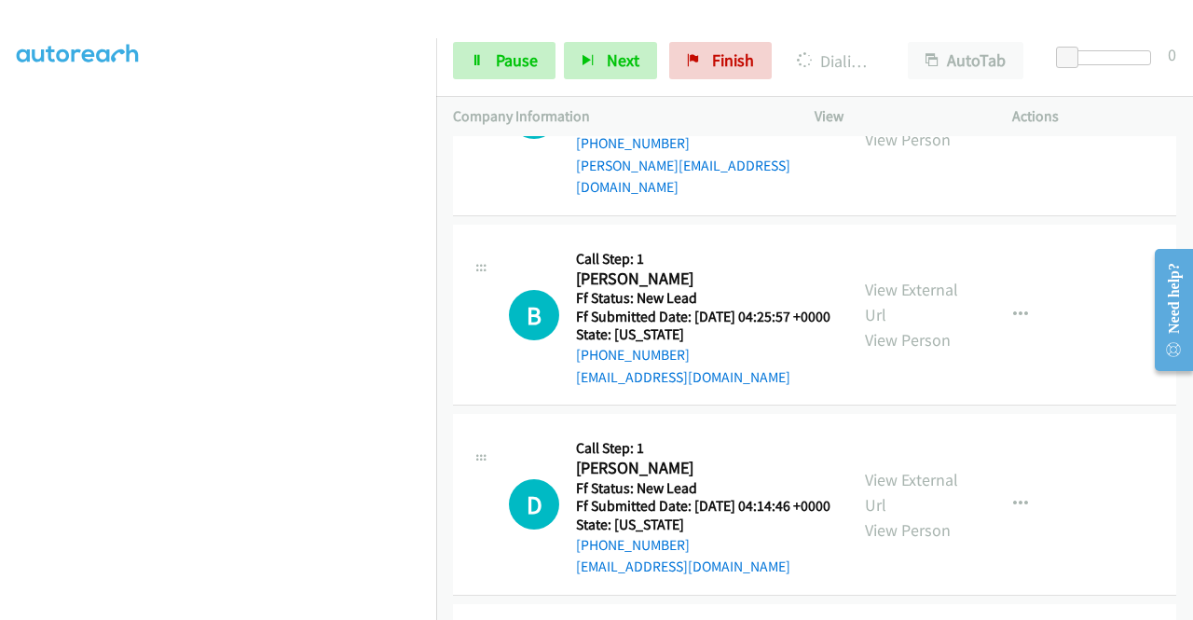
scroll to position [6076, 0]
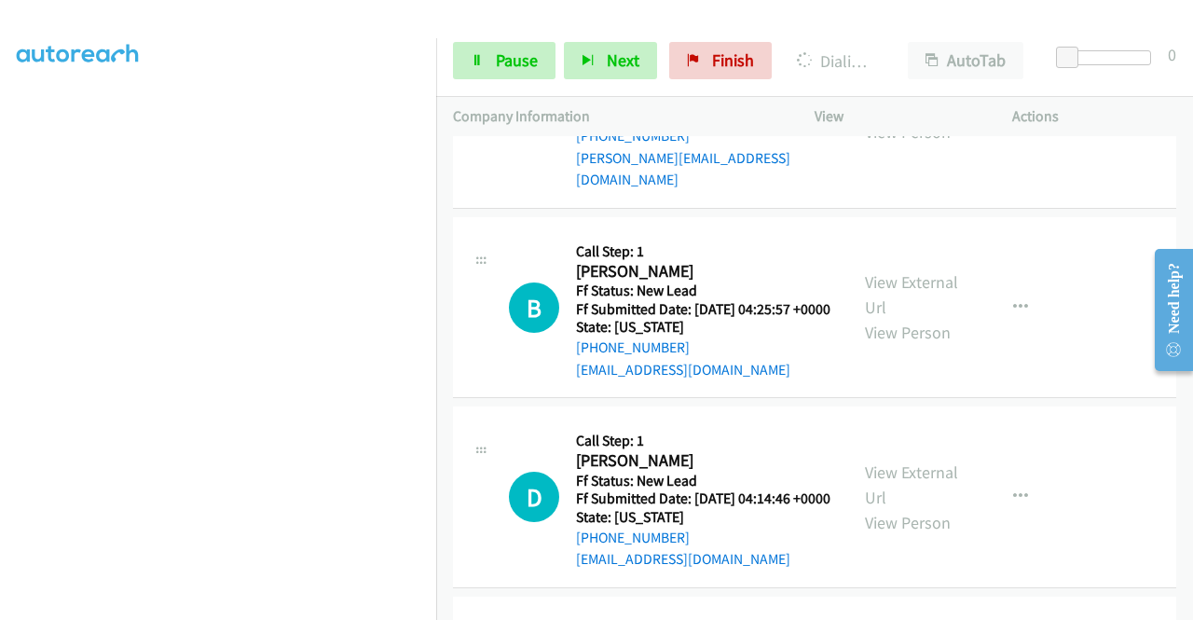
click at [906, 117] on link "View External Url" at bounding box center [911, 94] width 93 height 47
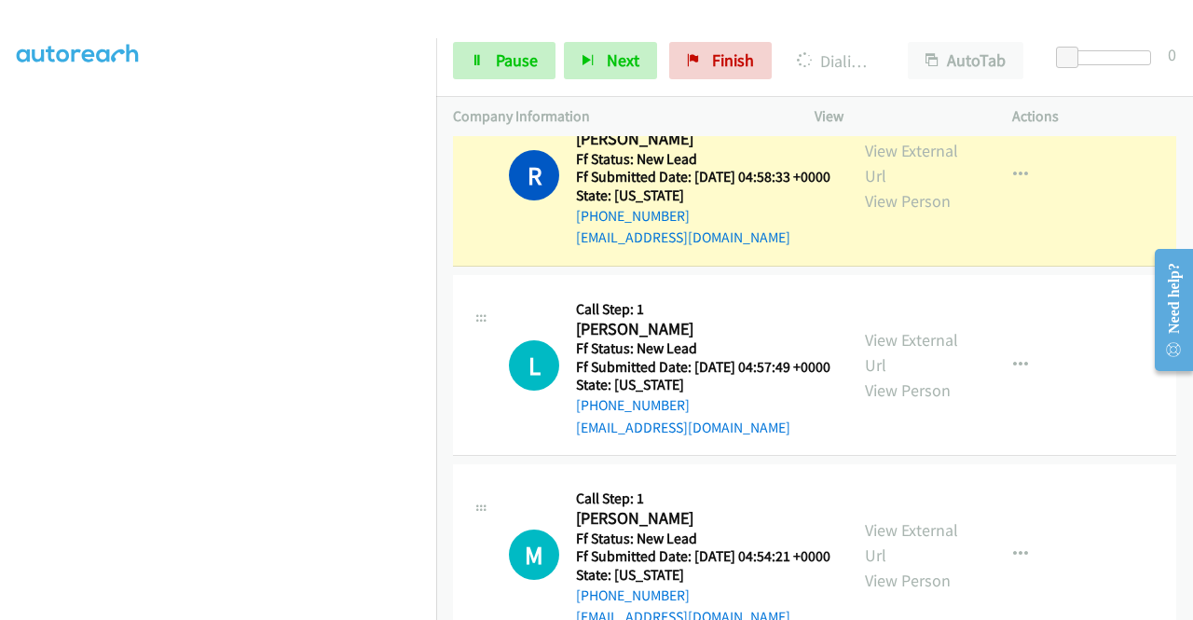
scroll to position [425, 0]
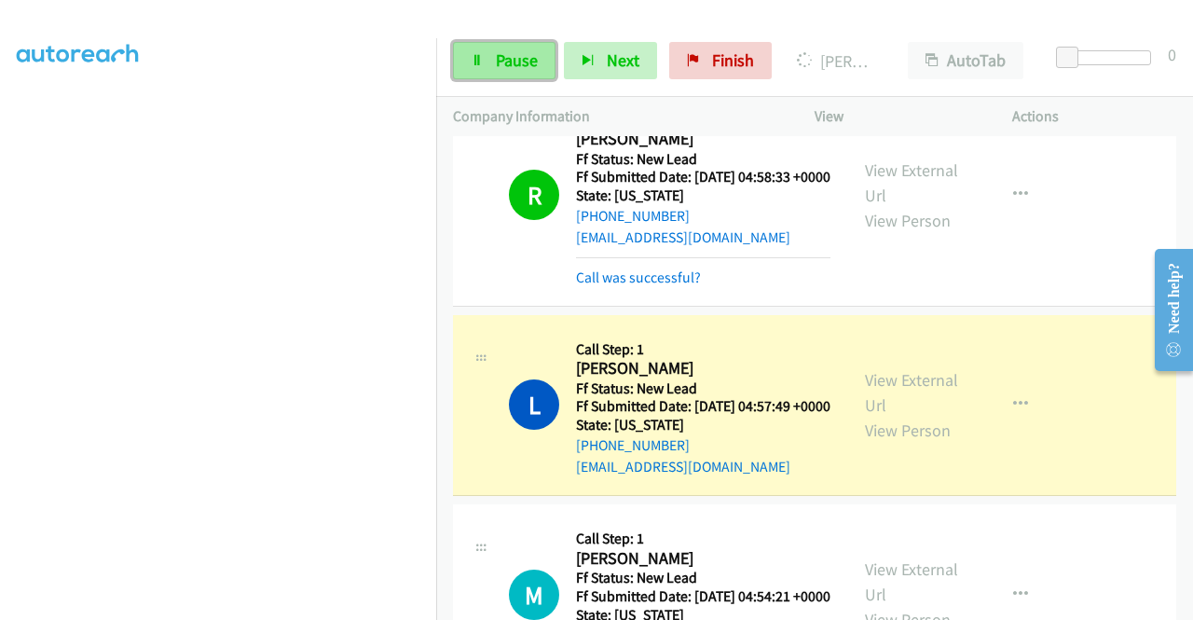
click at [522, 61] on span "Pause" at bounding box center [517, 59] width 42 height 21
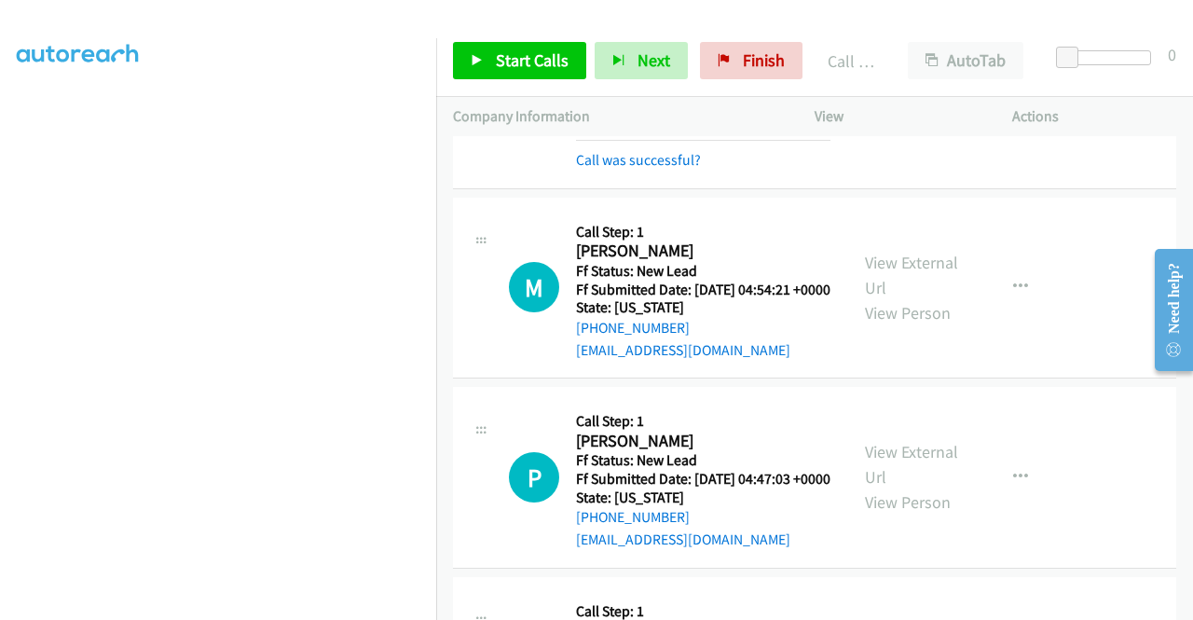
scroll to position [5743, 0]
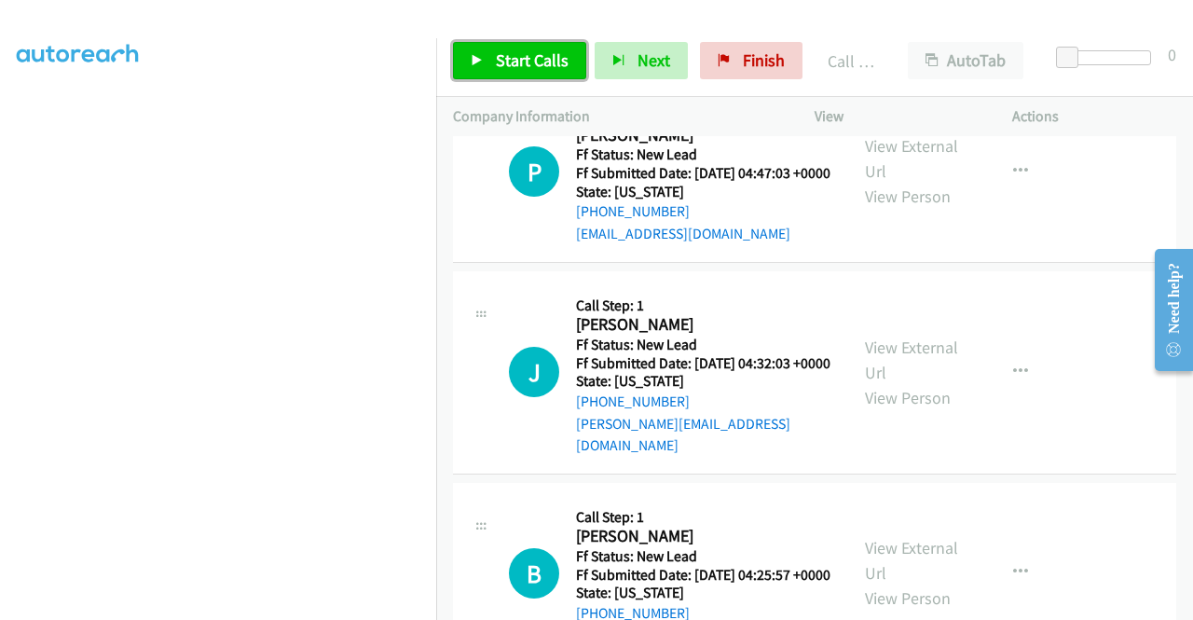
click at [542, 54] on span "Start Calls" at bounding box center [532, 59] width 73 height 21
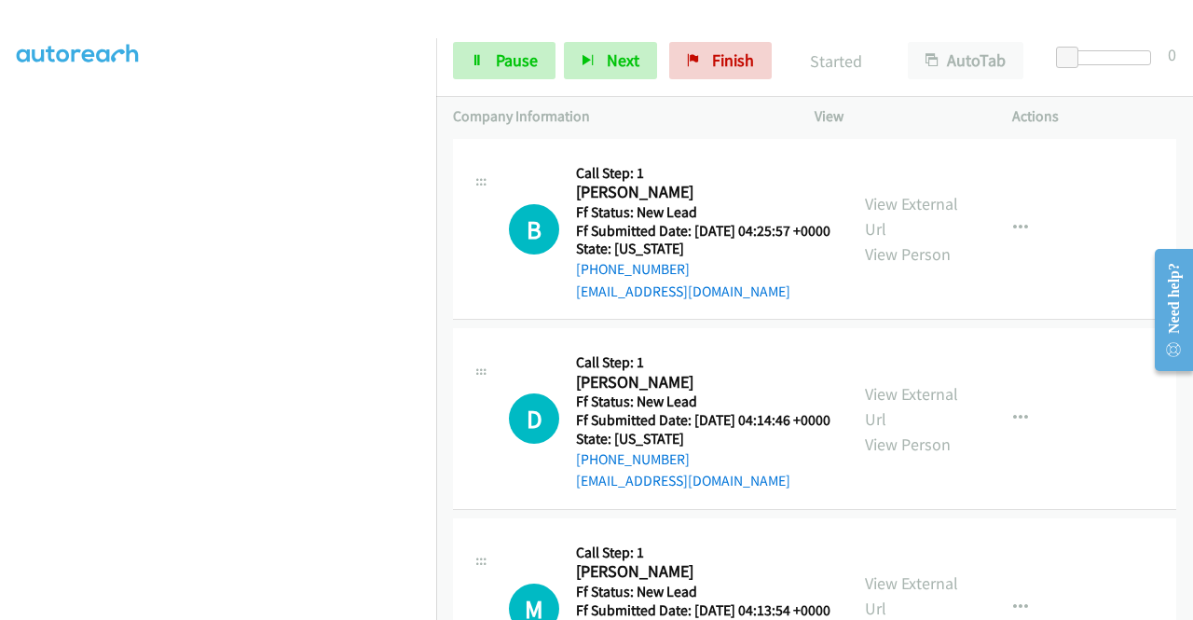
scroll to position [6302, 0]
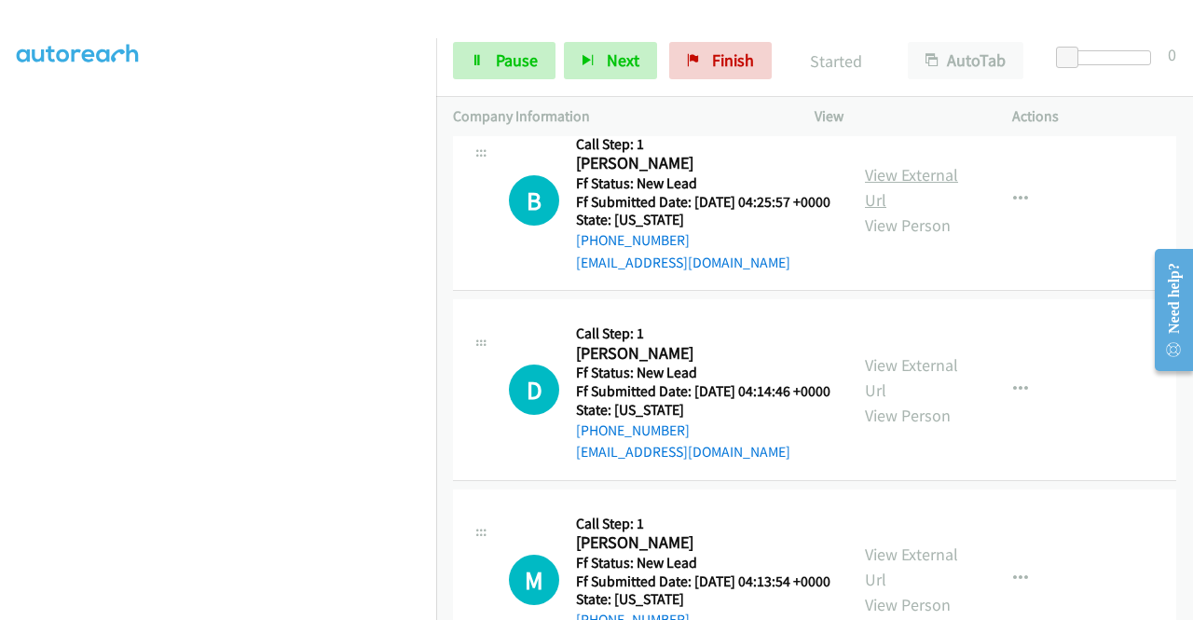
click at [872, 211] on link "View External Url" at bounding box center [911, 187] width 93 height 47
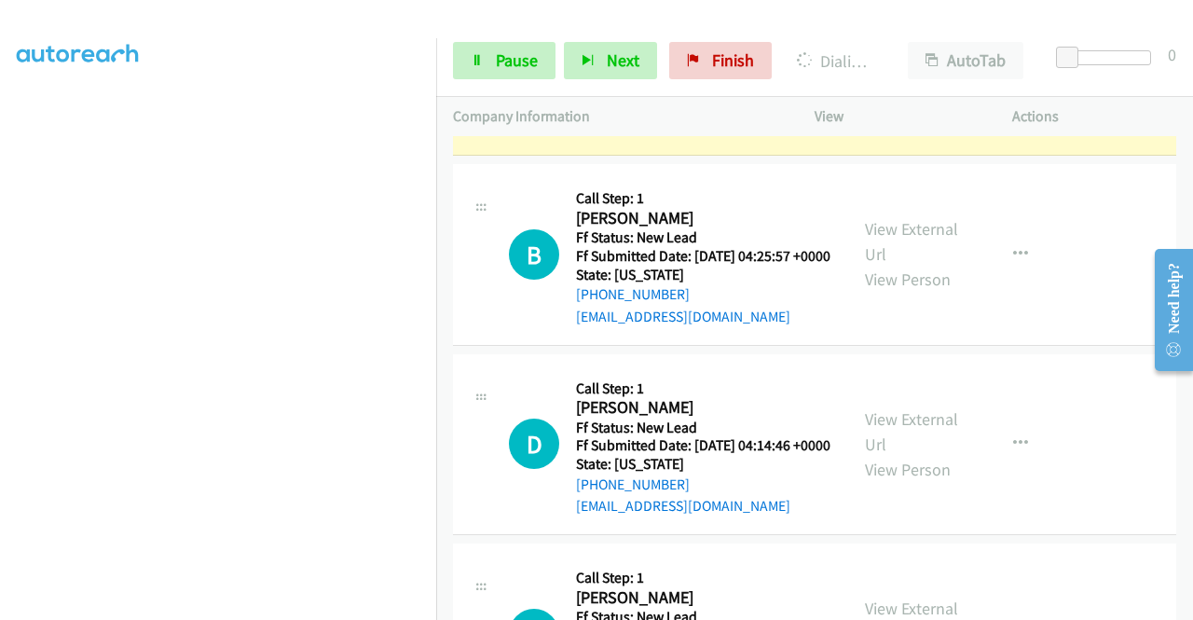
scroll to position [6396, 0]
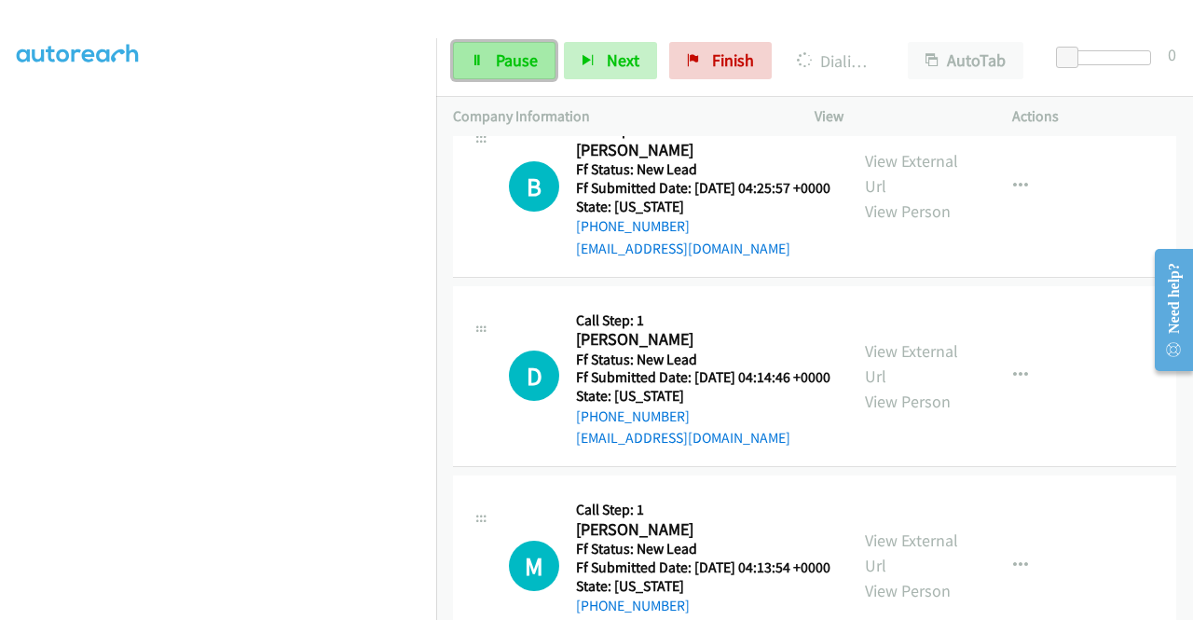
click at [507, 48] on link "Pause" at bounding box center [504, 60] width 103 height 37
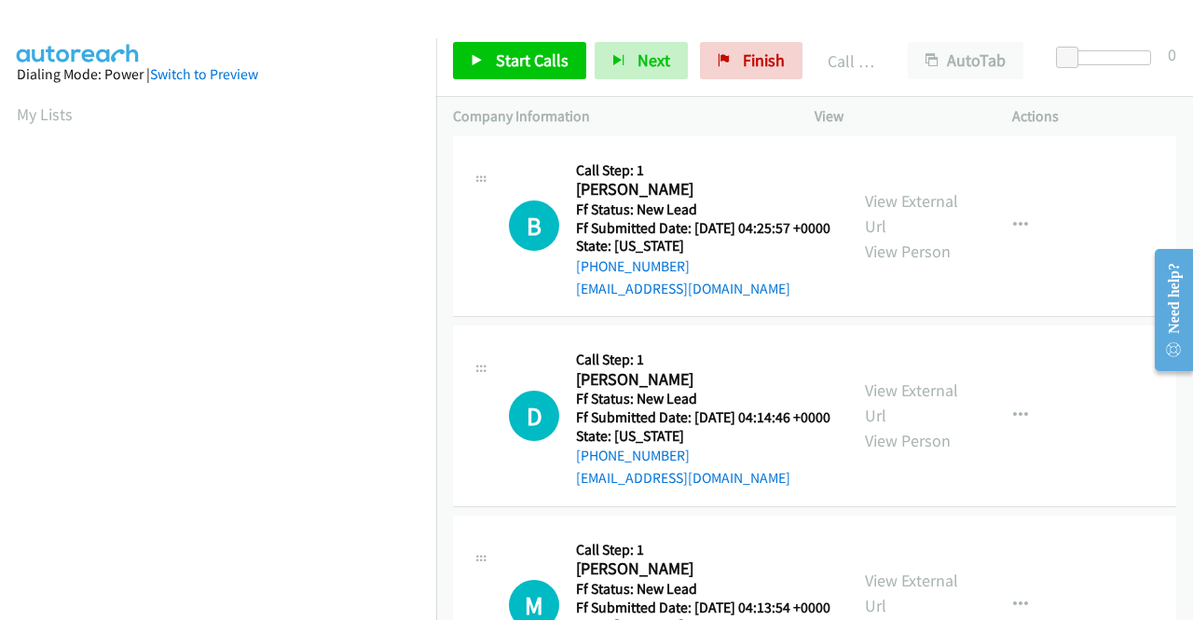
scroll to position [425, 0]
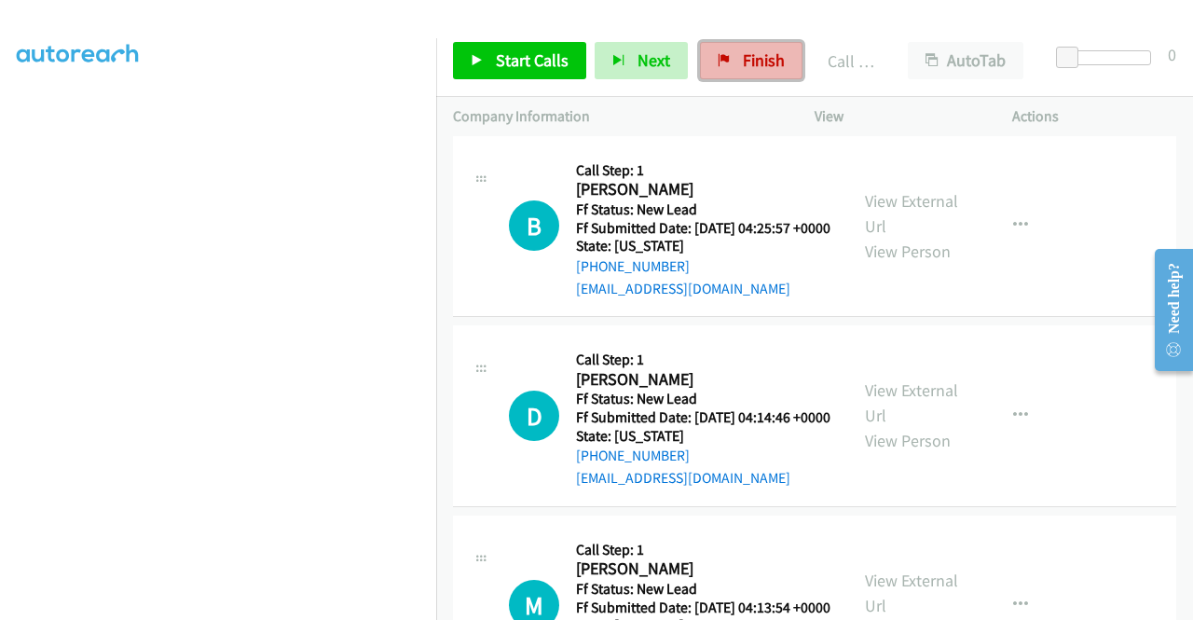
click at [749, 70] on span "Finish" at bounding box center [764, 59] width 42 height 21
